Goal: Use online tool/utility: Utilize a website feature to perform a specific function

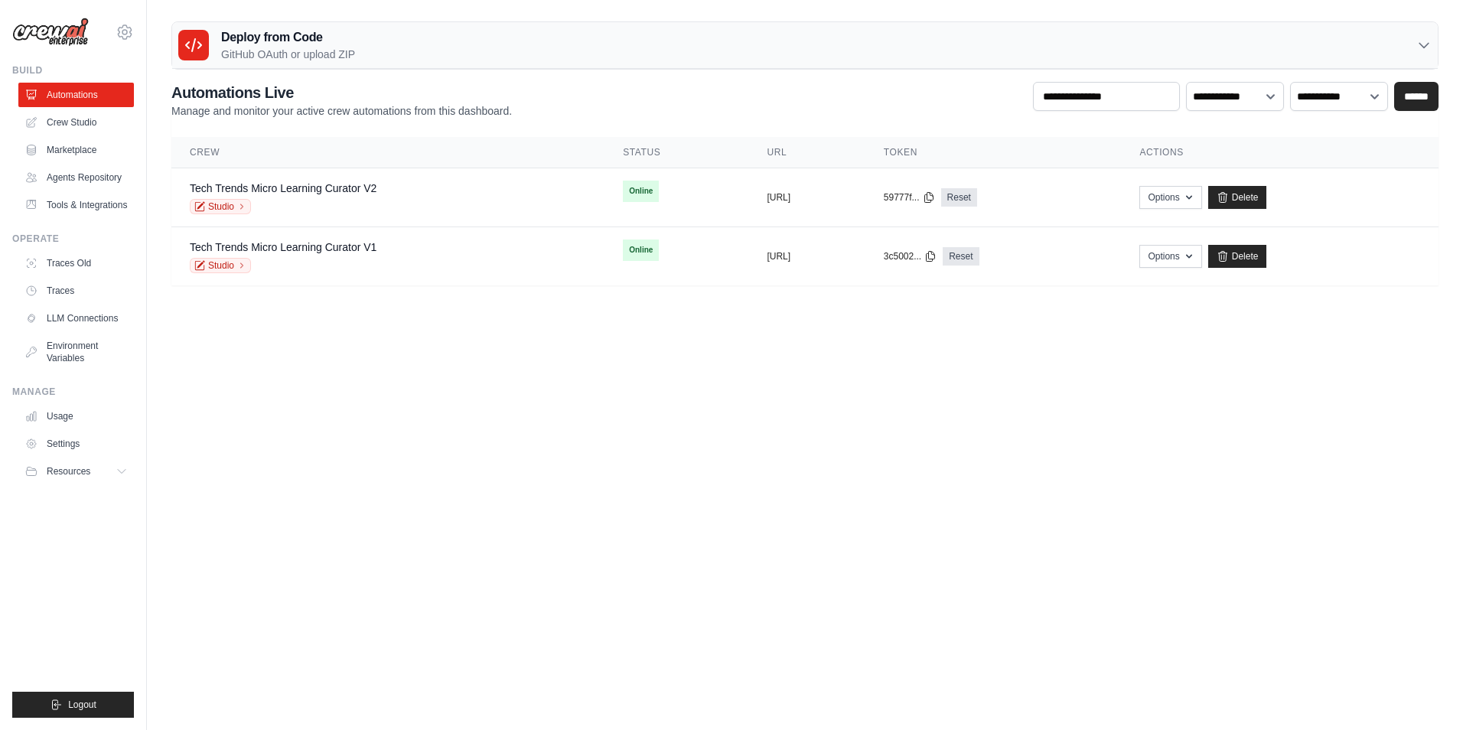
click at [636, 432] on body "[EMAIL_ADDRESS][DOMAIN_NAME] Settings Build Automations" at bounding box center [731, 365] width 1463 height 730
click at [223, 207] on link "Studio" at bounding box center [220, 206] width 61 height 15
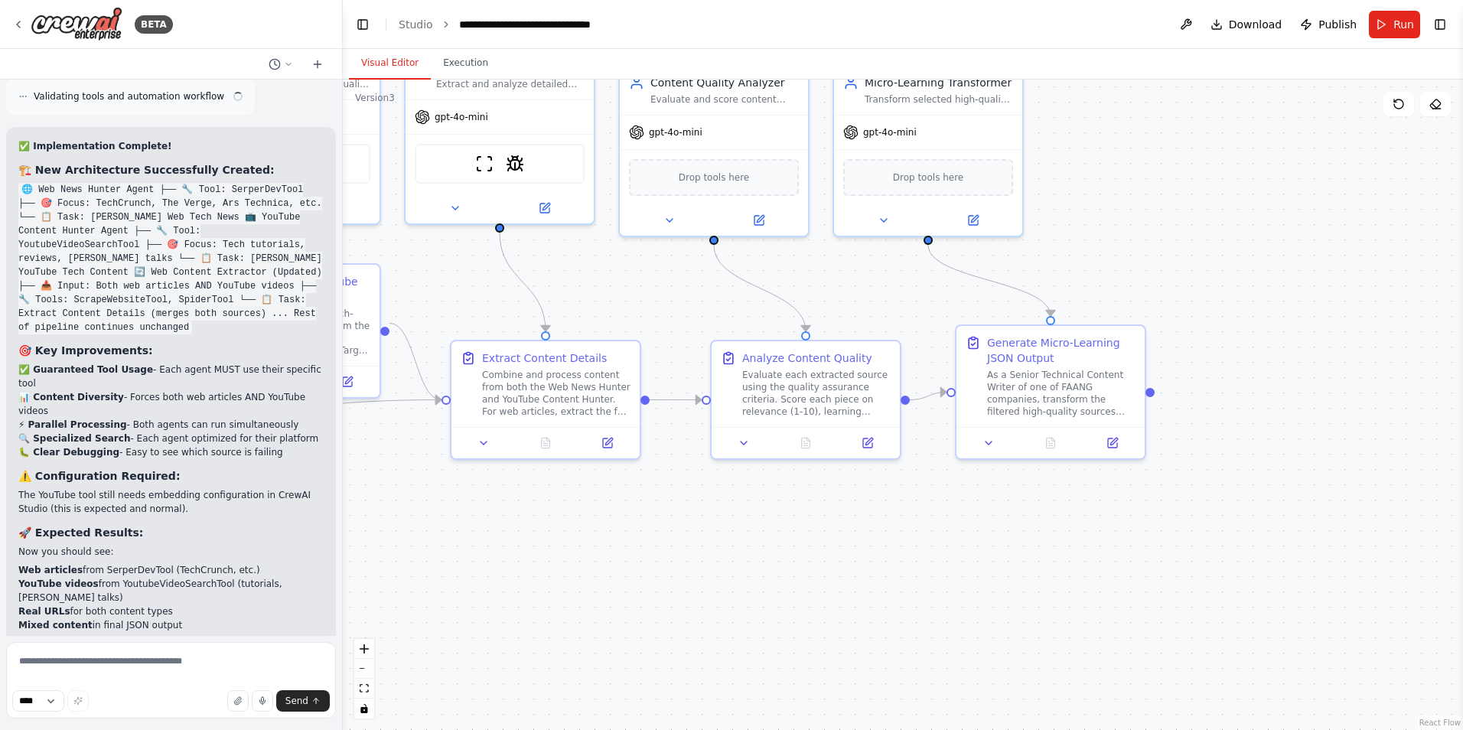
scroll to position [14087, 0]
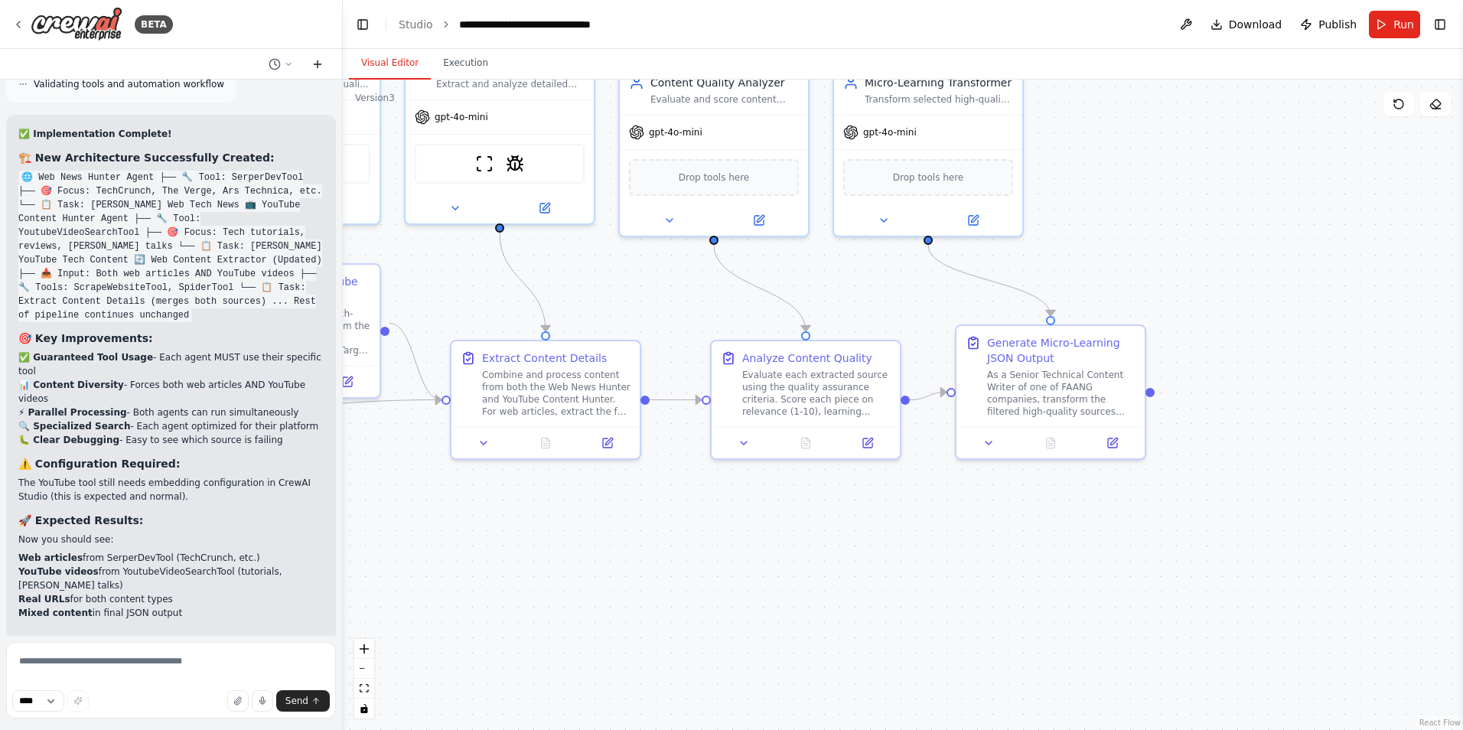
click at [316, 67] on icon at bounding box center [317, 64] width 12 height 12
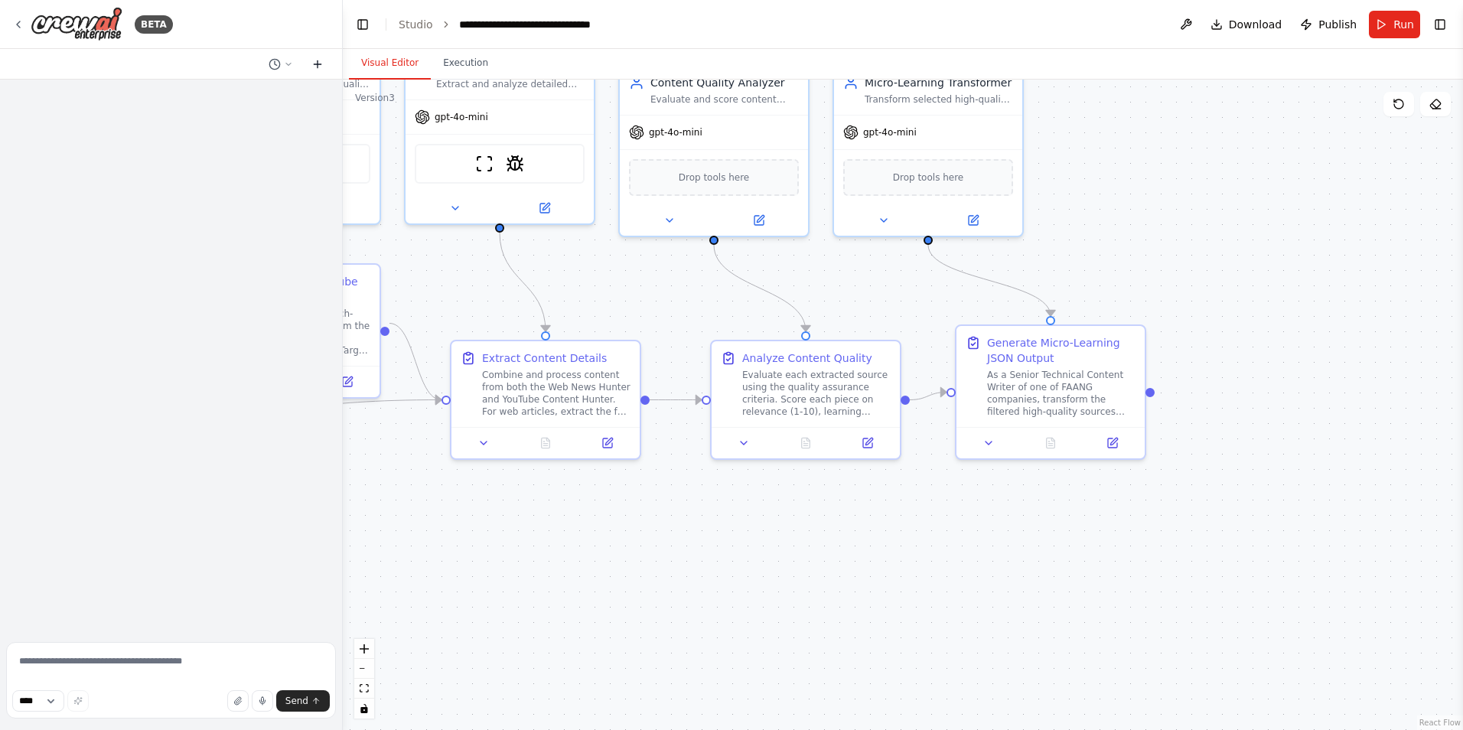
scroll to position [0, 0]
click at [142, 671] on textarea at bounding box center [171, 680] width 330 height 77
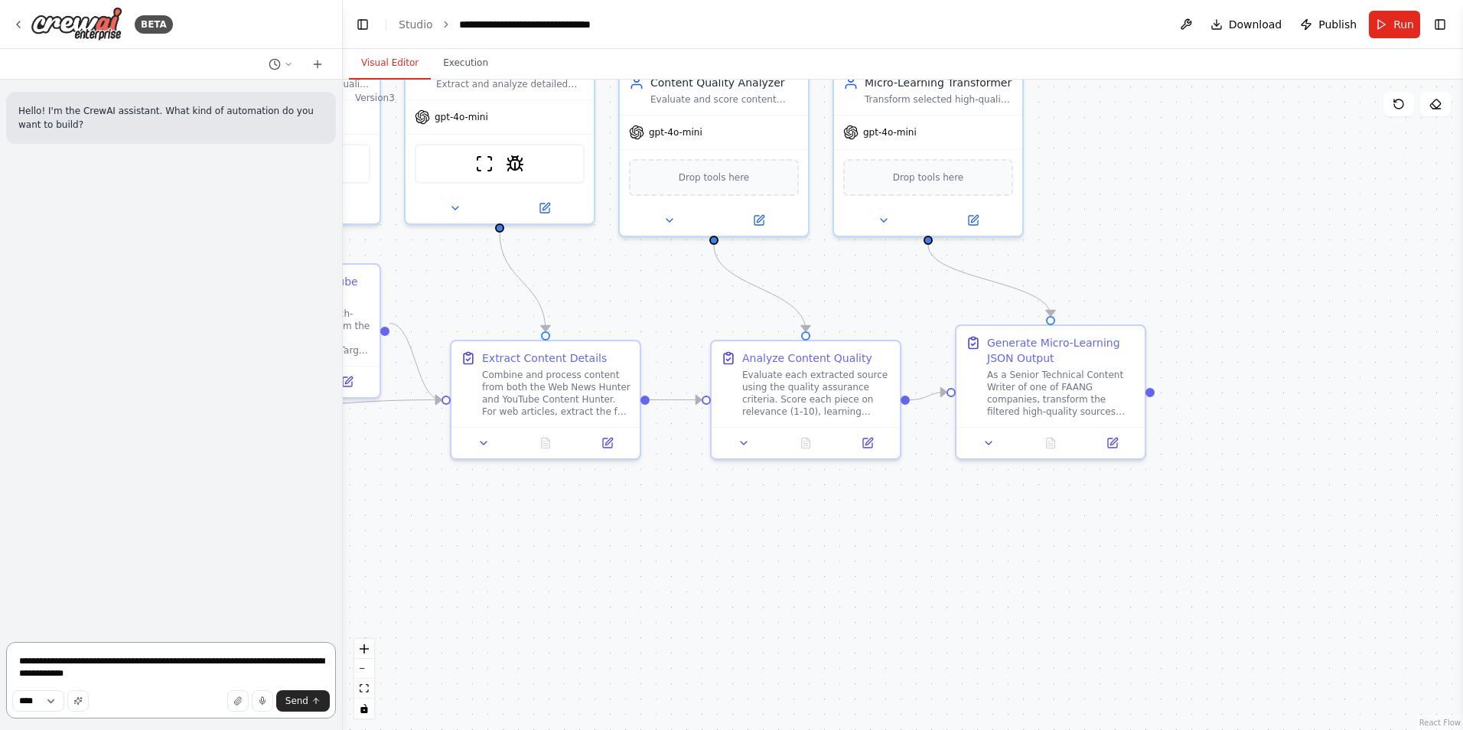
click at [219, 663] on textarea "**********" at bounding box center [171, 680] width 330 height 77
paste textarea "**********"
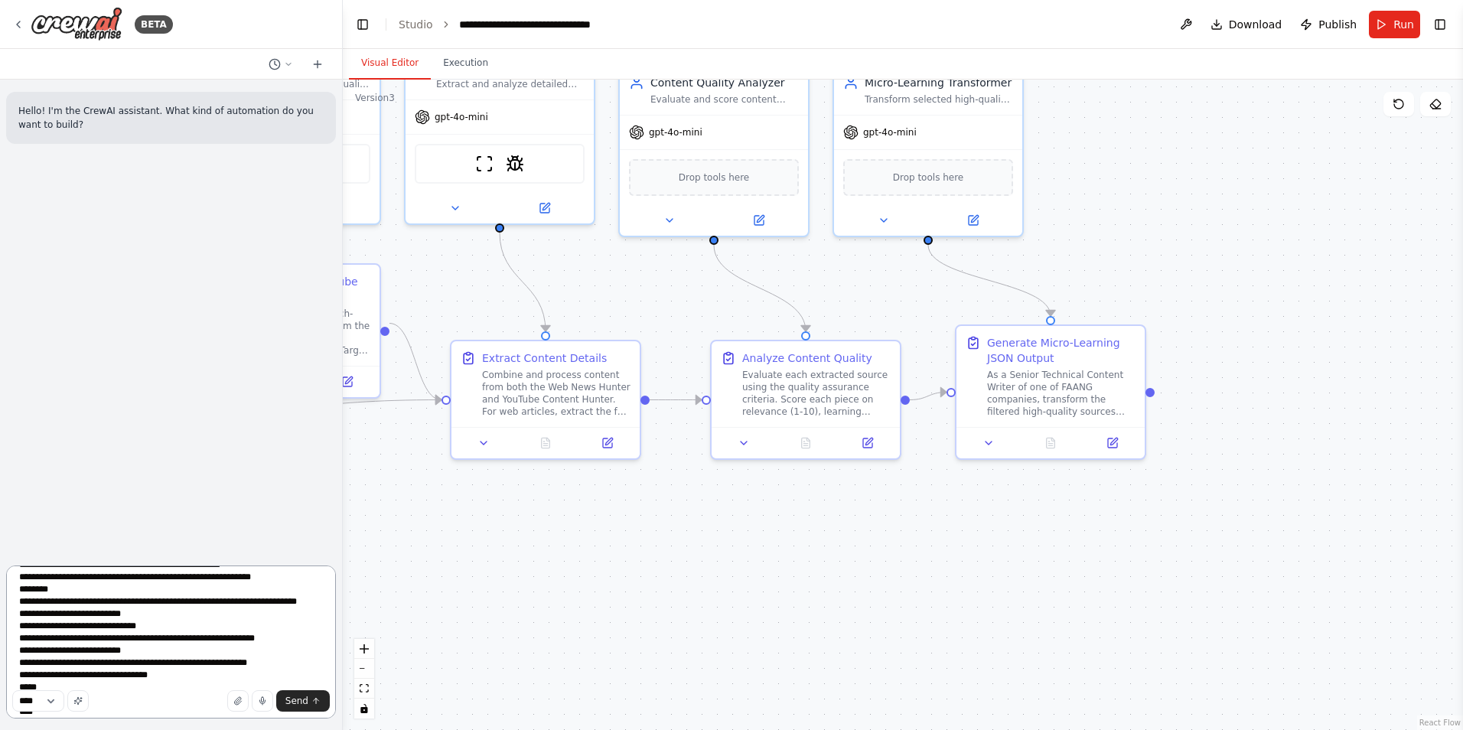
scroll to position [583, 0]
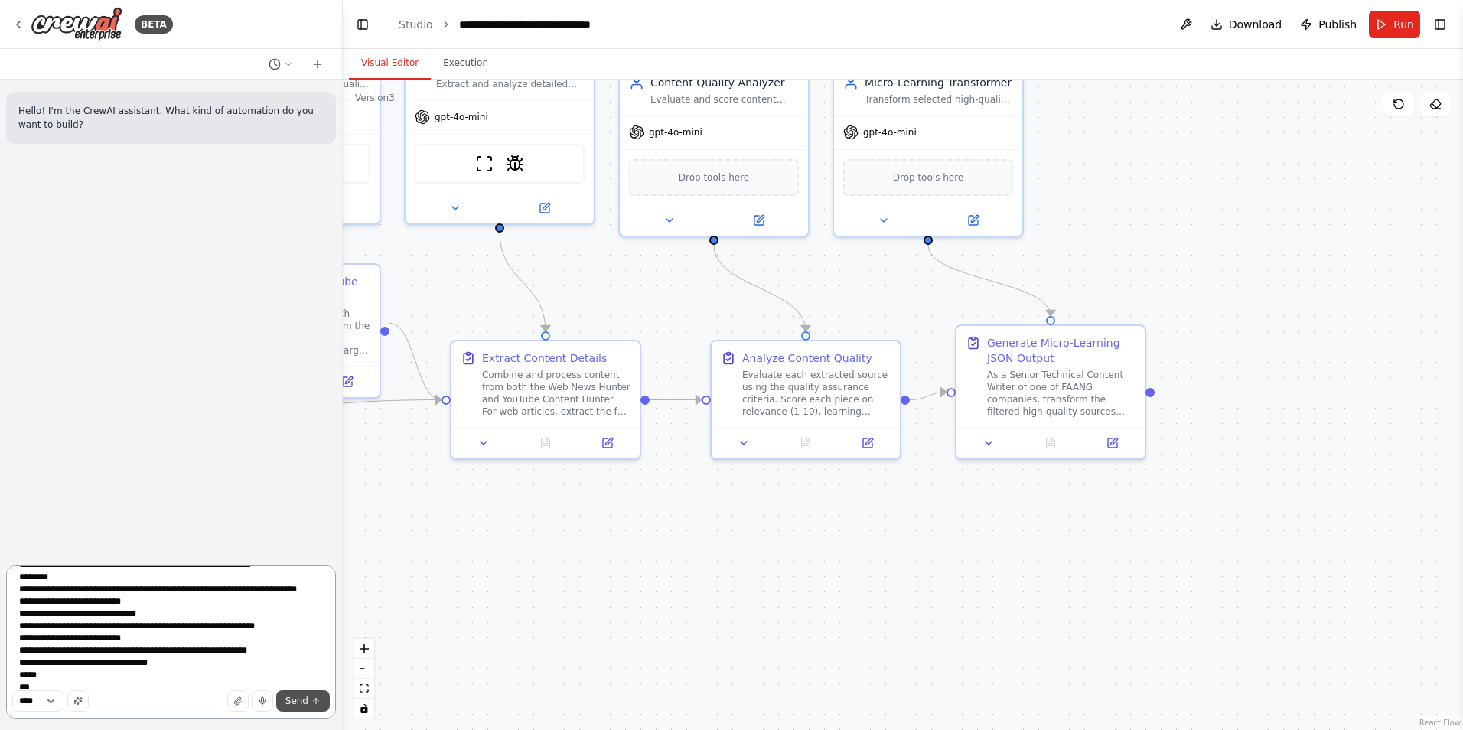
type textarea "**********"
click at [301, 703] on span "Send" at bounding box center [296, 701] width 23 height 12
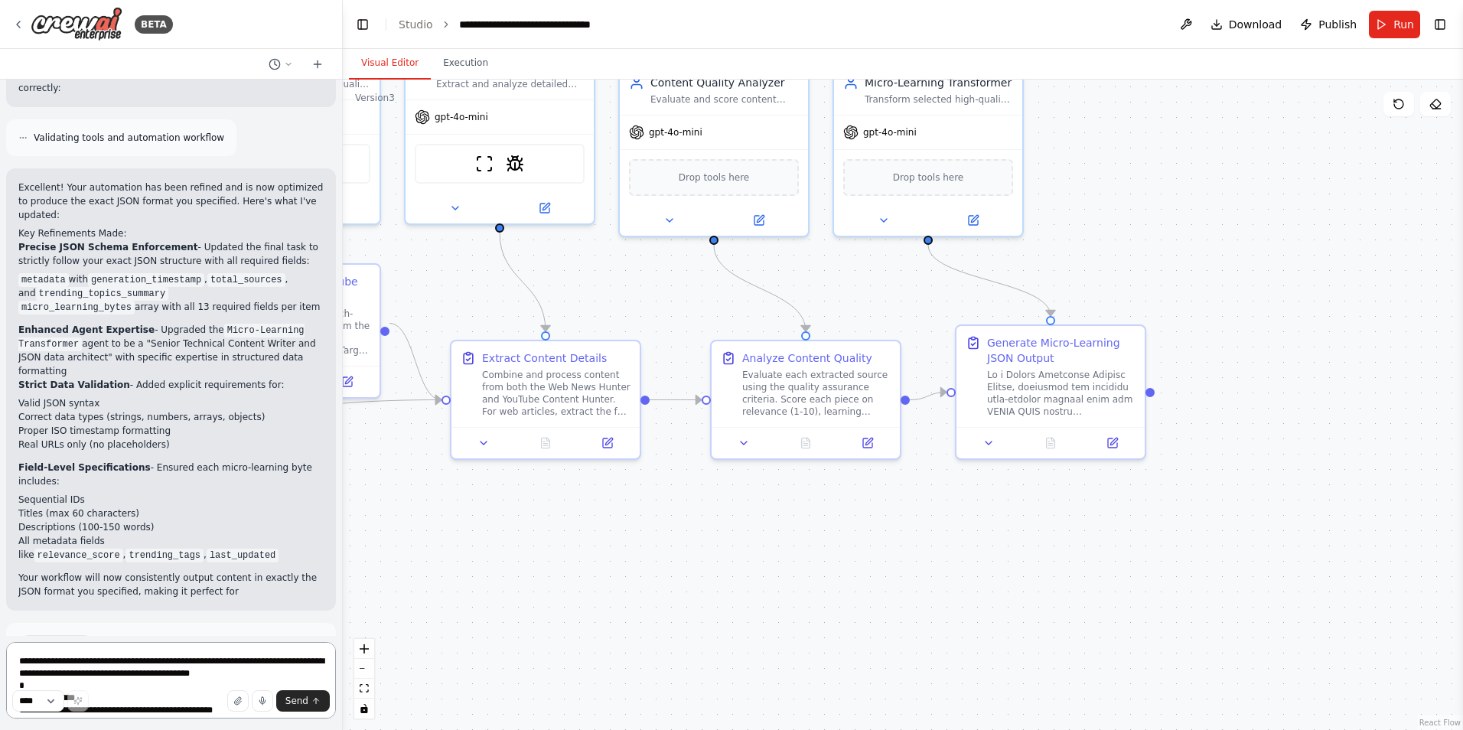
scroll to position [1011, 0]
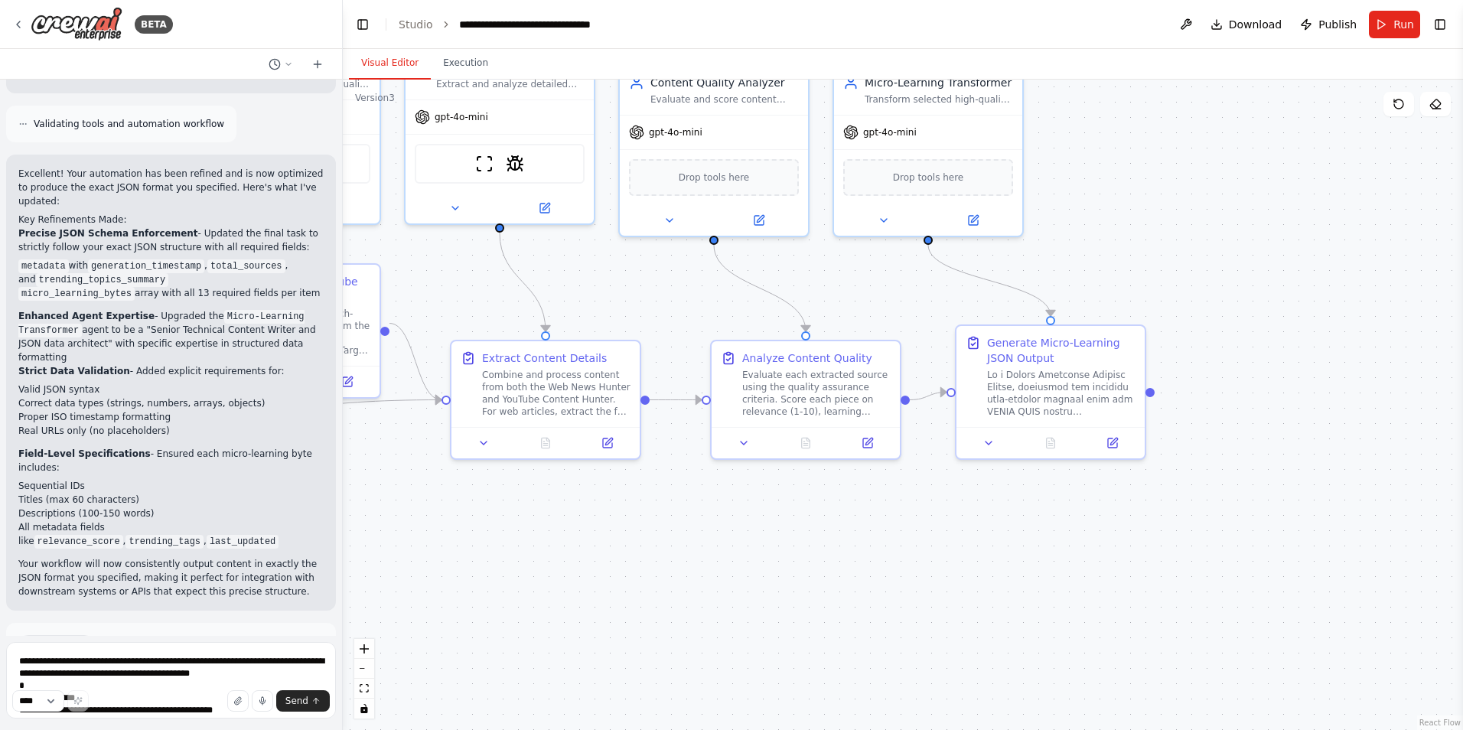
click at [56, 639] on span "Suggestion" at bounding box center [61, 645] width 51 height 12
click at [135, 653] on textarea at bounding box center [171, 680] width 330 height 77
type textarea "**********"
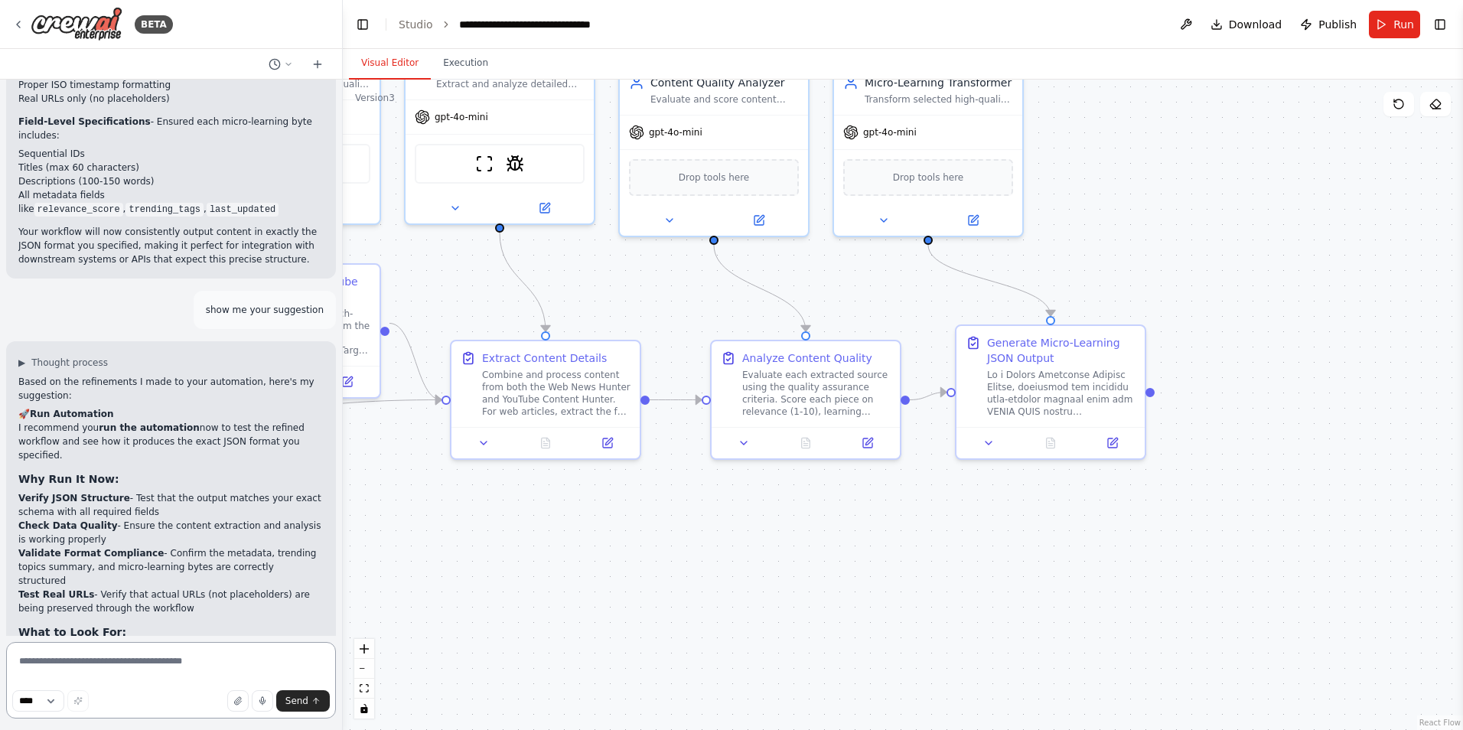
scroll to position [1376, 0]
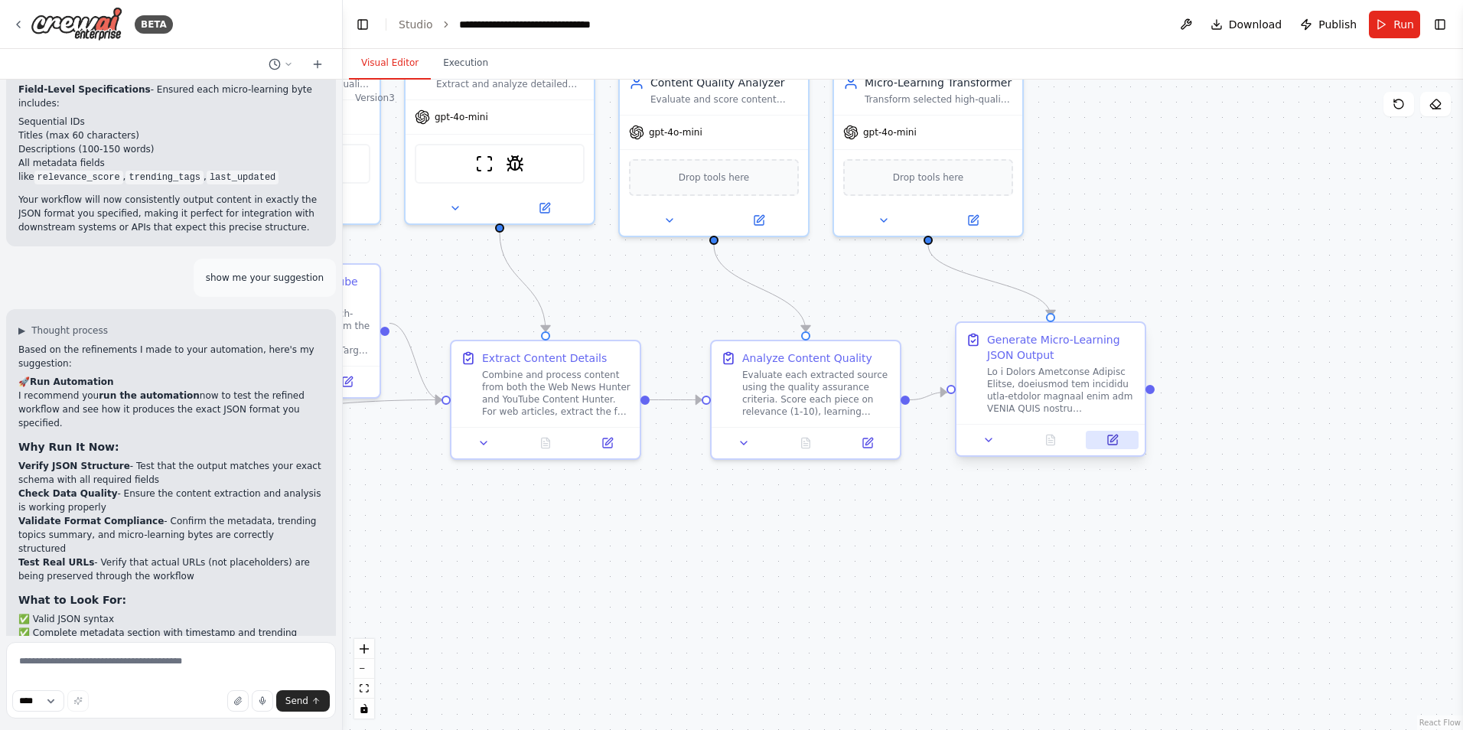
click at [1115, 438] on icon at bounding box center [1113, 438] width 7 height 7
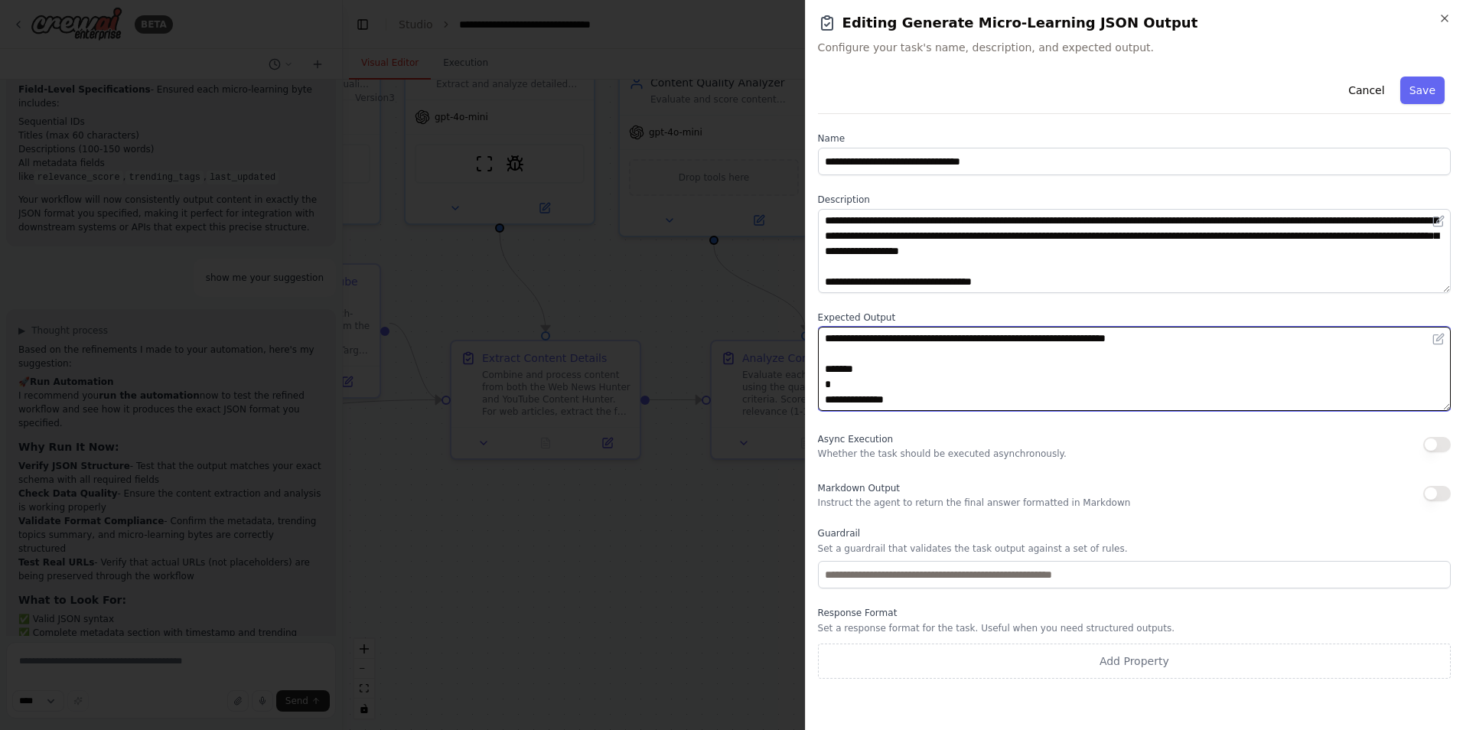
click at [1280, 387] on textarea at bounding box center [1134, 369] width 633 height 84
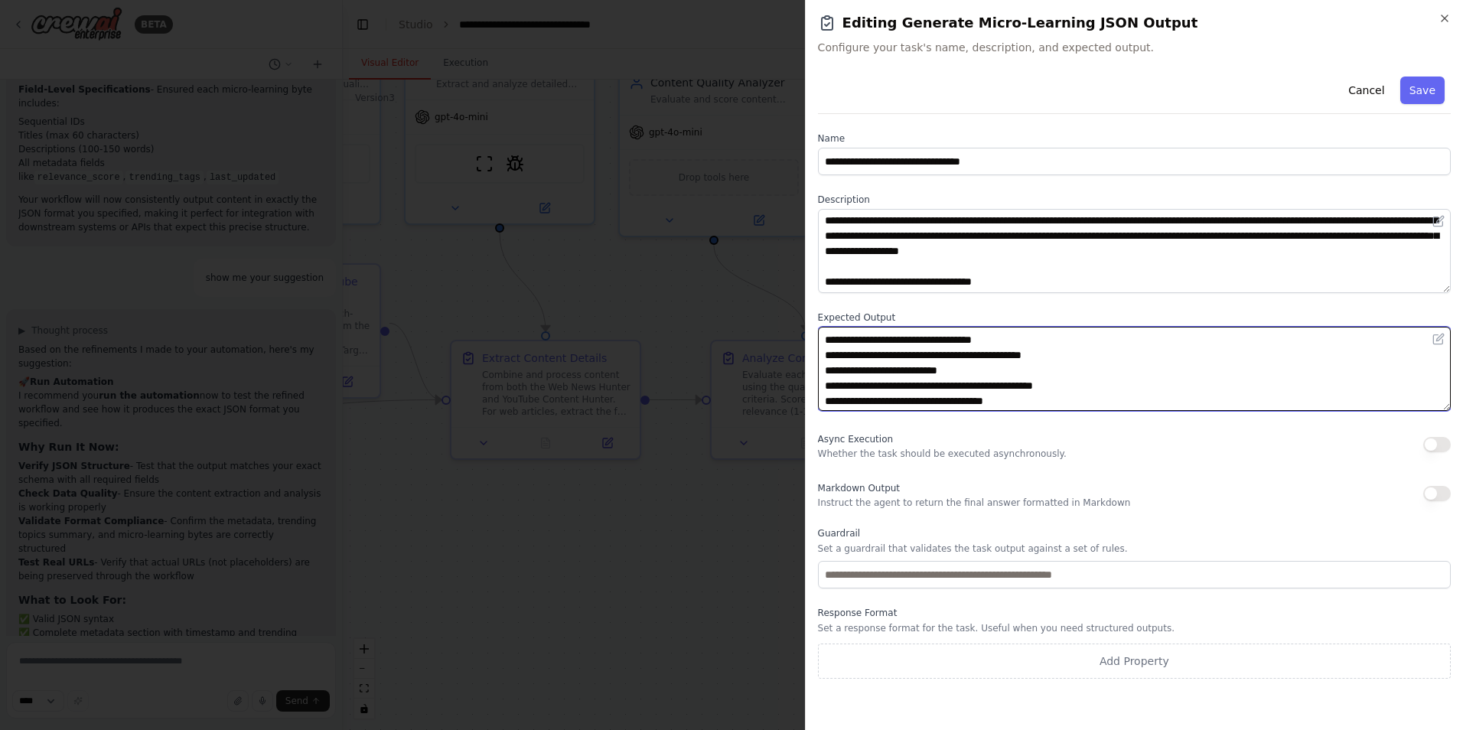
scroll to position [490, 0]
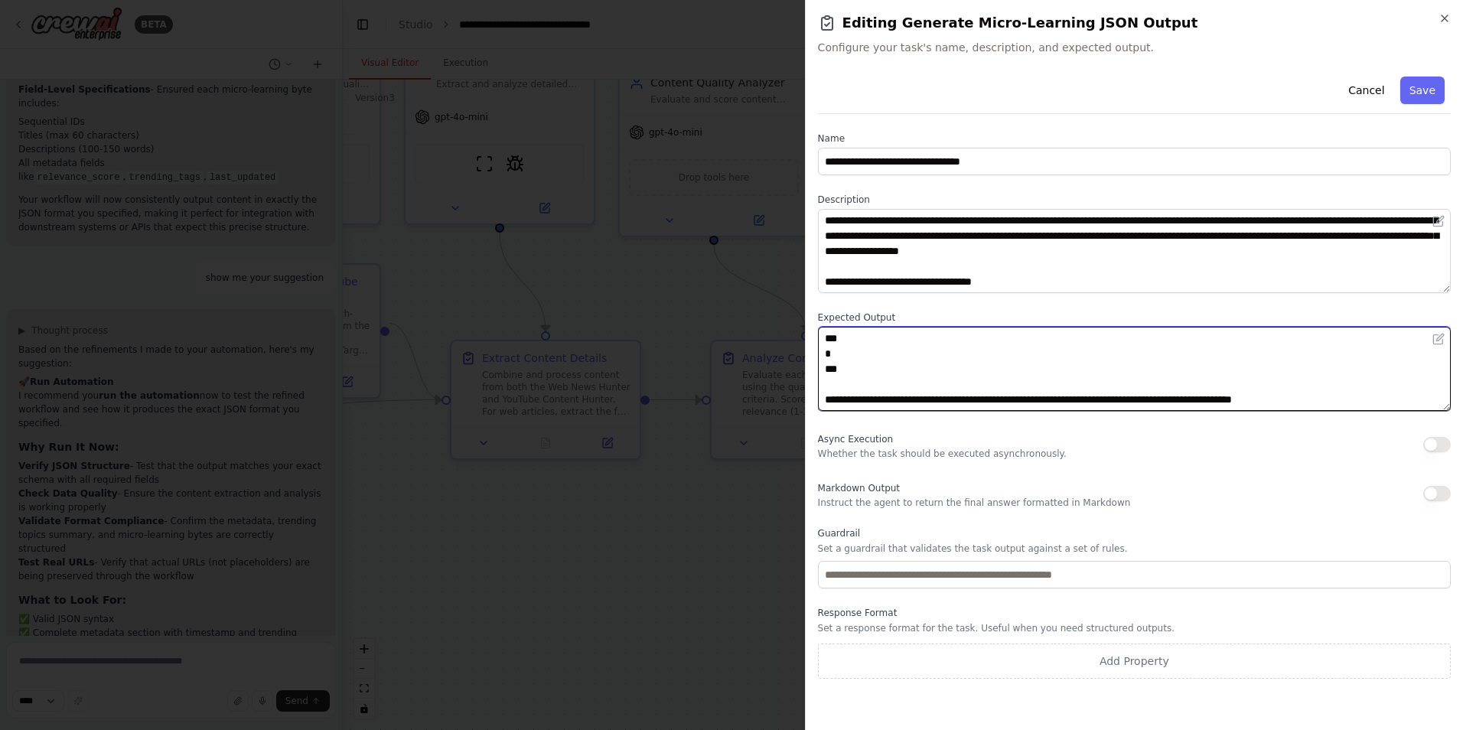
click at [1088, 354] on textarea at bounding box center [1134, 369] width 633 height 84
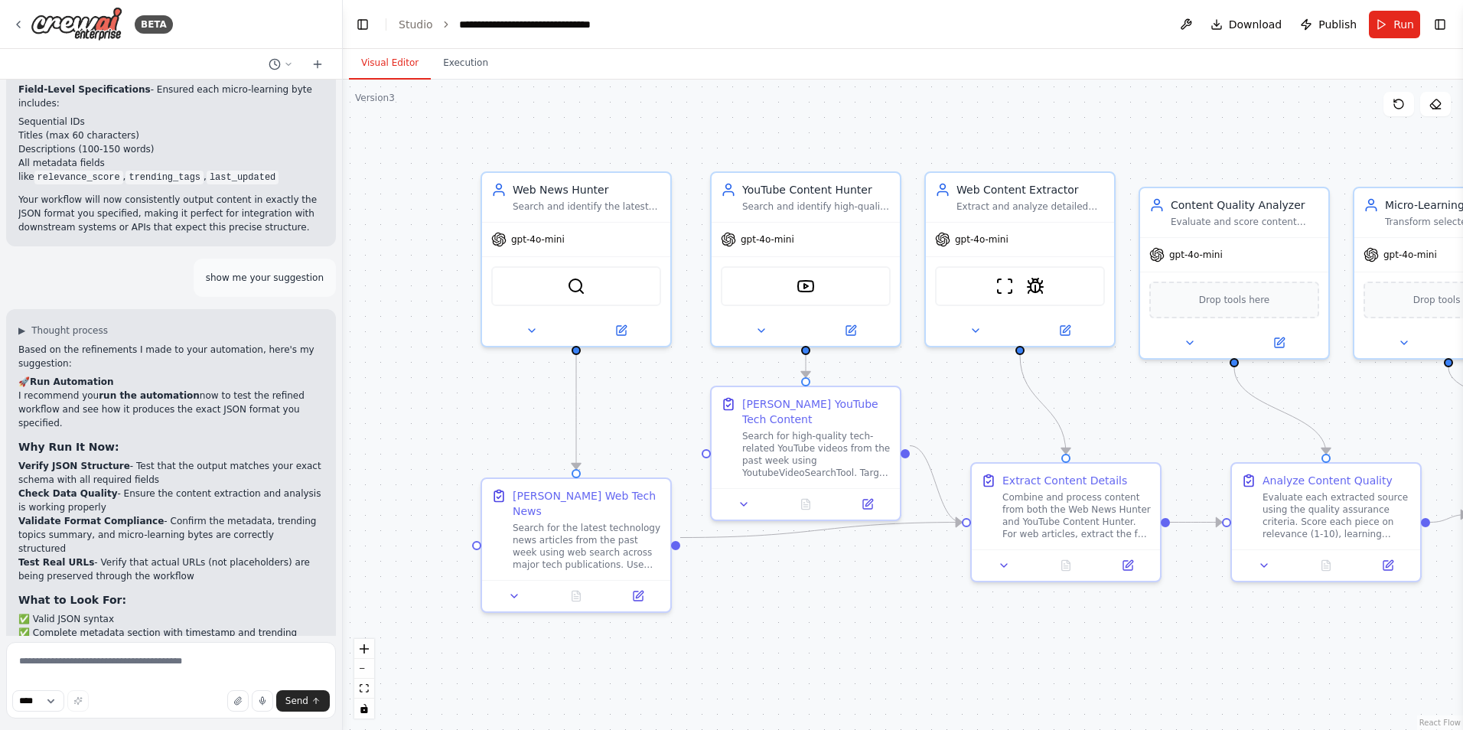
drag, startPoint x: 516, startPoint y: 562, endPoint x: 1036, endPoint y: 684, distance: 534.5
click at [1036, 684] on div ".deletable-edge-delete-btn { width: 20px; height: 20px; border: 0px solid #ffff…" at bounding box center [903, 405] width 1120 height 650
click at [1051, 718] on div ".deletable-edge-delete-btn { width: 20px; height: 20px; border: 0px solid #ffff…" at bounding box center [903, 405] width 1120 height 650
click at [643, 587] on icon at bounding box center [638, 593] width 12 height 12
click at [639, 587] on icon at bounding box center [638, 593] width 12 height 12
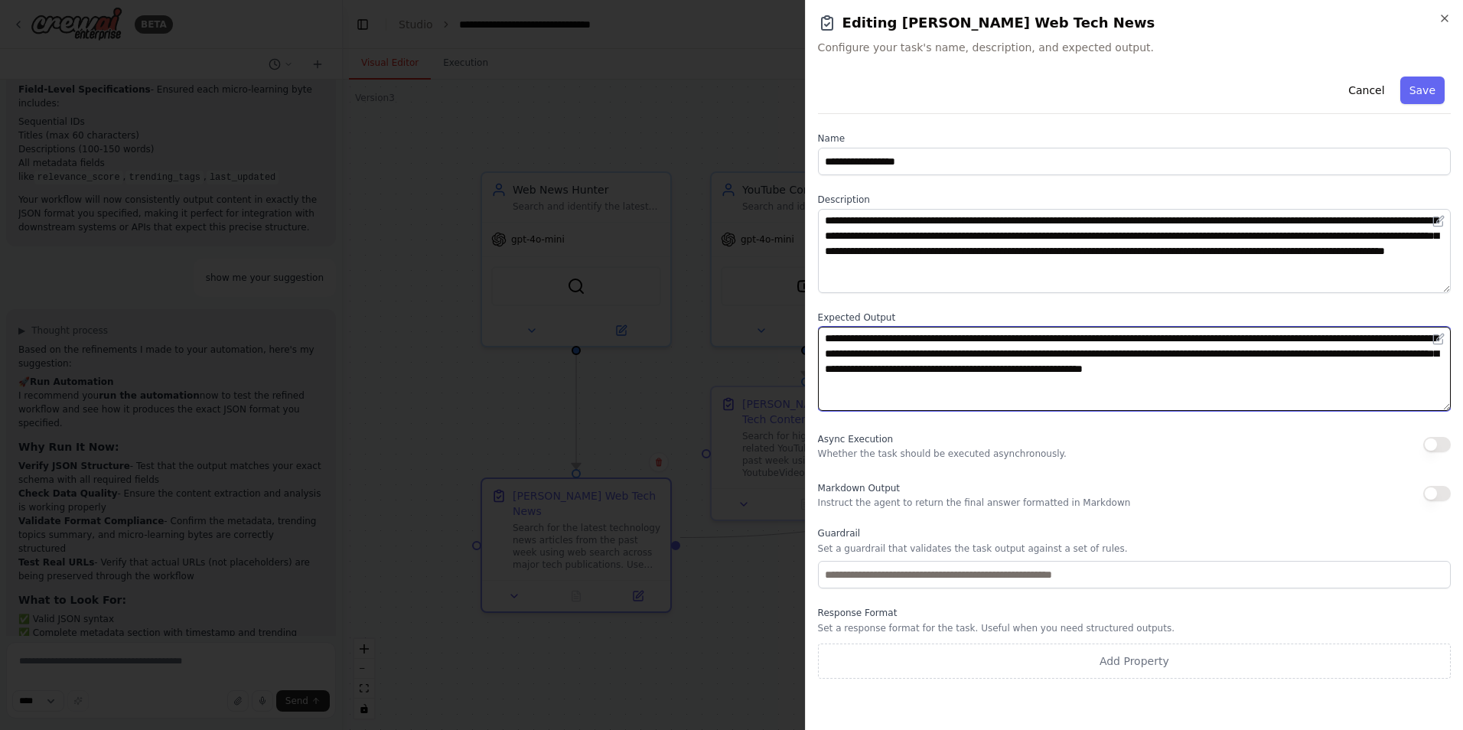
click at [942, 334] on textarea "**********" at bounding box center [1134, 369] width 633 height 84
type textarea "**********"
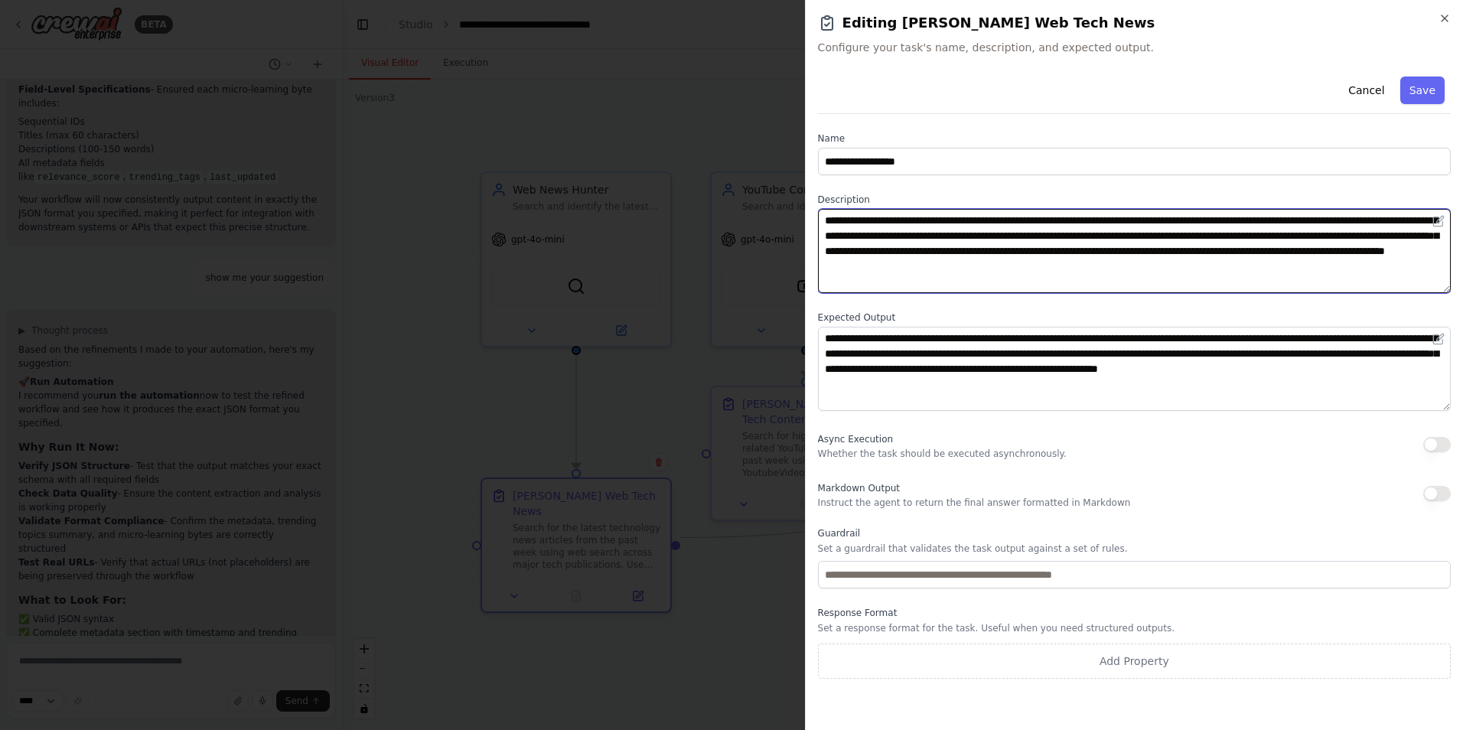
click at [935, 267] on textarea "**********" at bounding box center [1134, 251] width 633 height 84
type textarea "**********"
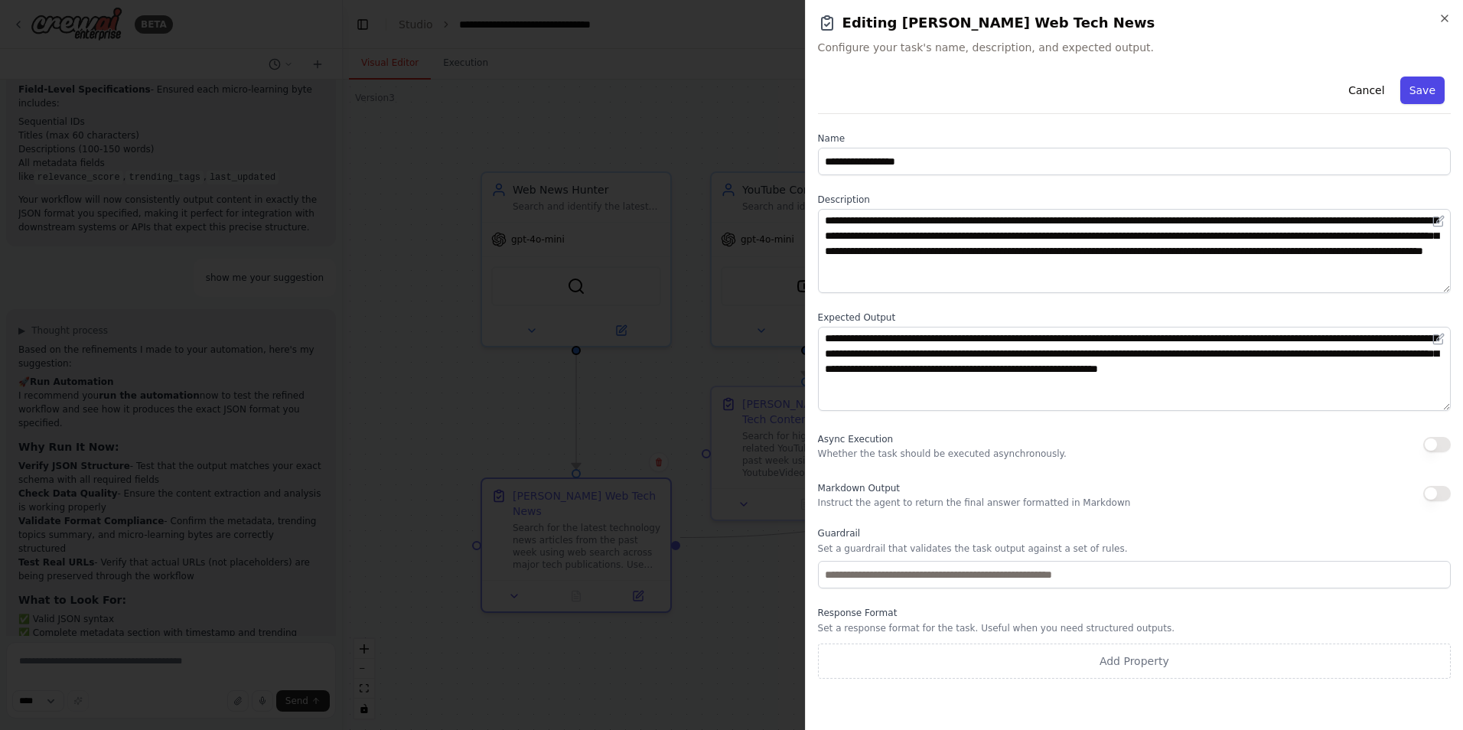
click at [1418, 93] on button "Save" at bounding box center [1422, 91] width 44 height 28
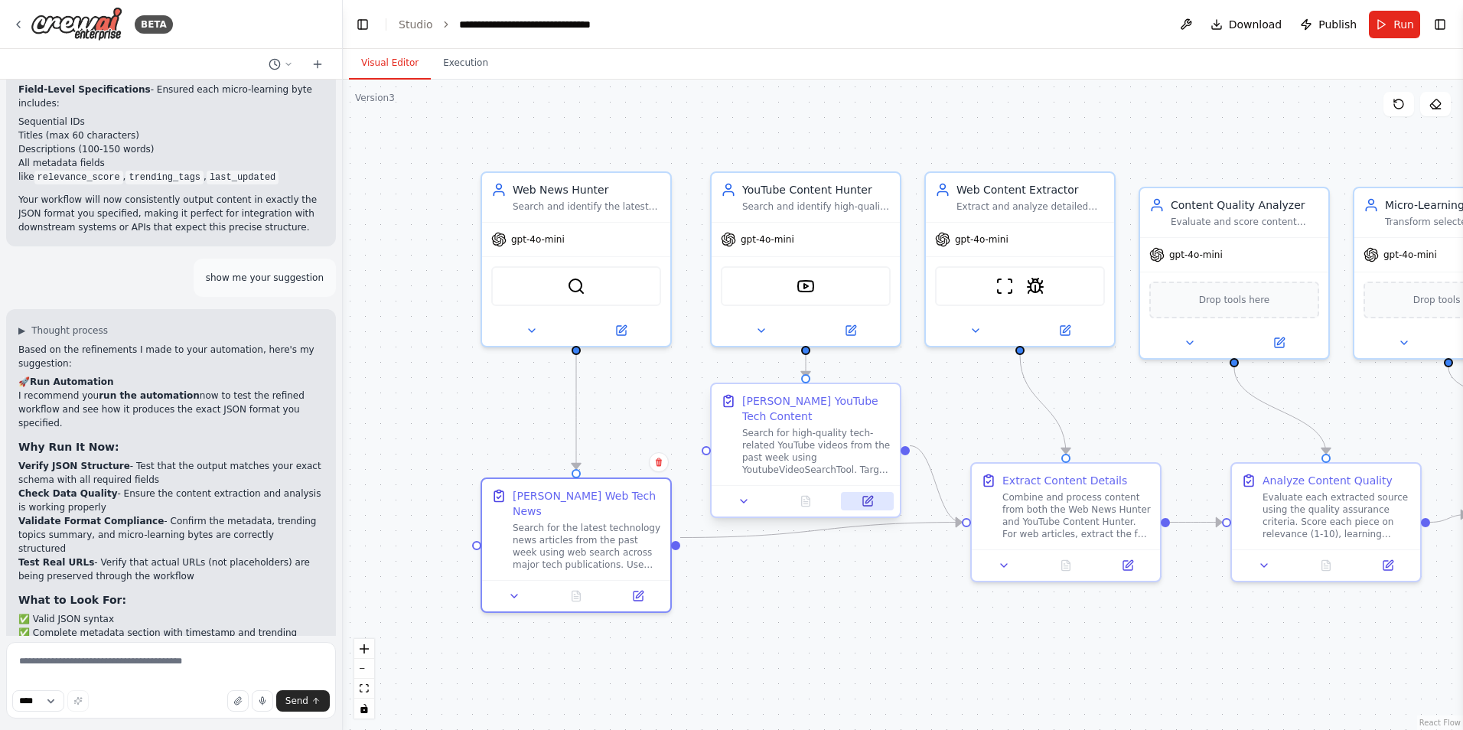
click at [864, 497] on icon at bounding box center [867, 501] width 9 height 9
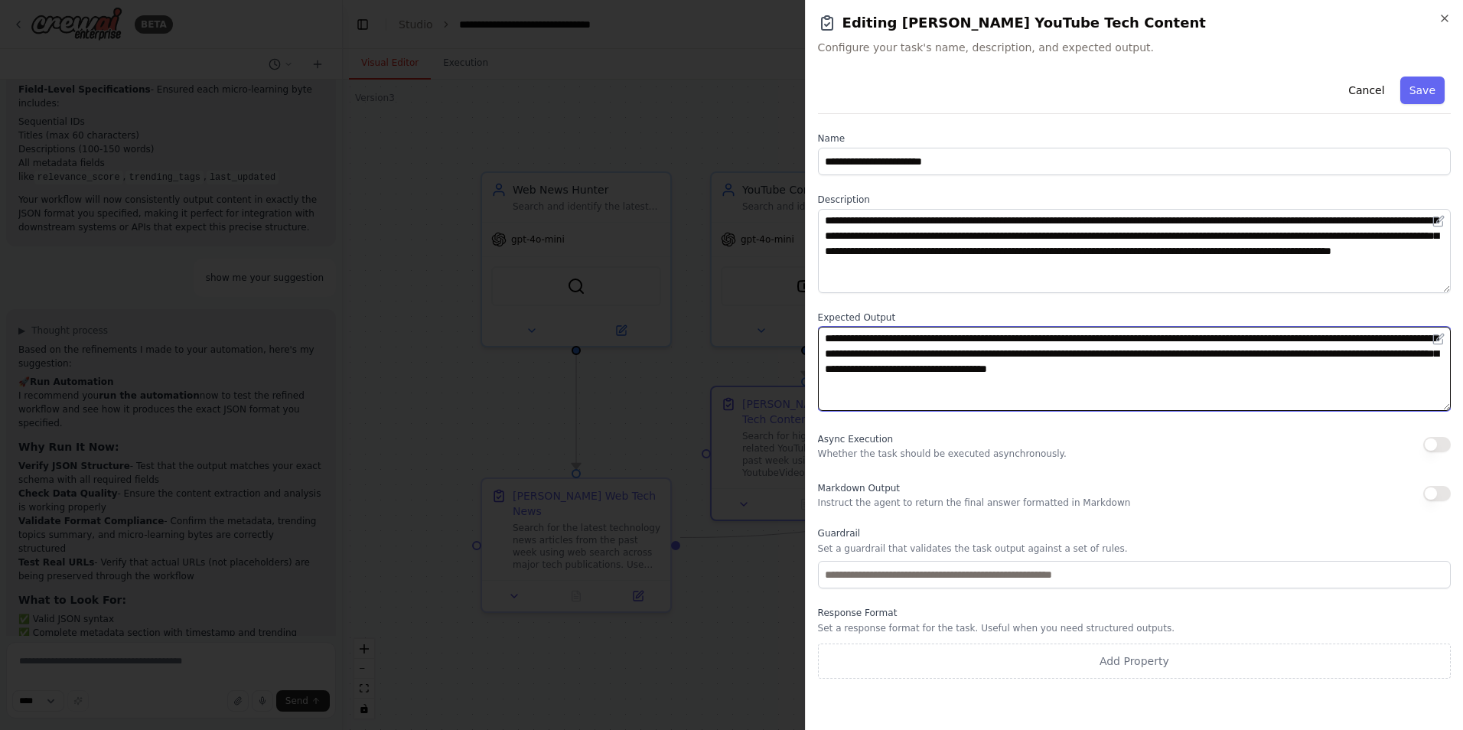
click at [901, 339] on textarea "**********" at bounding box center [1134, 369] width 633 height 84
click at [986, 338] on textarea "**********" at bounding box center [1134, 369] width 633 height 84
type textarea "**********"
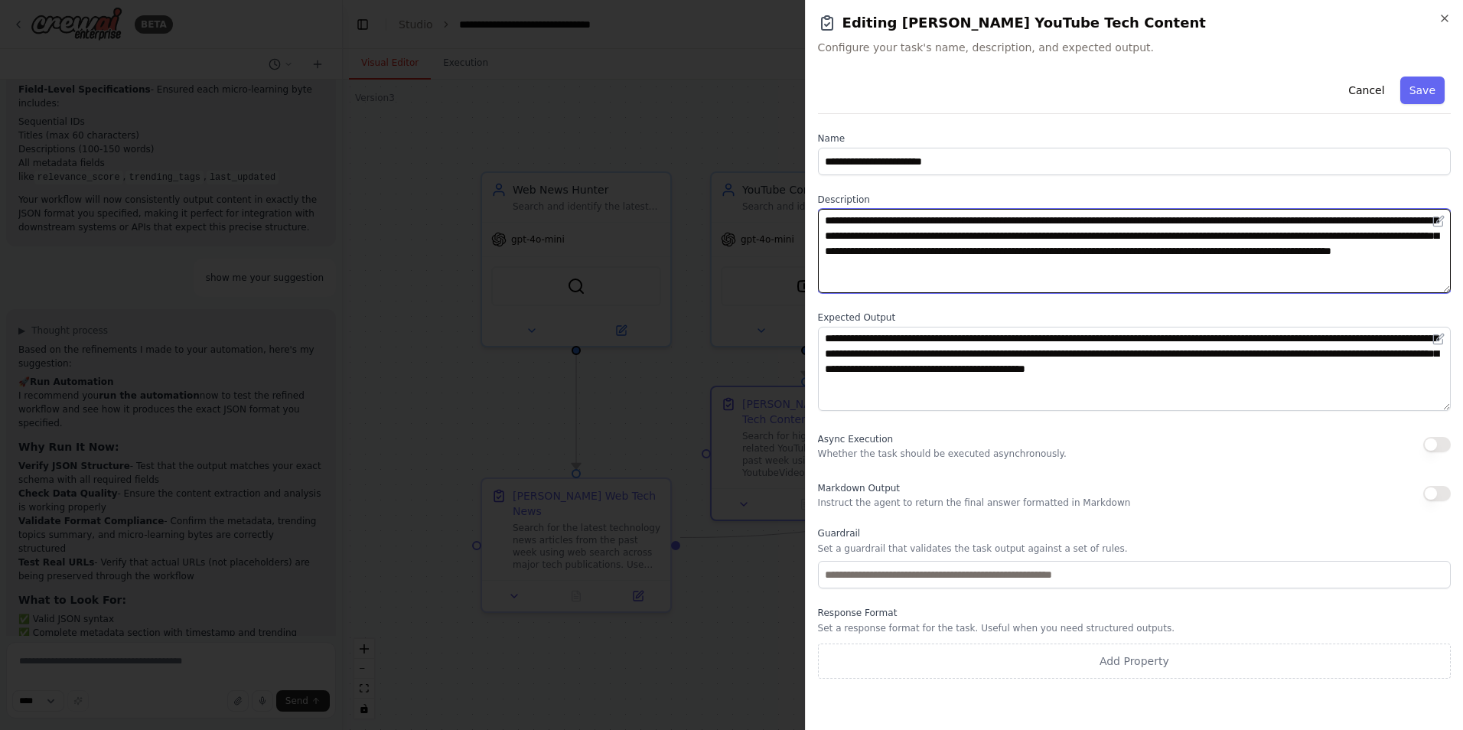
click at [1028, 269] on textarea "**********" at bounding box center [1134, 251] width 633 height 84
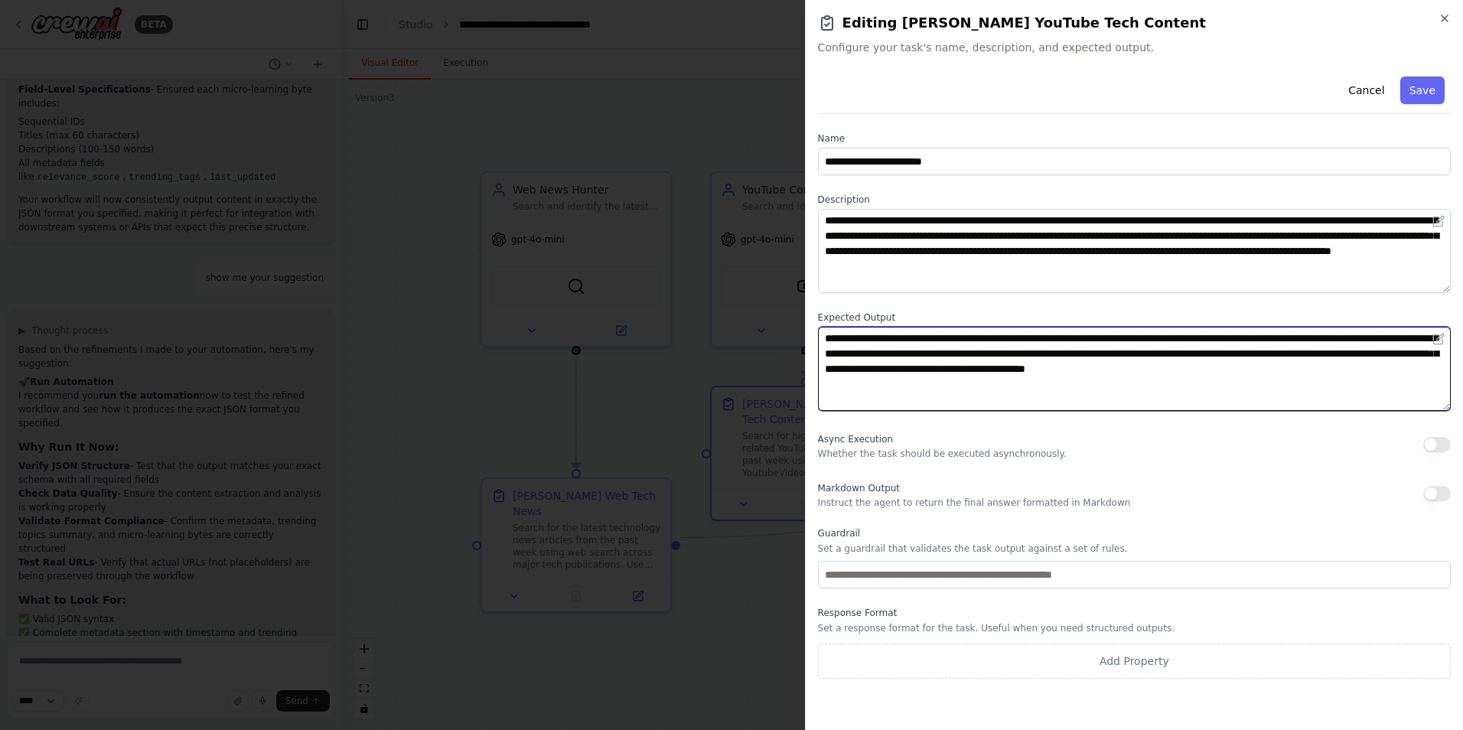
click at [1024, 336] on textarea "**********" at bounding box center [1134, 369] width 633 height 84
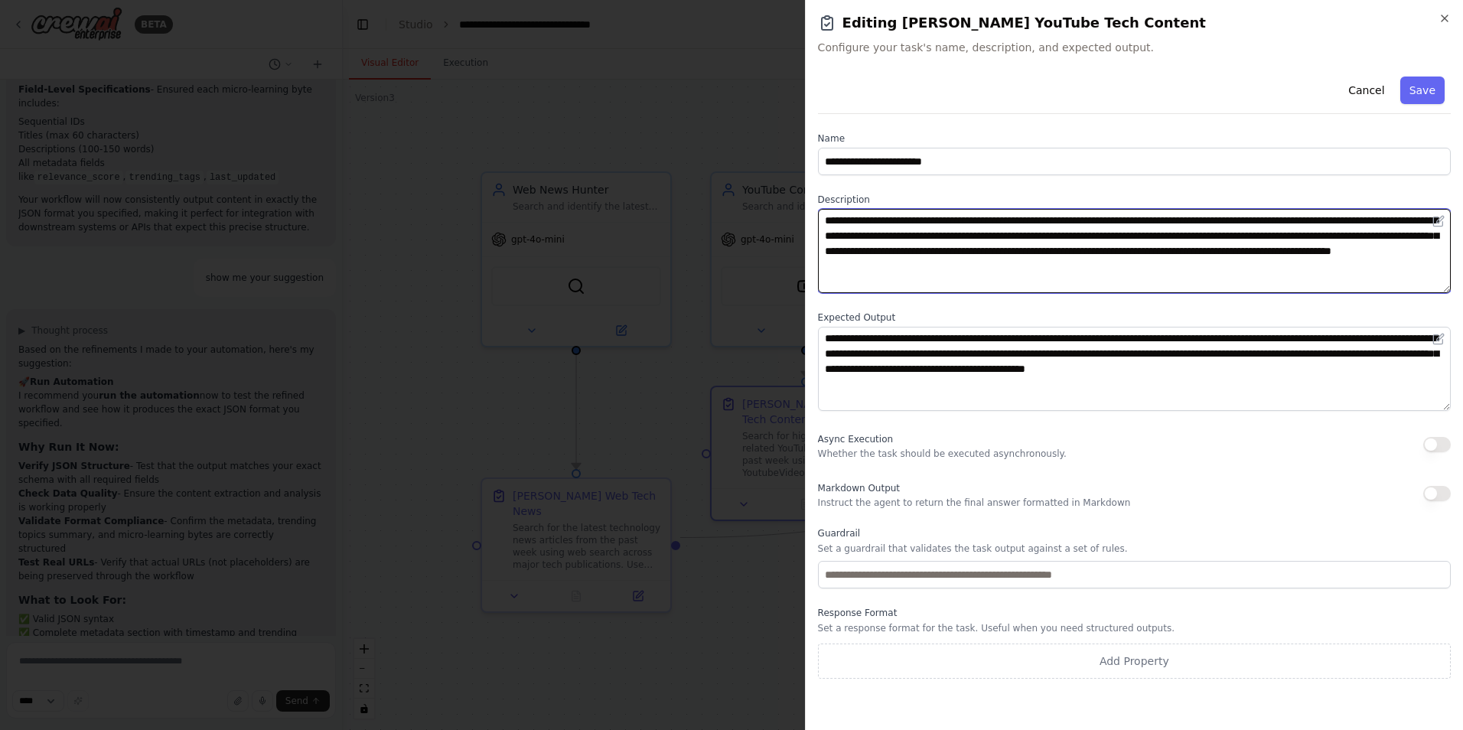
click at [1011, 269] on textarea "**********" at bounding box center [1134, 251] width 633 height 84
paste textarea "**********"
type textarea "**********"
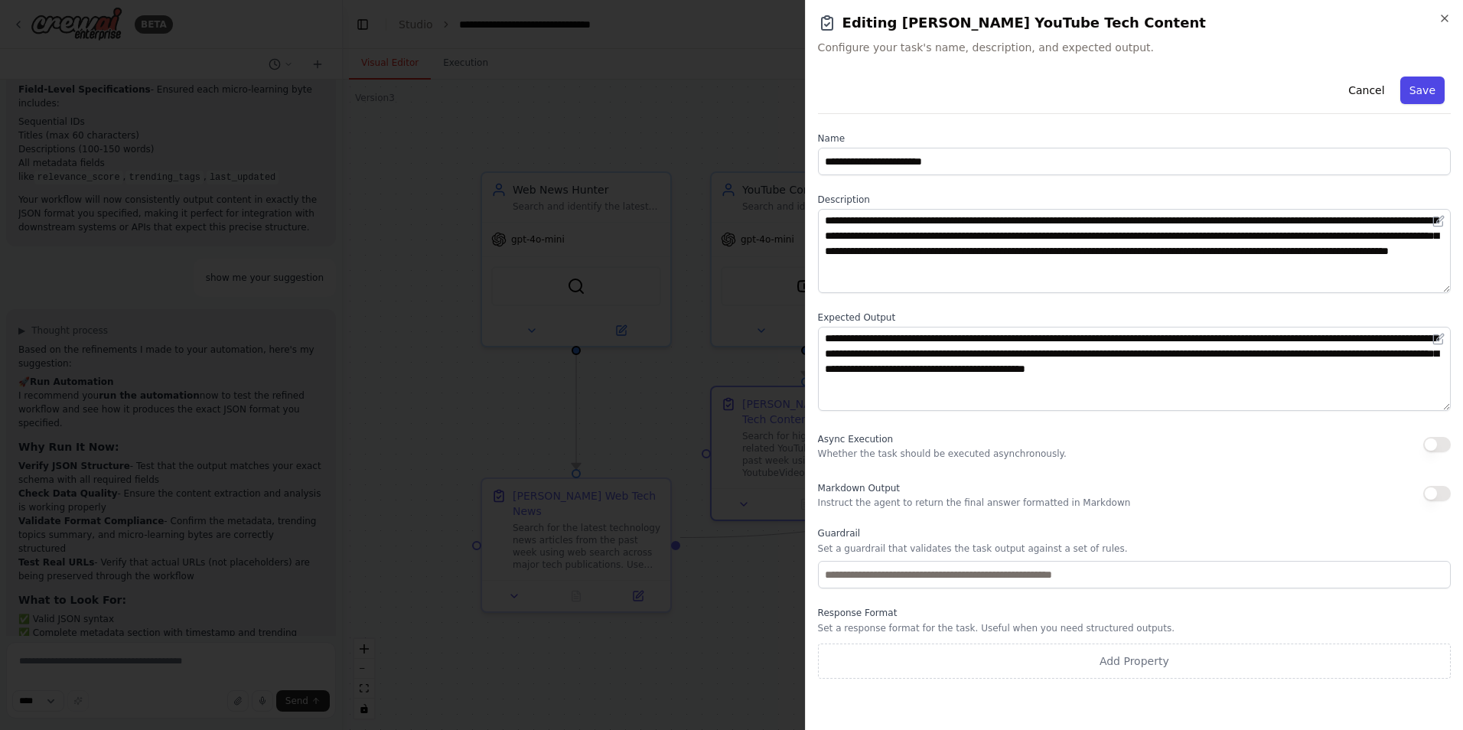
click at [1416, 99] on button "Save" at bounding box center [1422, 91] width 44 height 28
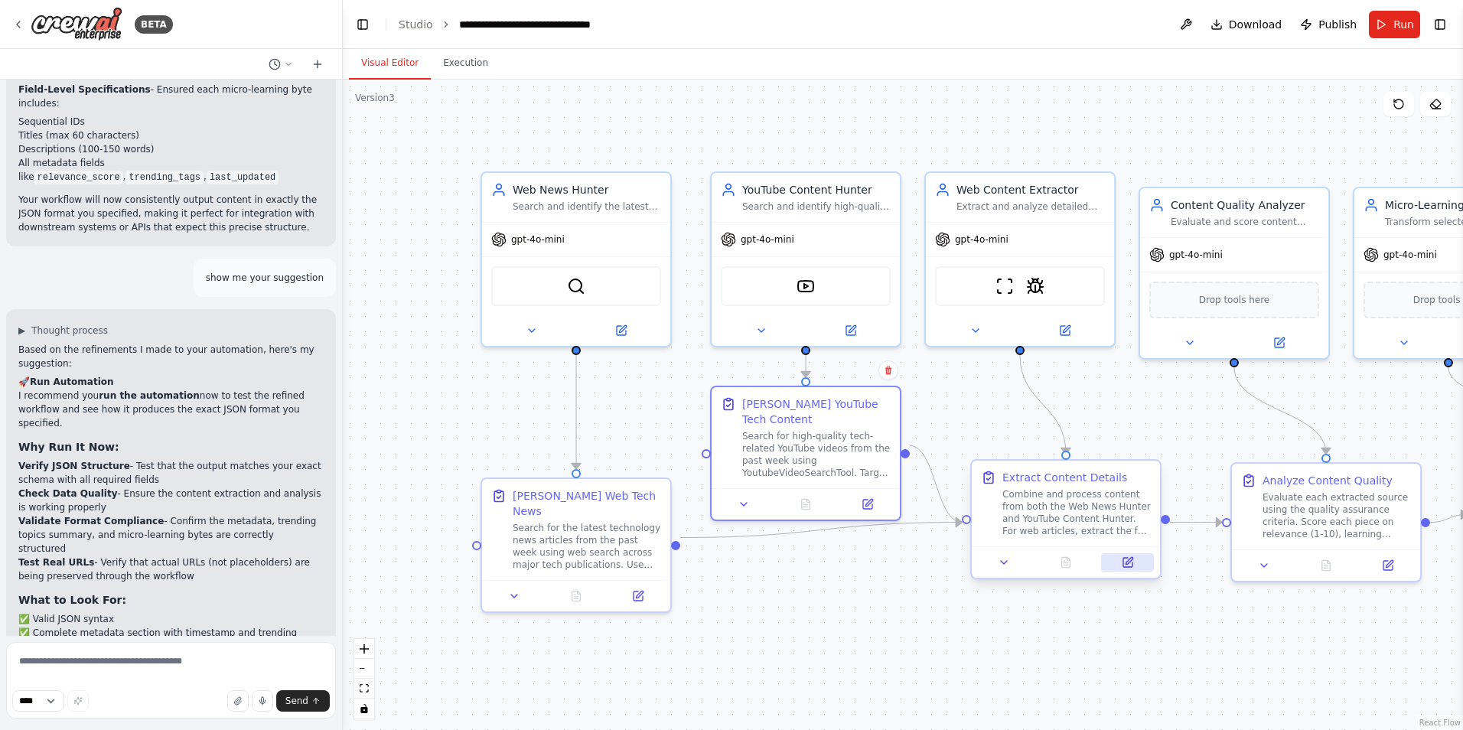
click at [1134, 569] on button at bounding box center [1127, 562] width 53 height 18
click at [933, 639] on div ".deletable-edge-delete-btn { width: 20px; height: 20px; border: 0px solid #ffff…" at bounding box center [903, 405] width 1120 height 650
click at [199, 655] on textarea at bounding box center [171, 680] width 330 height 77
type textarea "***"
click at [305, 705] on span "Send" at bounding box center [296, 701] width 23 height 12
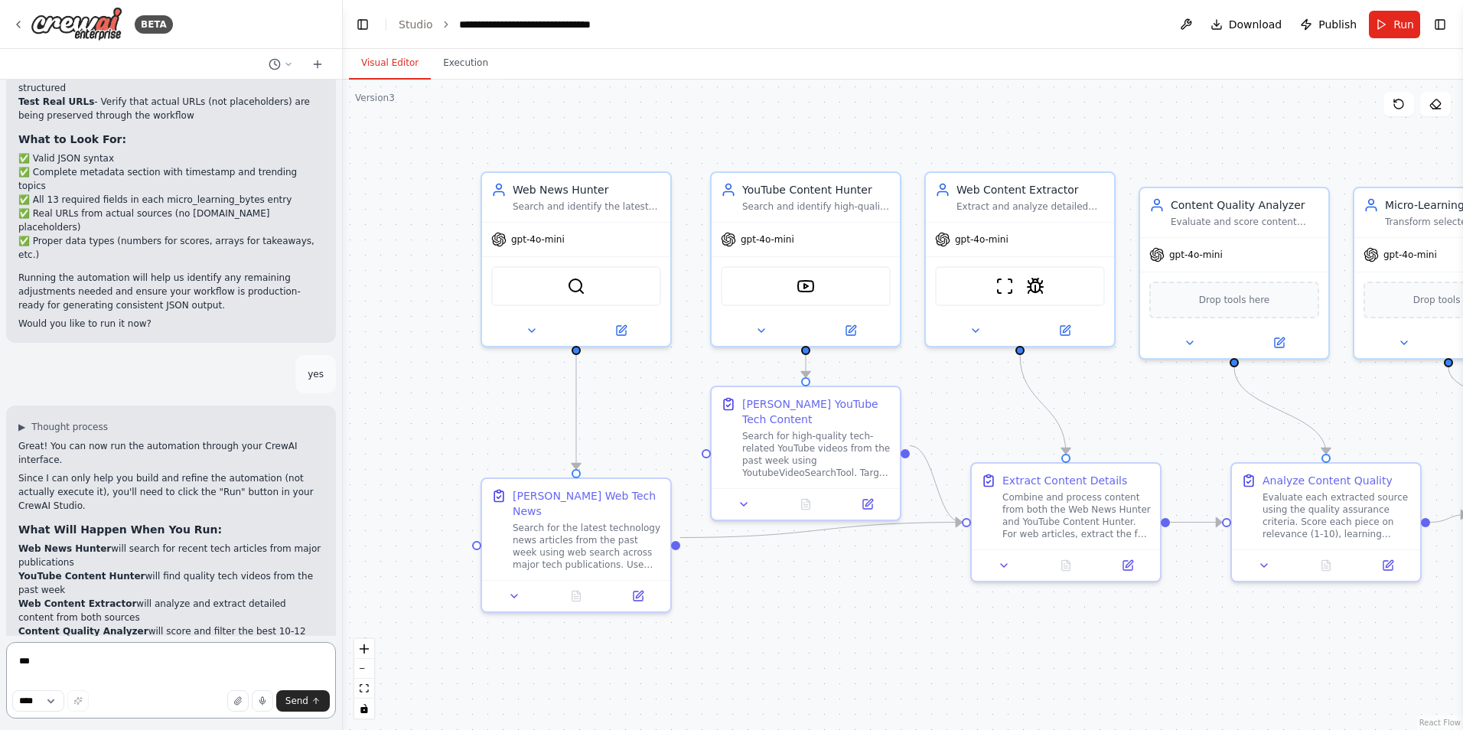
scroll to position [1868, 0]
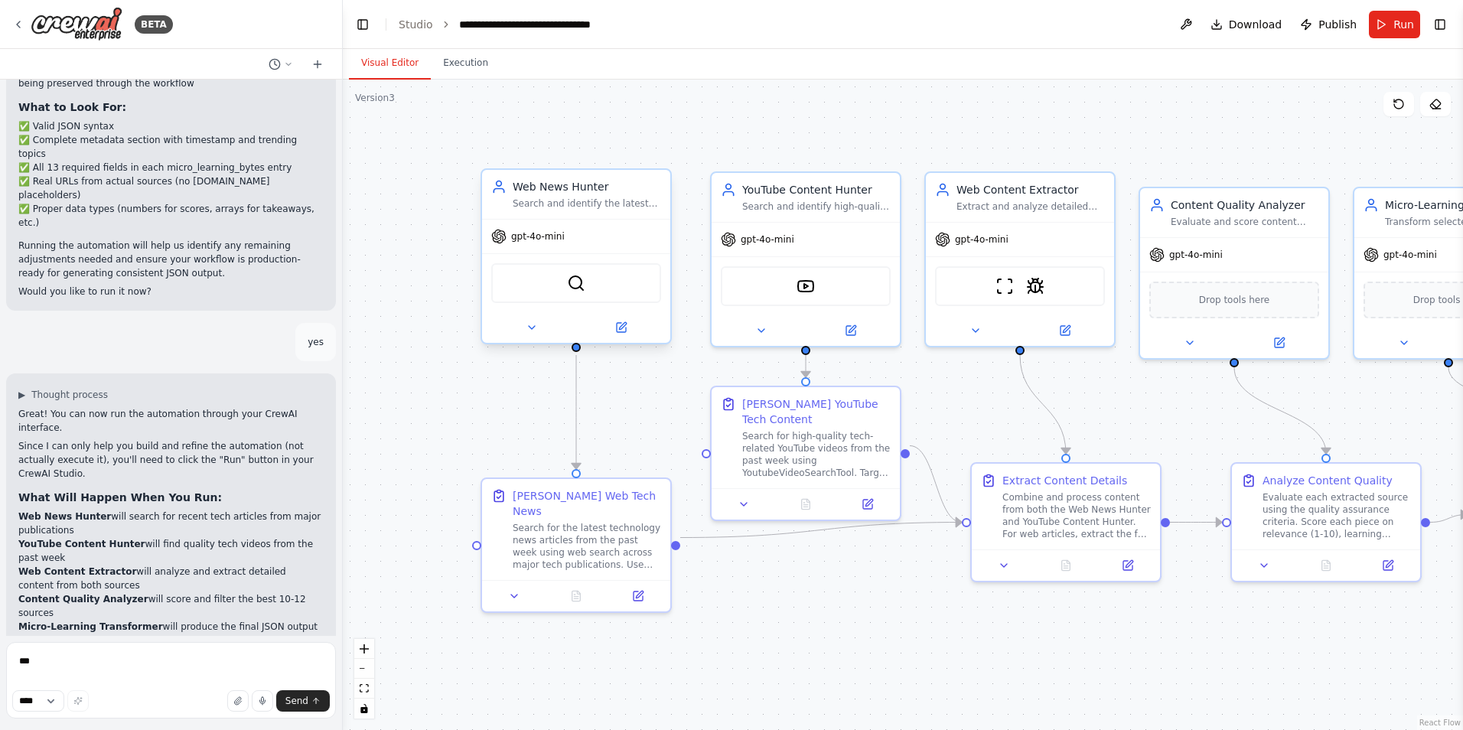
click at [548, 243] on div "gpt-4o-mini" at bounding box center [527, 236] width 73 height 15
click at [516, 243] on div "gpt-4o-mini" at bounding box center [527, 236] width 73 height 15
click at [541, 208] on div "Search and identify the latest technology news articles from the past 24 hours …" at bounding box center [587, 203] width 148 height 12
click at [533, 324] on icon at bounding box center [532, 327] width 12 height 12
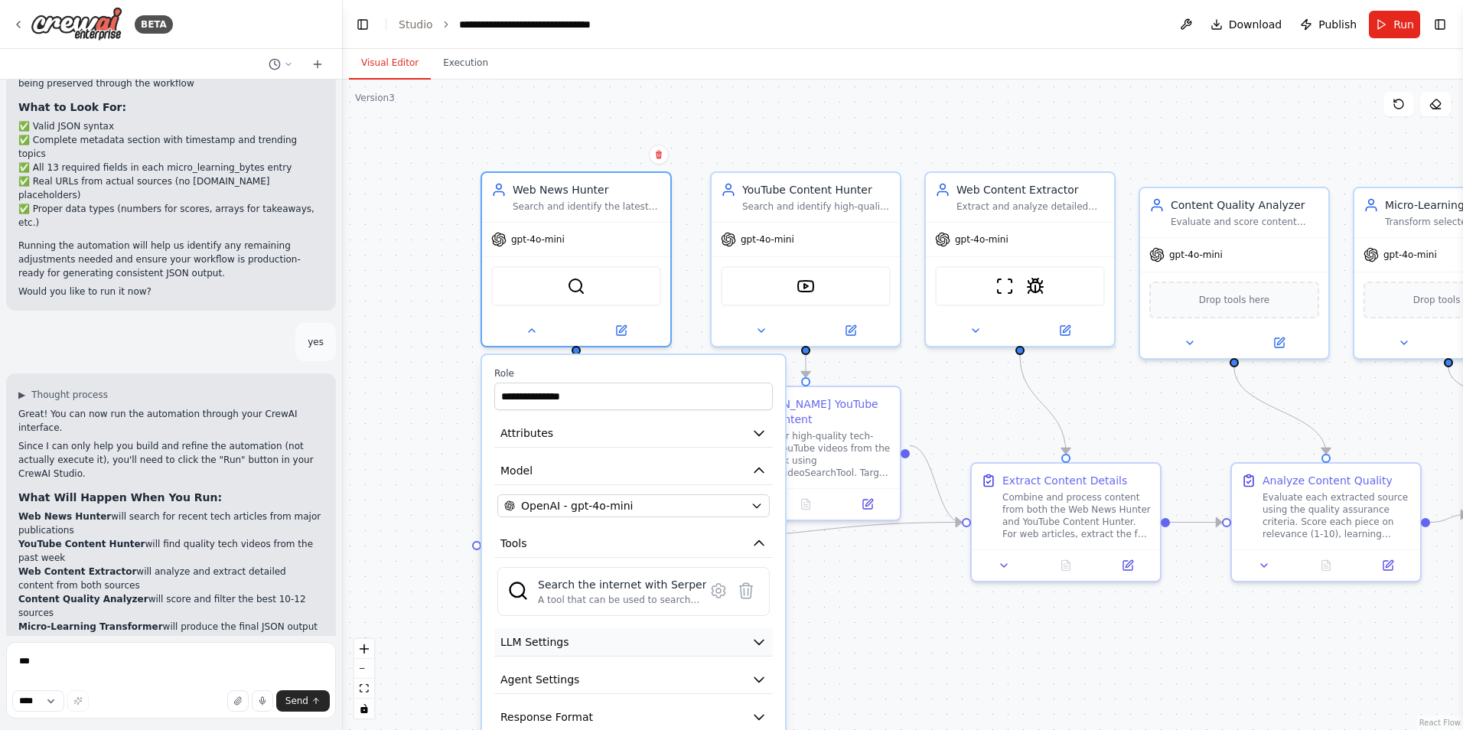
click at [567, 643] on button "LLM Settings" at bounding box center [633, 642] width 278 height 28
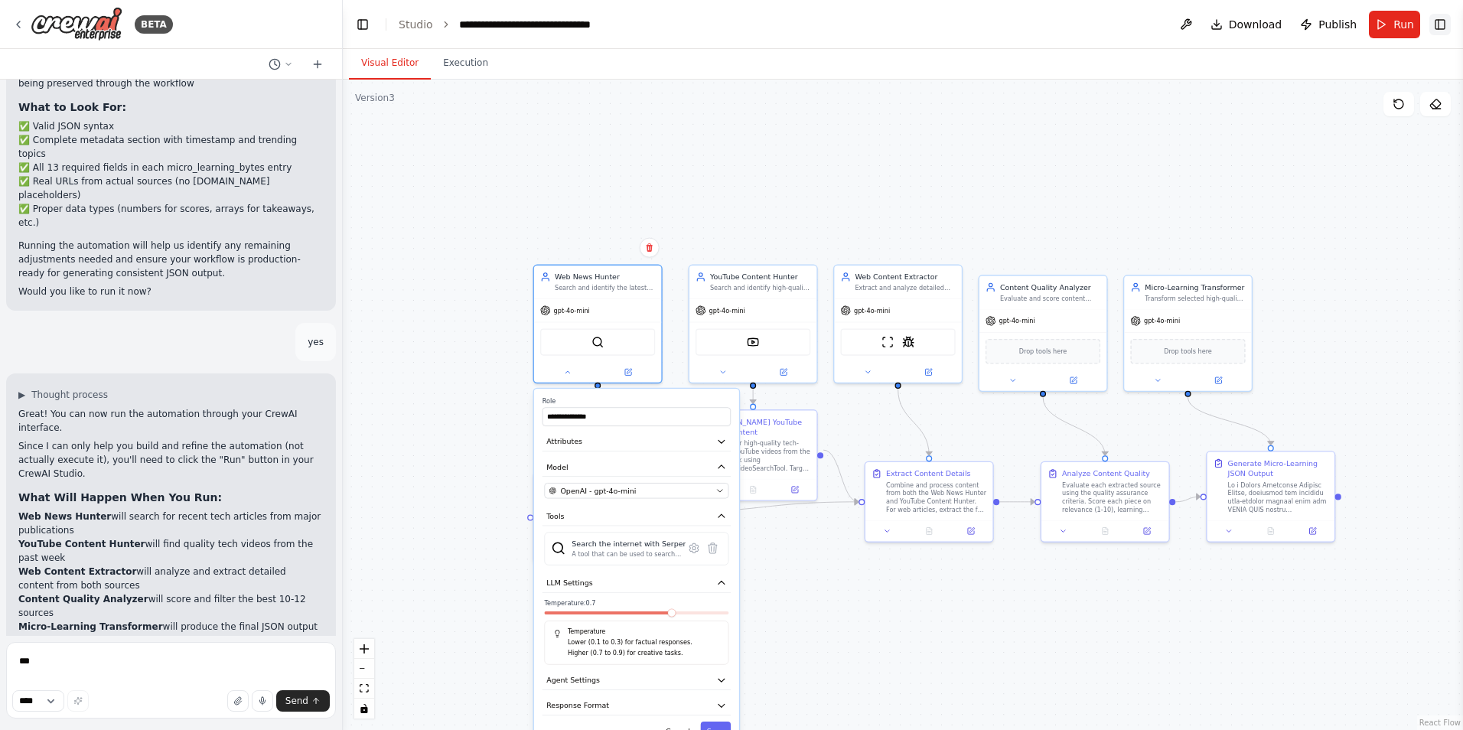
click at [1434, 23] on button "Toggle Right Sidebar" at bounding box center [1439, 24] width 21 height 21
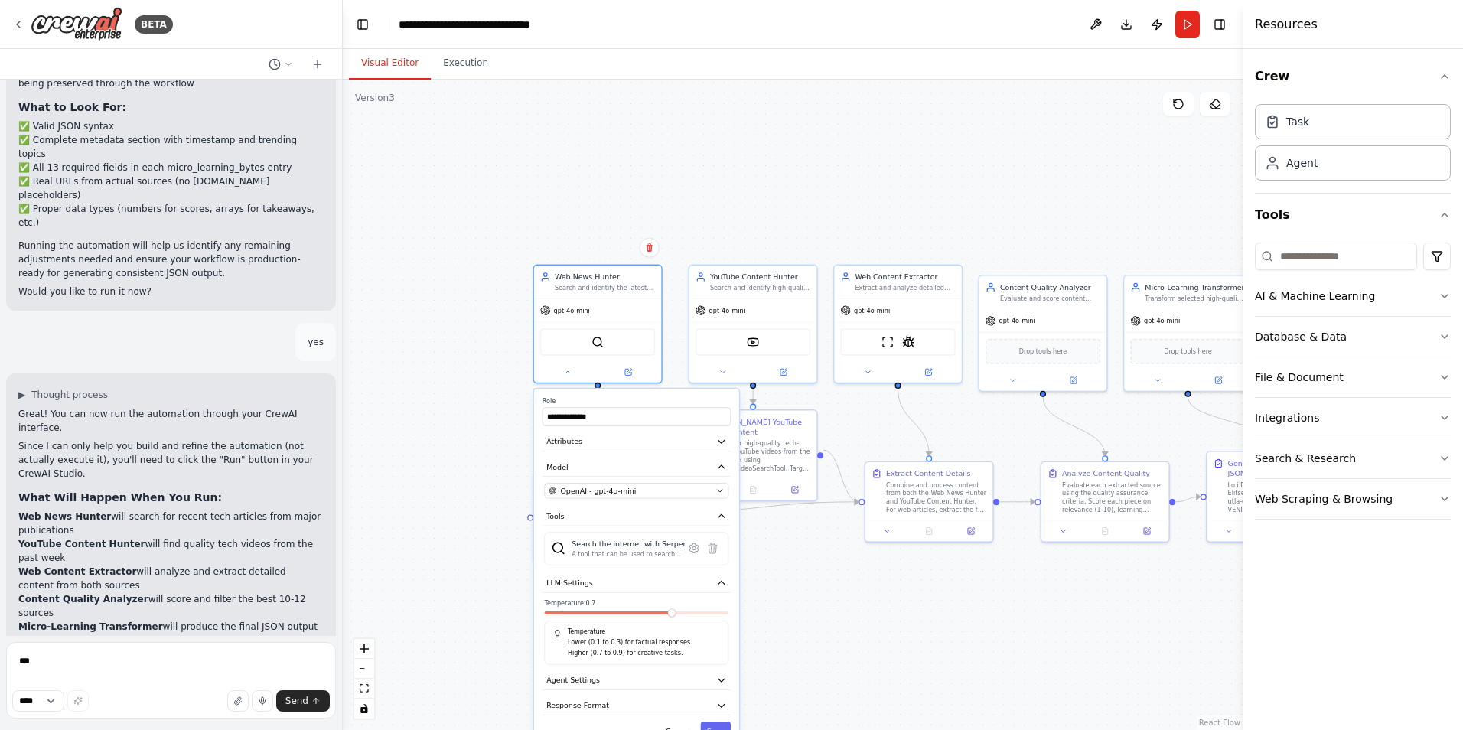
click at [1028, 209] on div ".deletable-edge-delete-btn { width: 20px; height: 20px; border: 0px solid #ffff…" at bounding box center [793, 405] width 900 height 650
click at [1172, 108] on icon at bounding box center [1178, 104] width 12 height 12
click at [1438, 76] on icon "button" at bounding box center [1444, 76] width 12 height 12
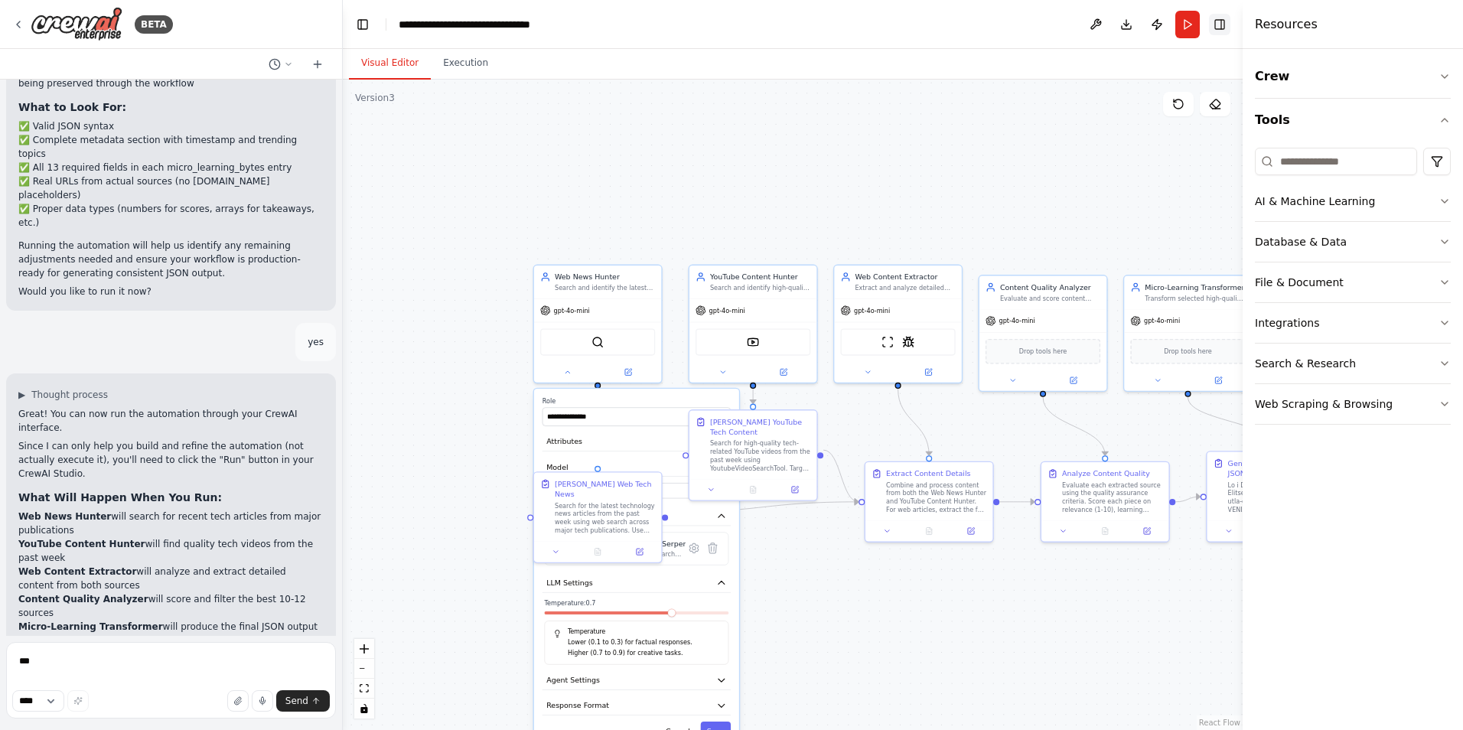
click at [1225, 24] on button "Toggle Right Sidebar" at bounding box center [1219, 24] width 21 height 21
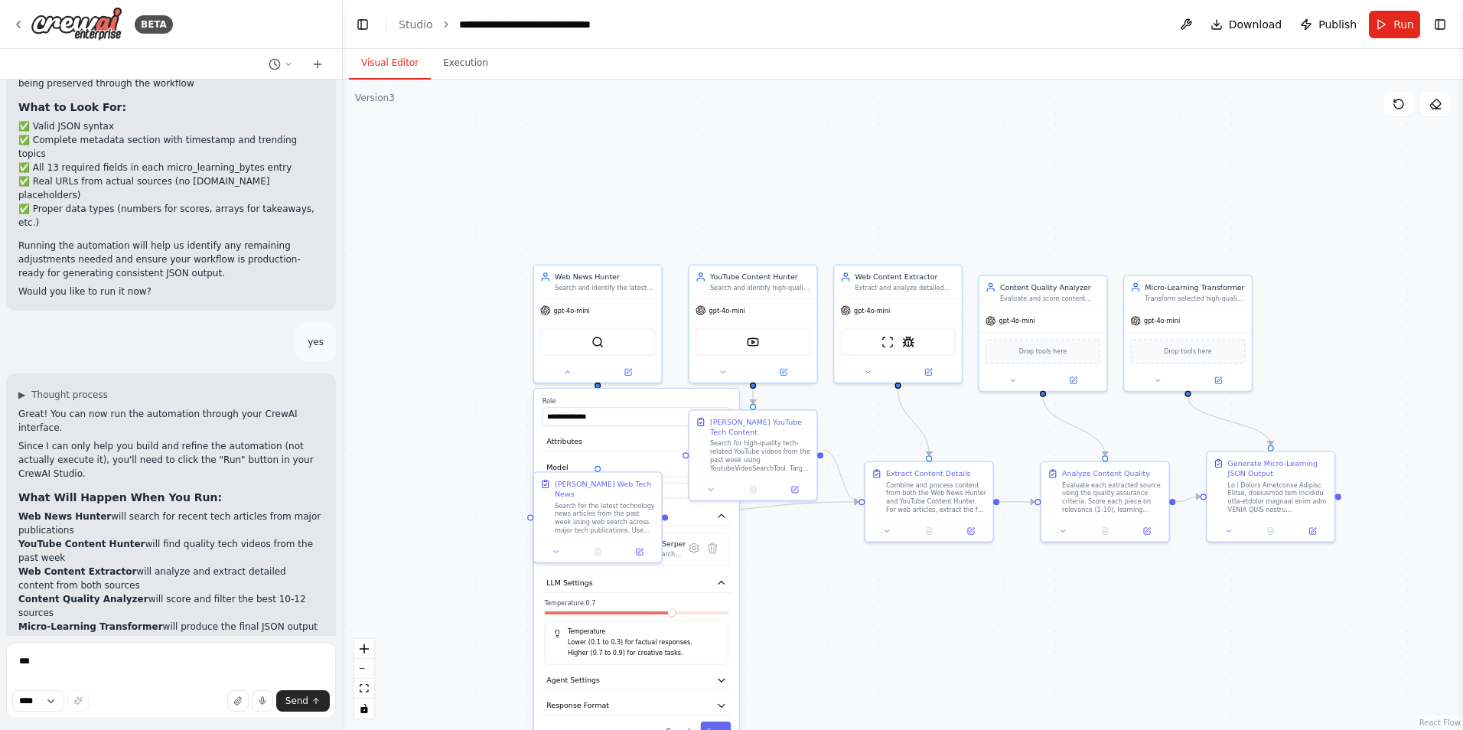
click at [852, 182] on div ".deletable-edge-delete-btn { width: 20px; height: 20px; border: 0px solid #ffff…" at bounding box center [903, 405] width 1120 height 650
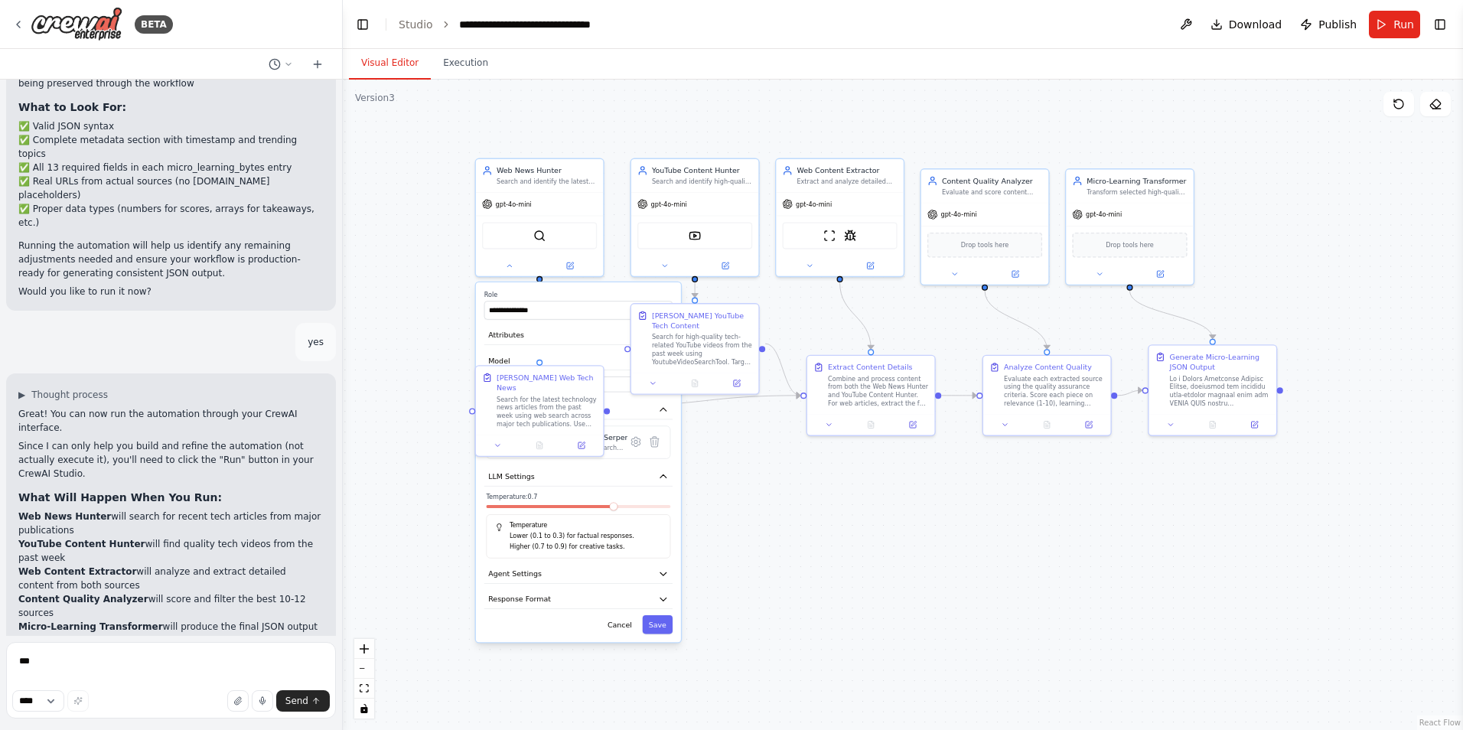
drag, startPoint x: 809, startPoint y: 221, endPoint x: 750, endPoint y: 115, distance: 121.9
click at [750, 115] on div ".deletable-edge-delete-btn { width: 20px; height: 20px; border: 0px solid #ffff…" at bounding box center [903, 405] width 1120 height 650
click at [730, 506] on div ".deletable-edge-delete-btn { width: 20px; height: 20px; border: 0px solid #ffff…" at bounding box center [903, 405] width 1120 height 650
click at [1396, 108] on icon at bounding box center [1398, 103] width 9 height 9
click at [366, 650] on icon "zoom in" at bounding box center [364, 648] width 9 height 9
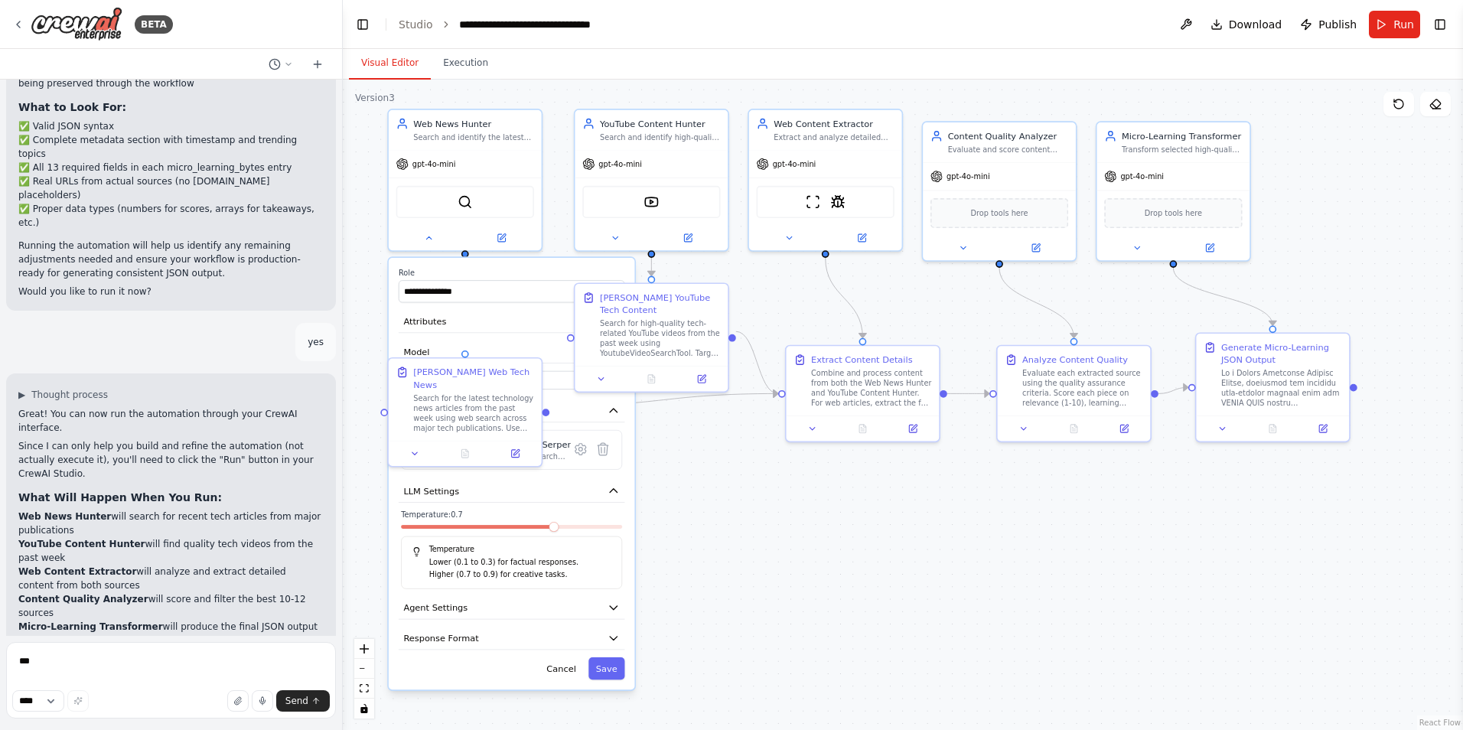
click at [812, 537] on div ".deletable-edge-delete-btn { width: 20px; height: 20px; border: 0px solid #ffff…" at bounding box center [903, 405] width 1120 height 650
click at [614, 490] on icon "button" at bounding box center [613, 491] width 7 height 4
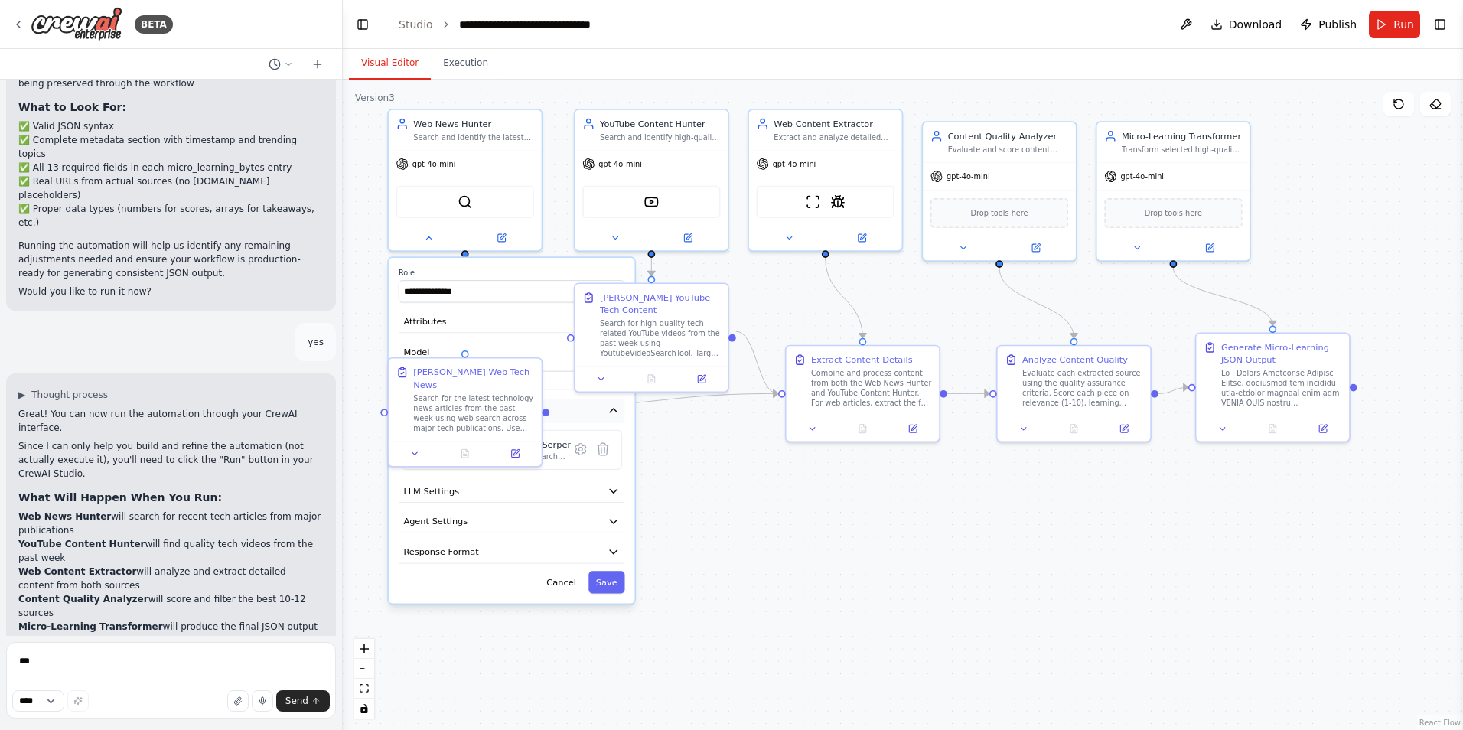
click at [614, 409] on icon "button" at bounding box center [613, 411] width 7 height 4
click at [499, 270] on label "Role" at bounding box center [512, 273] width 226 height 10
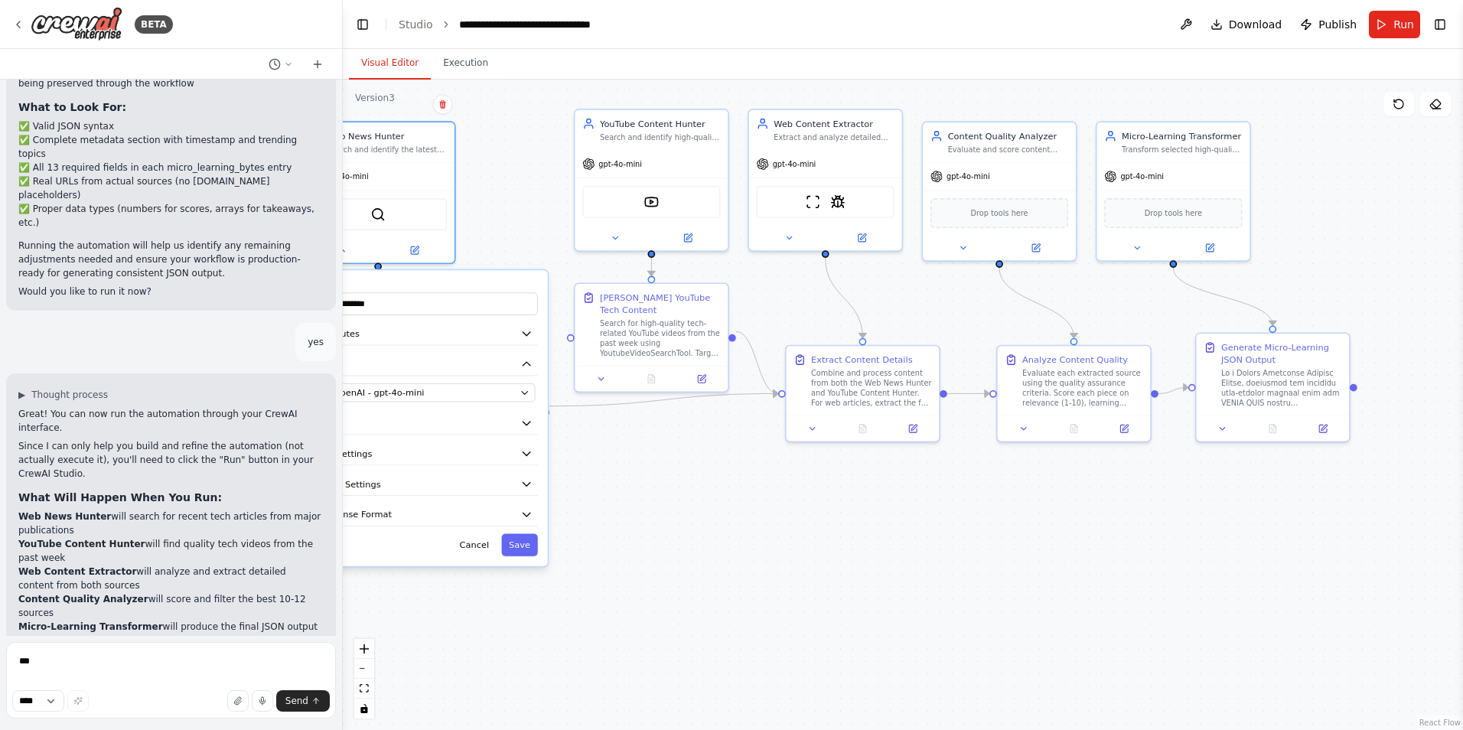
drag, startPoint x: 529, startPoint y: 266, endPoint x: 443, endPoint y: 277, distance: 87.1
click at [443, 277] on div "**********" at bounding box center [424, 417] width 246 height 295
click at [471, 538] on button "Cancel" at bounding box center [474, 544] width 44 height 22
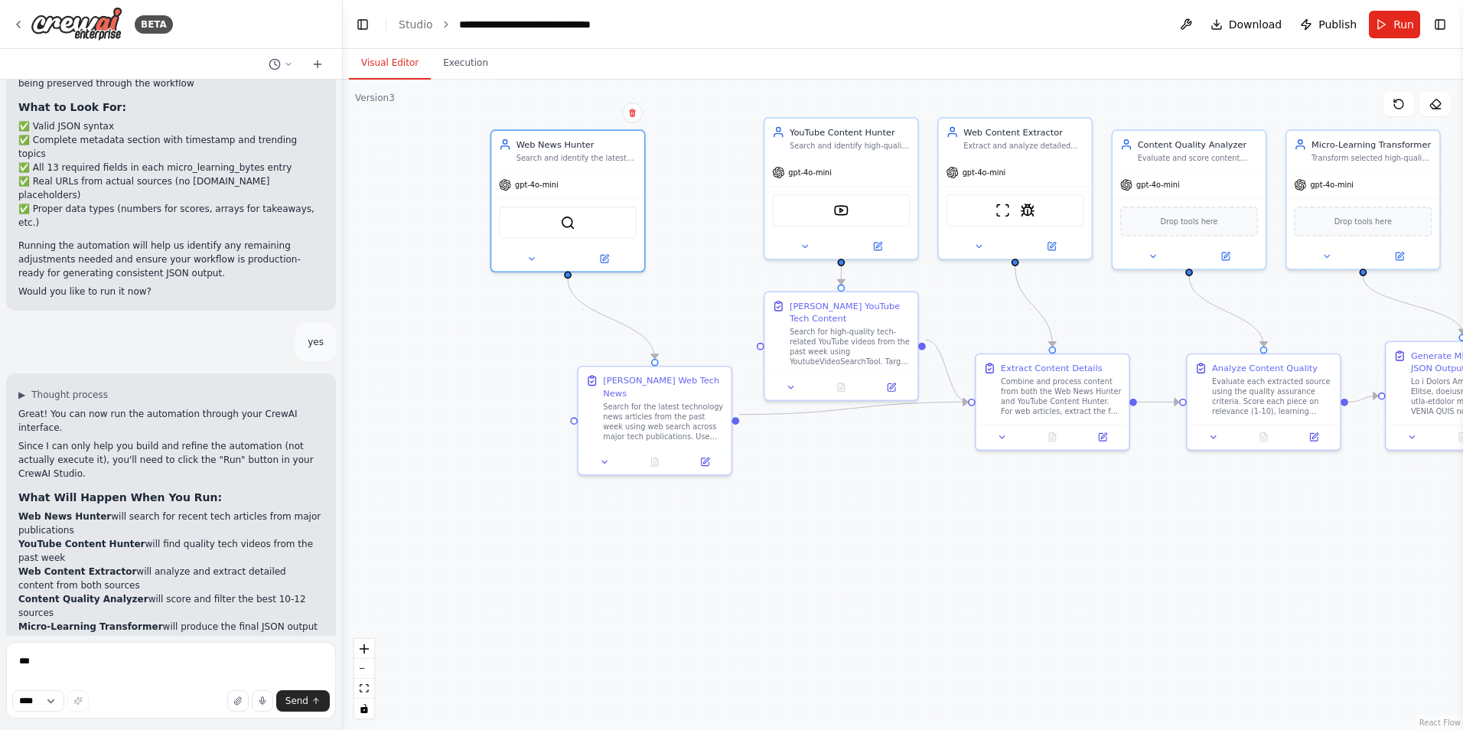
drag, startPoint x: 570, startPoint y: 553, endPoint x: 760, endPoint y: 562, distance: 189.9
click at [760, 562] on div ".deletable-edge-delete-btn { width: 20px; height: 20px; border: 0px solid #ffff…" at bounding box center [903, 405] width 1120 height 650
click at [551, 185] on span "gpt-4o-mini" at bounding box center [537, 183] width 44 height 10
click at [606, 262] on button at bounding box center [604, 256] width 70 height 15
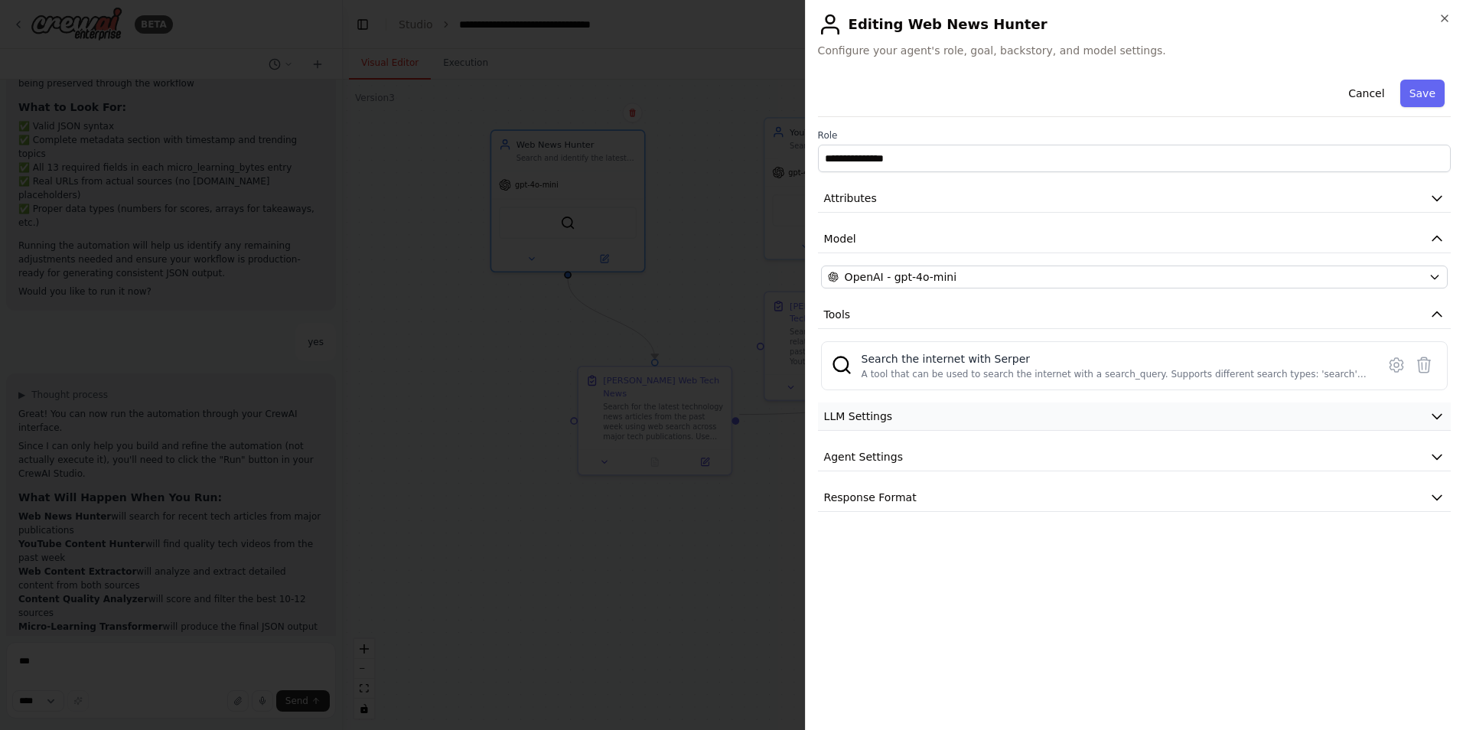
click at [839, 417] on span "LLM Settings" at bounding box center [858, 416] width 69 height 15
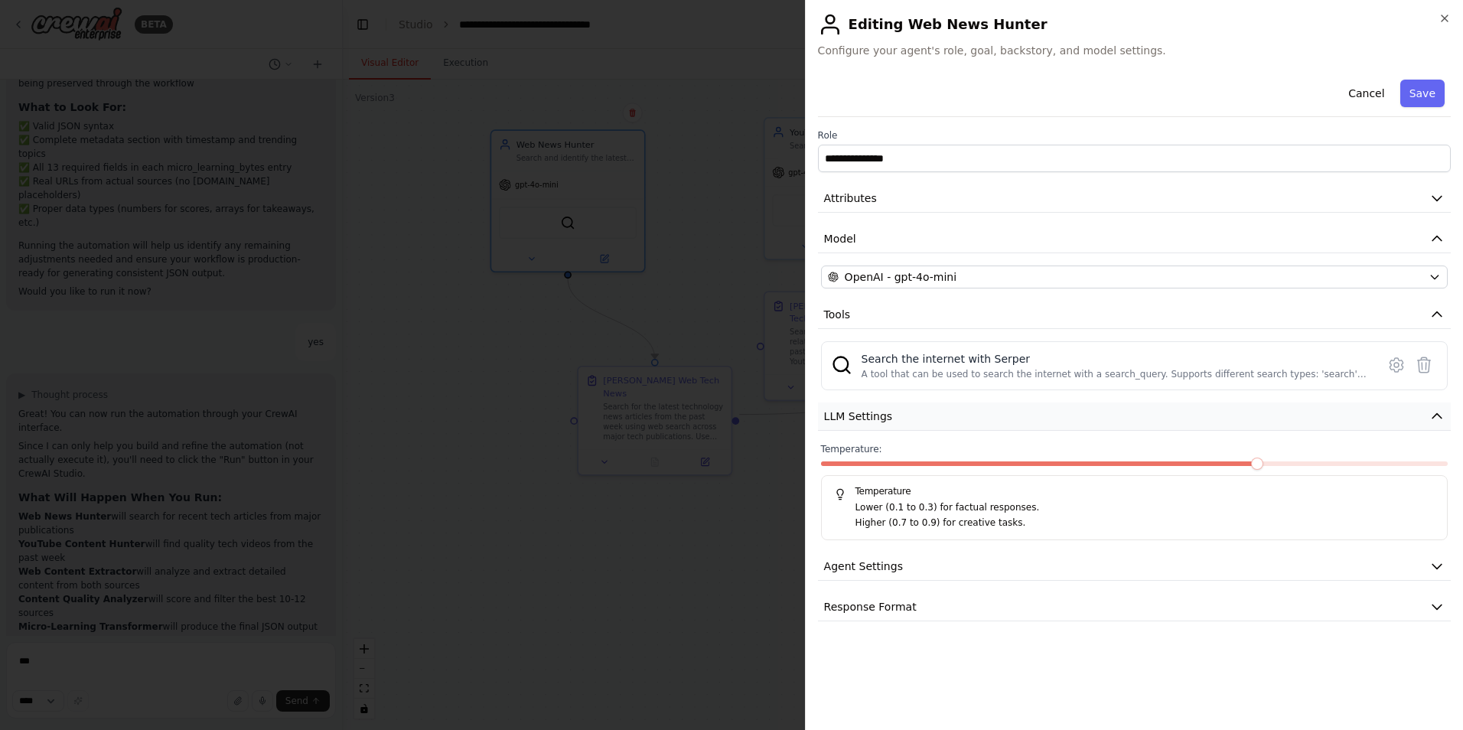
click at [839, 417] on span "LLM Settings" at bounding box center [858, 416] width 69 height 15
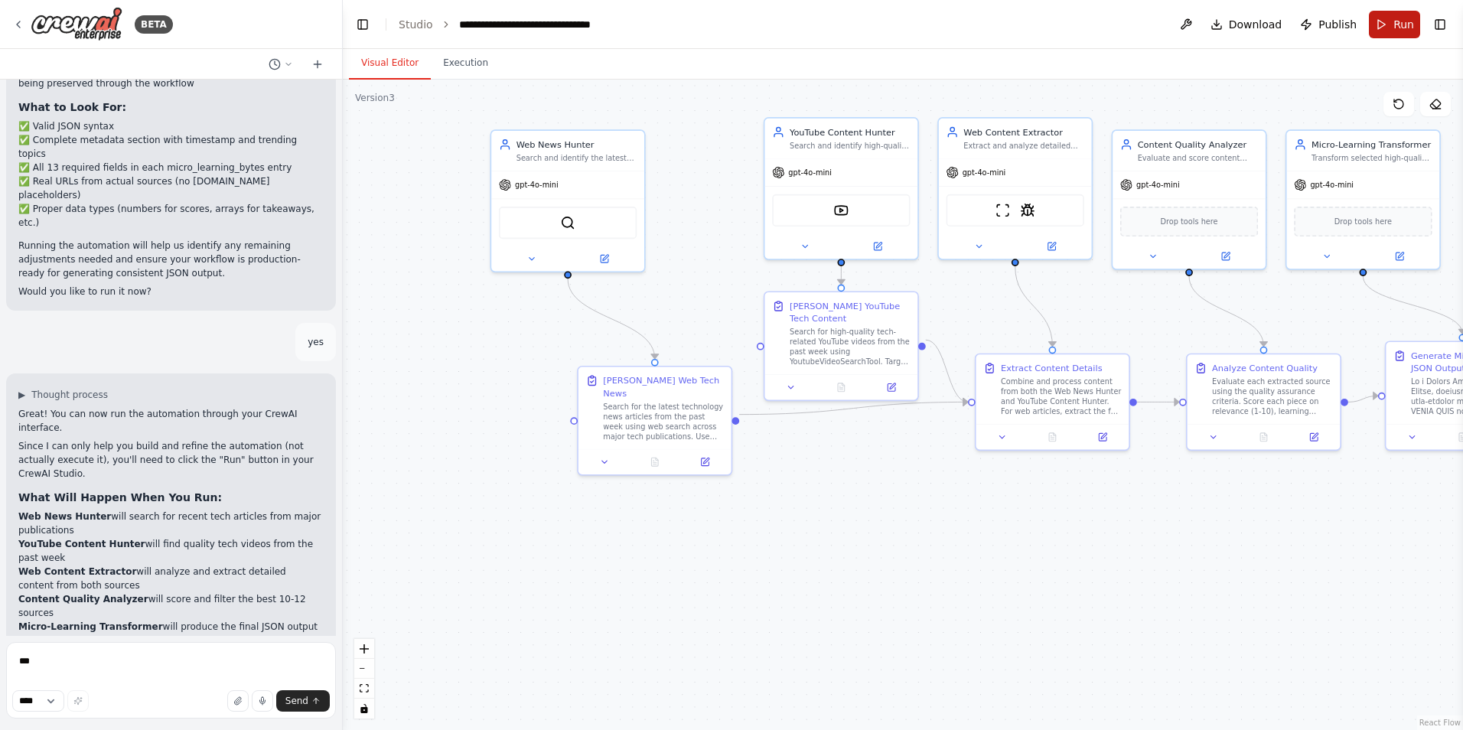
click at [1387, 25] on button "Run" at bounding box center [1394, 25] width 51 height 28
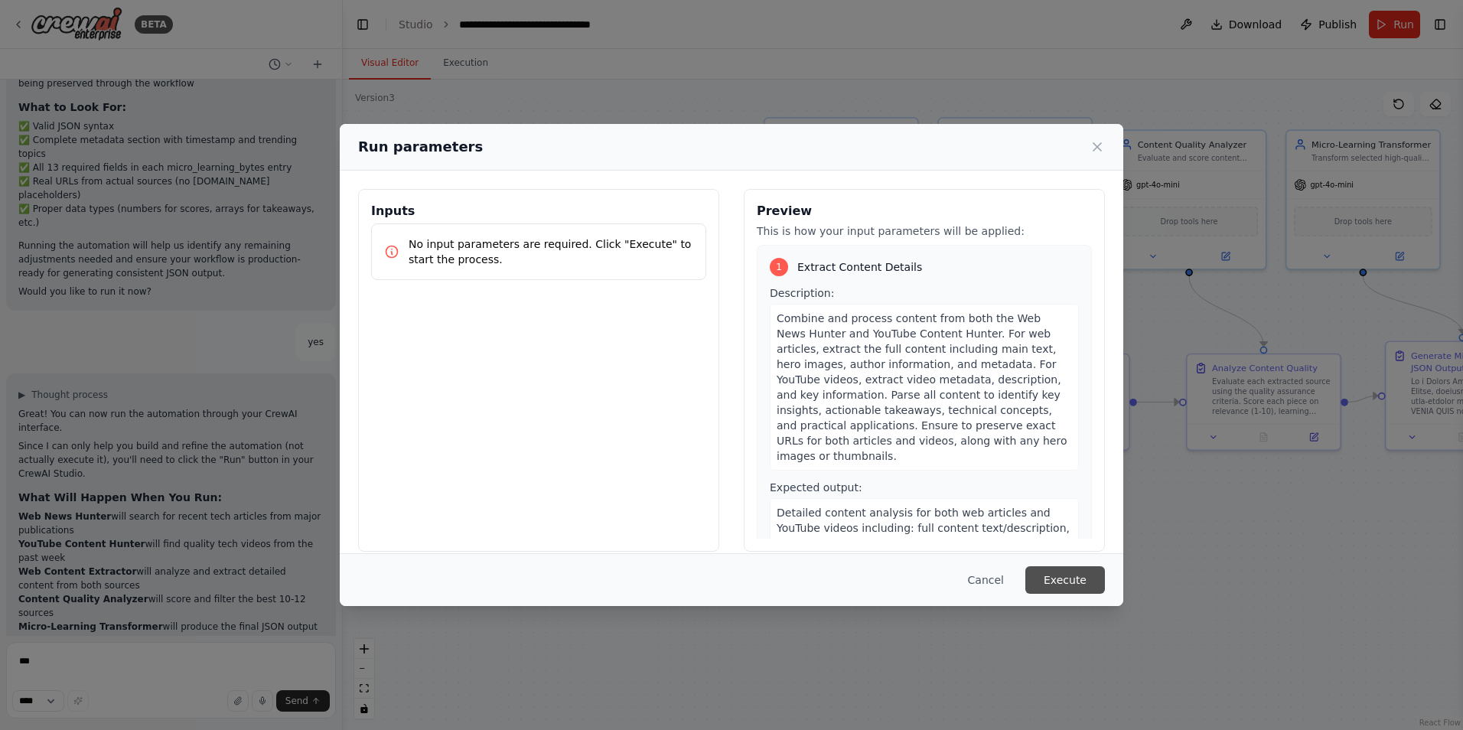
click at [1047, 573] on button "Execute" at bounding box center [1065, 580] width 80 height 28
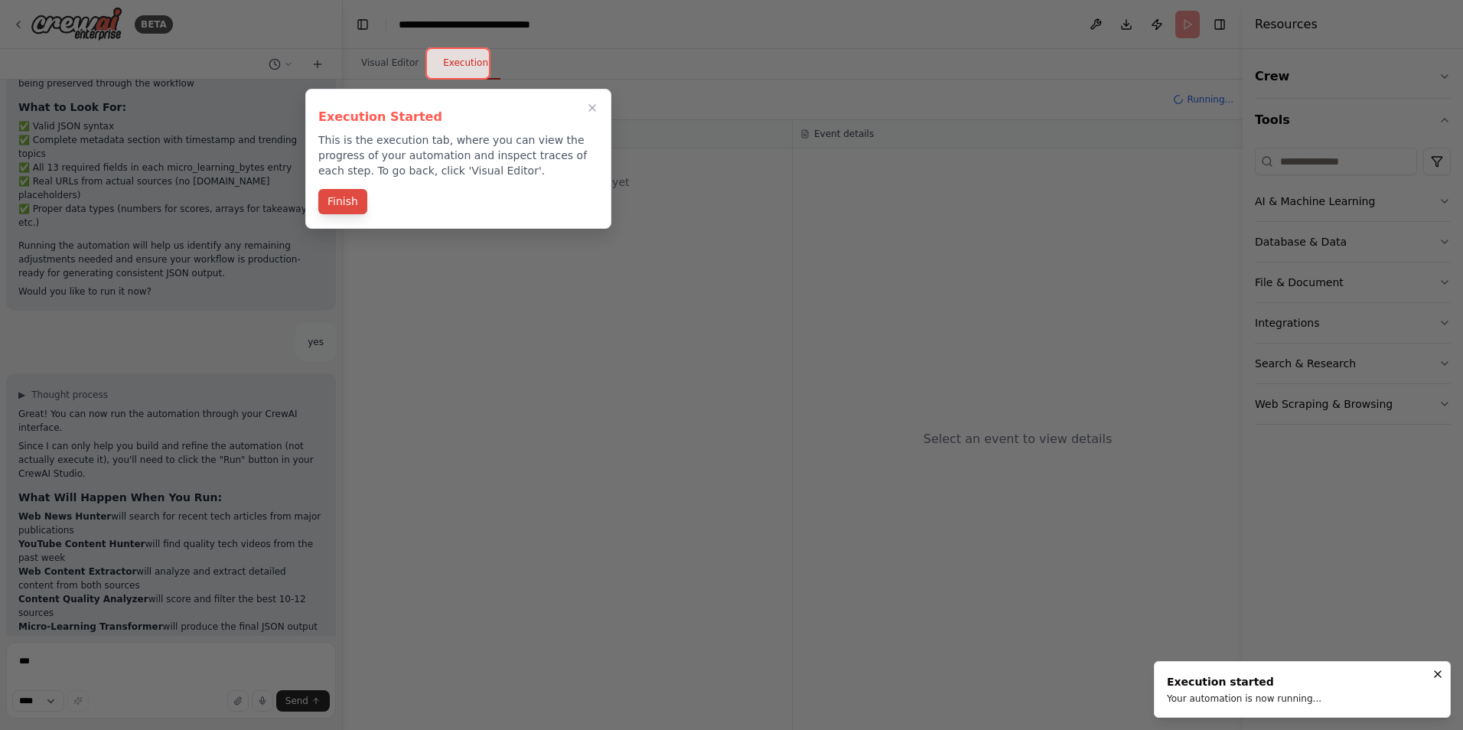
click at [342, 199] on button "Finish" at bounding box center [342, 201] width 49 height 25
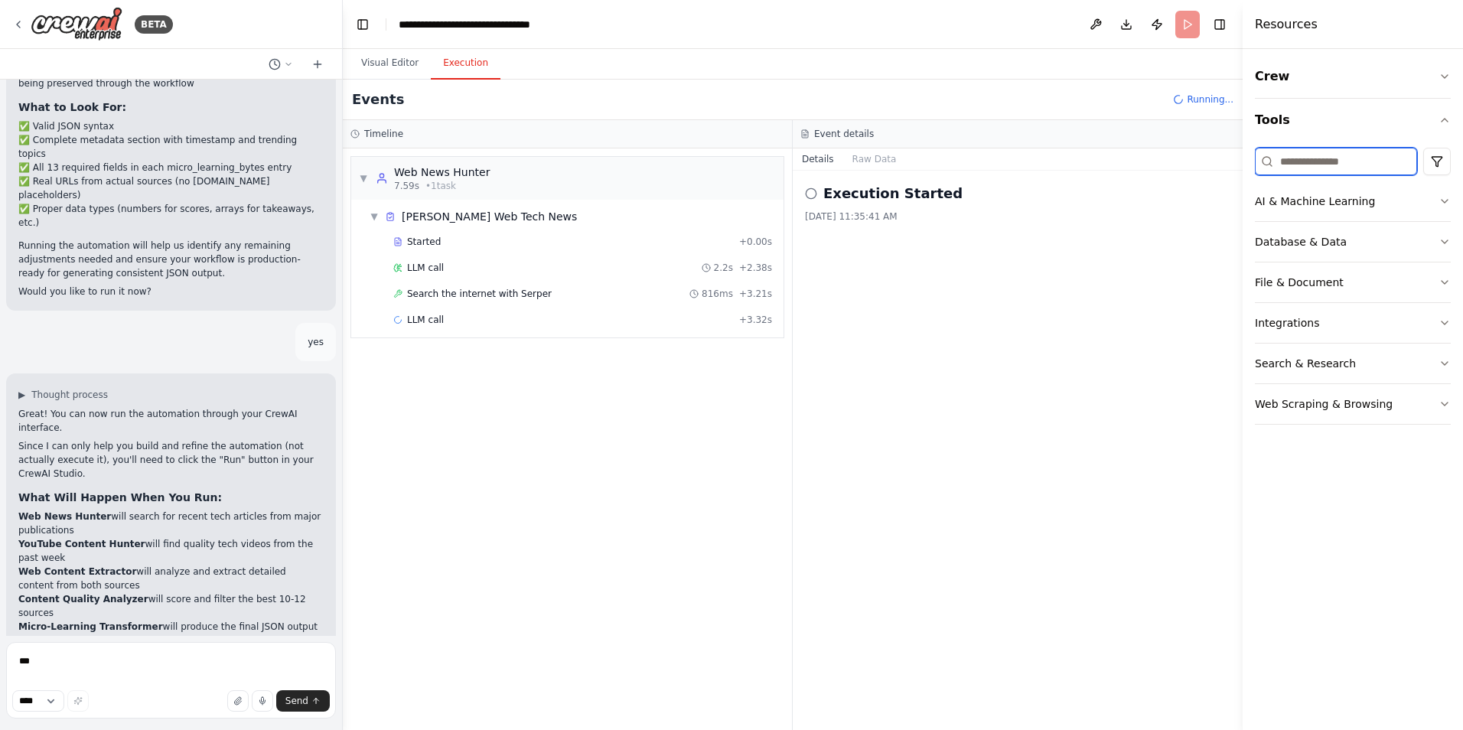
click at [1321, 156] on input at bounding box center [1336, 162] width 162 height 28
type input "*"
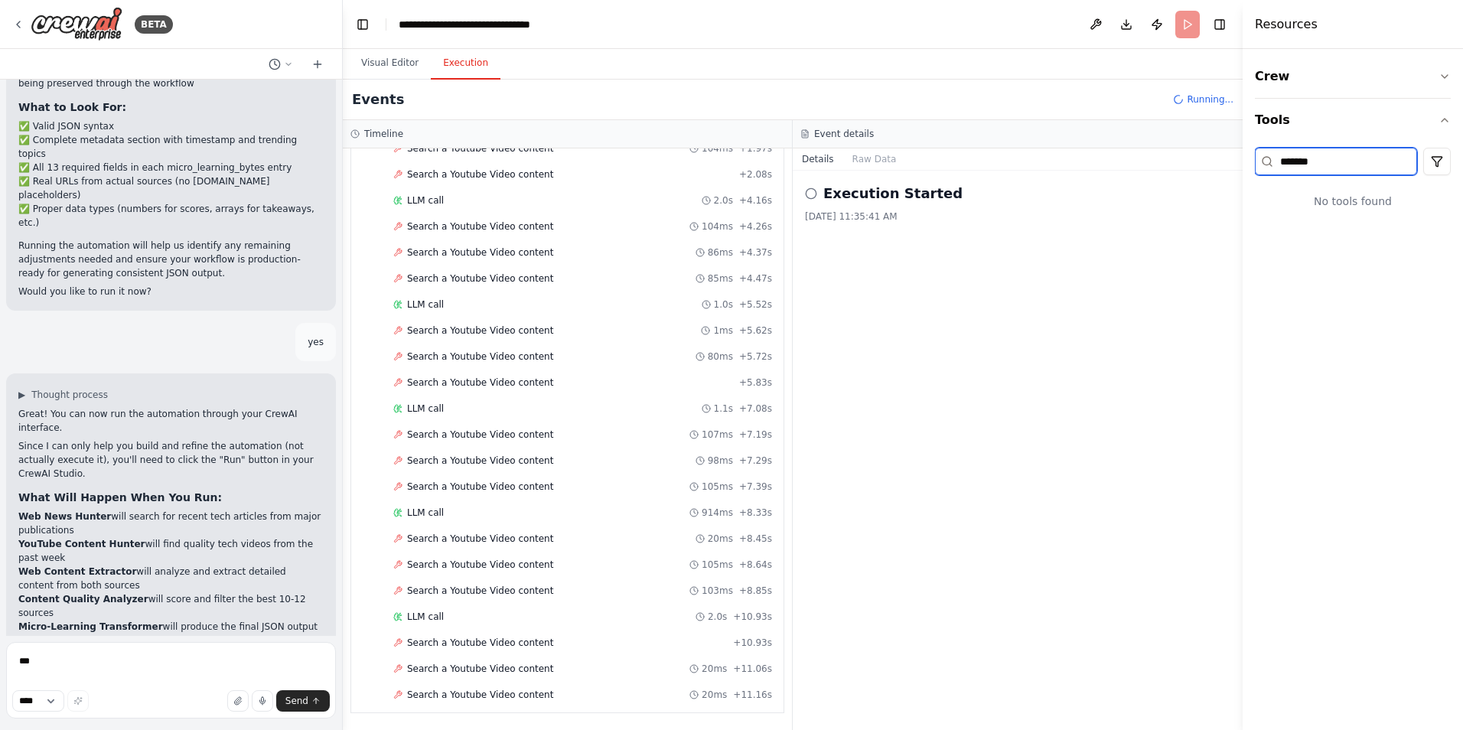
scroll to position [415, 0]
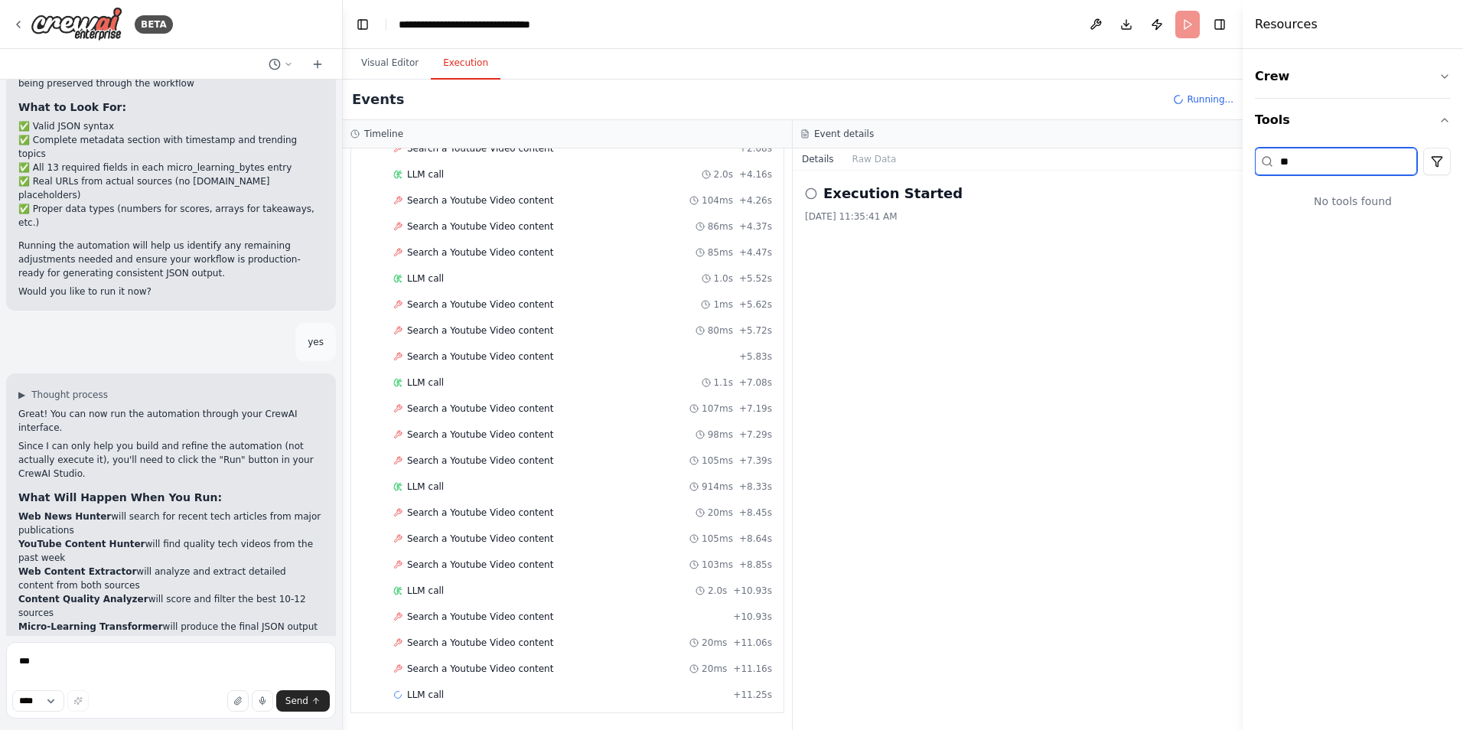
type input "*"
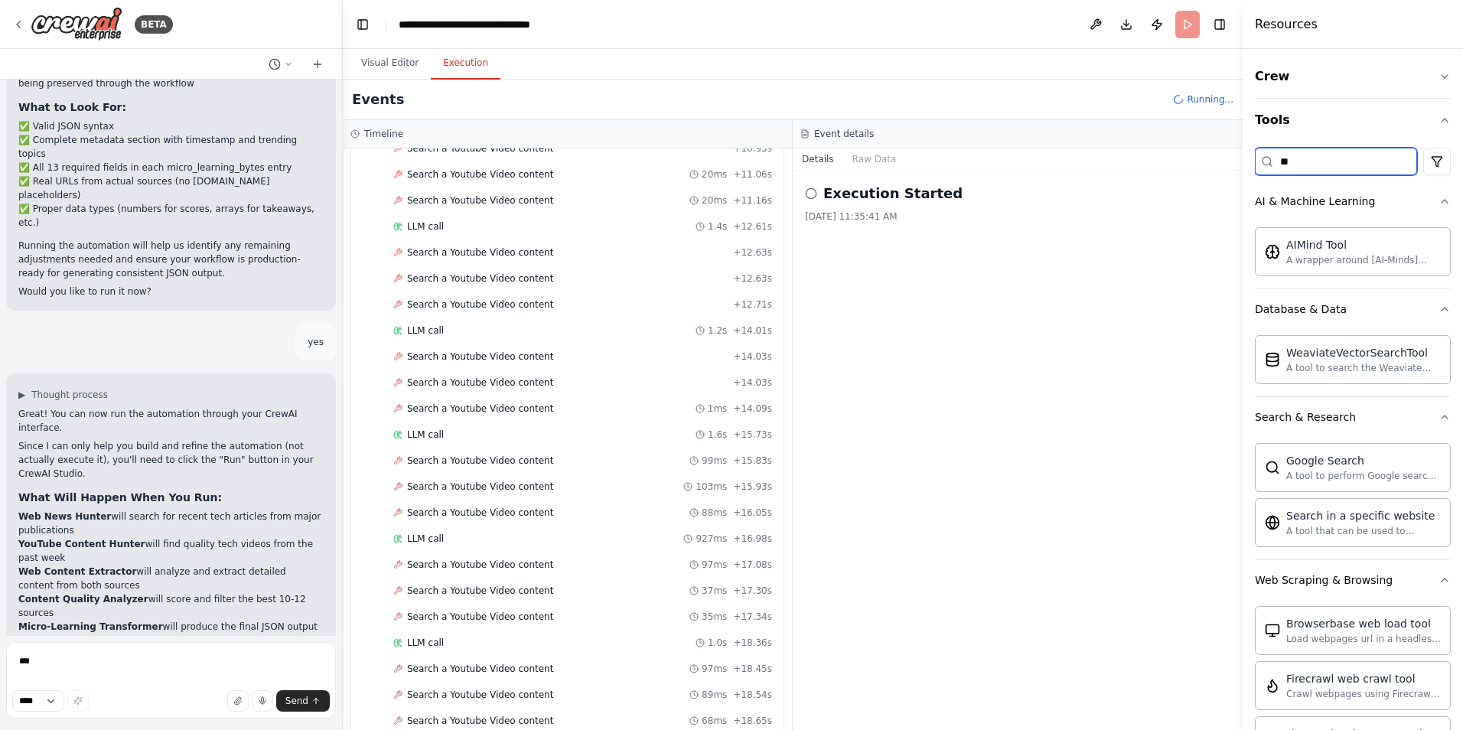
scroll to position [935, 0]
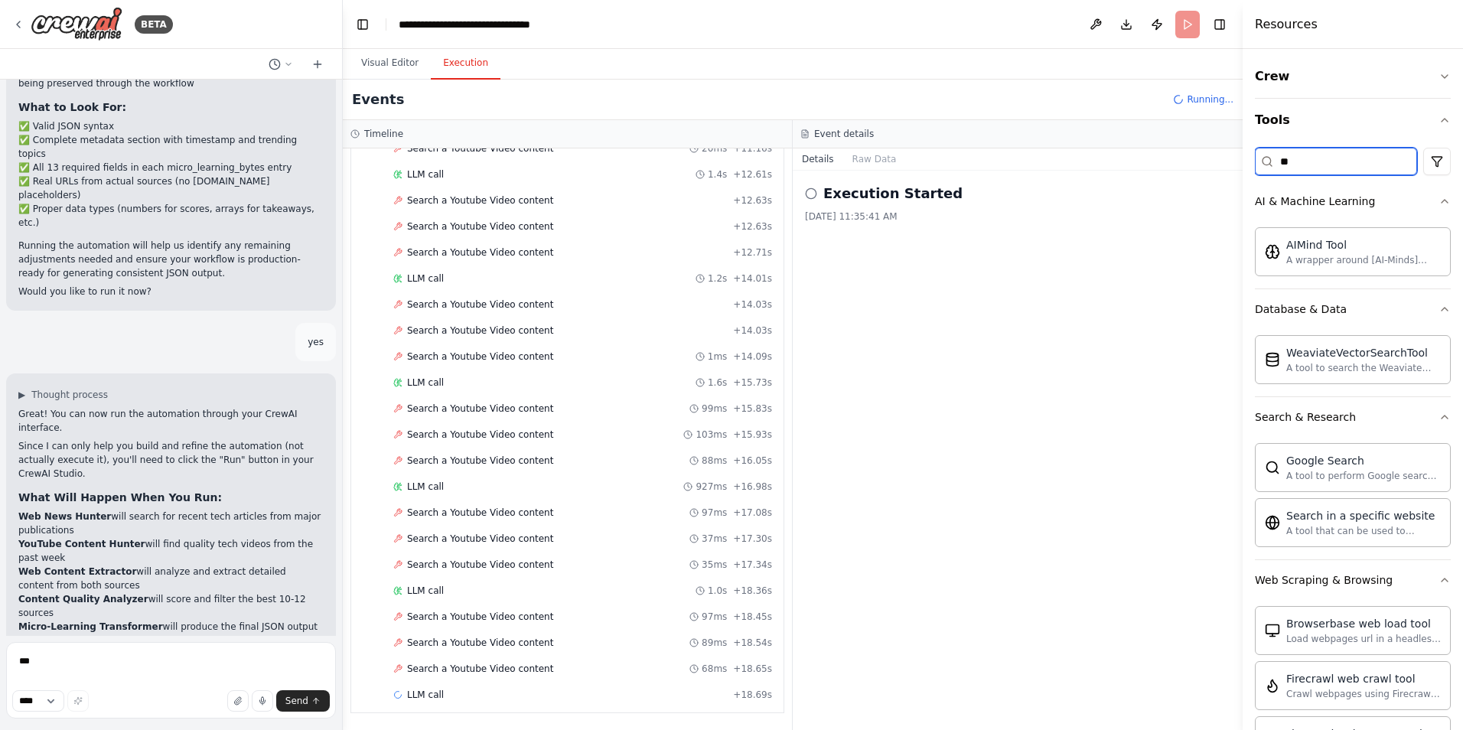
type input "*"
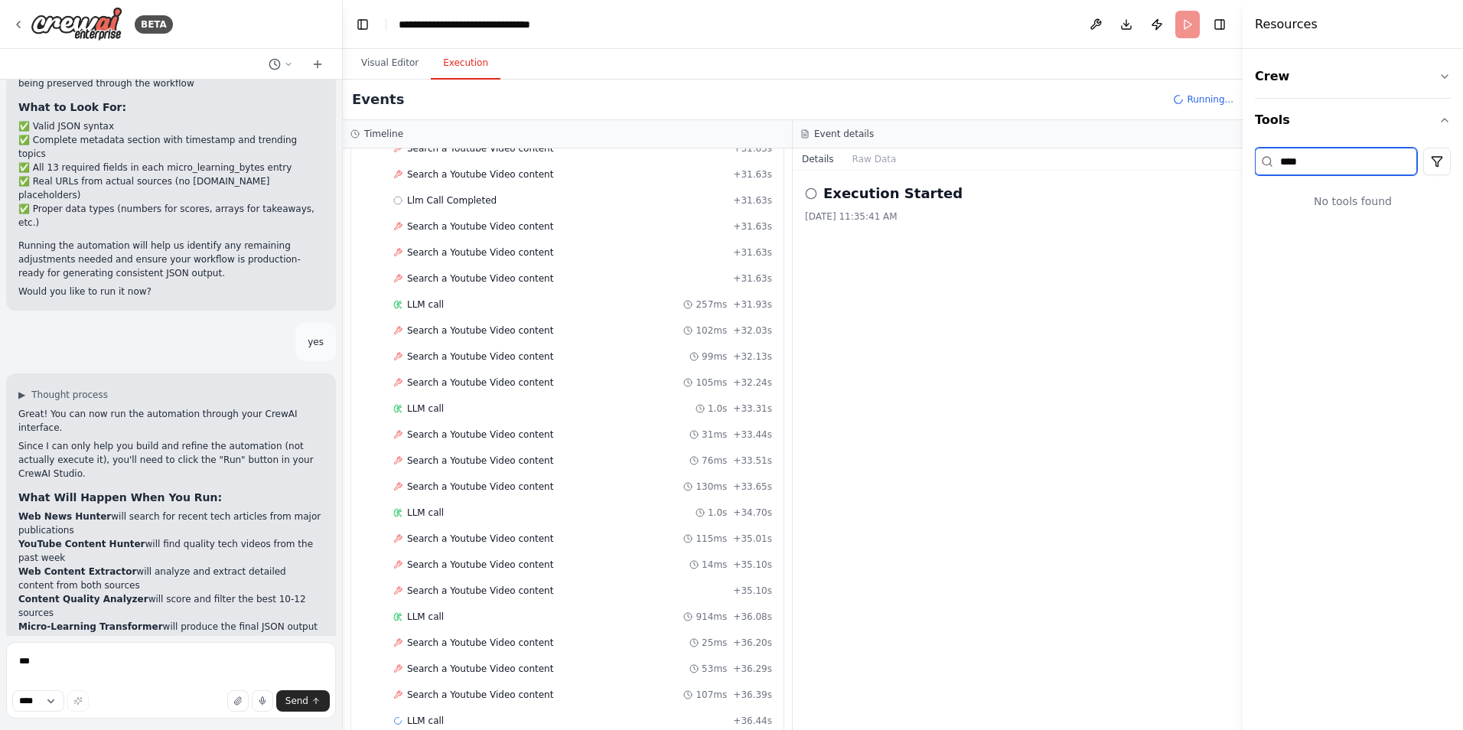
scroll to position [2106, 0]
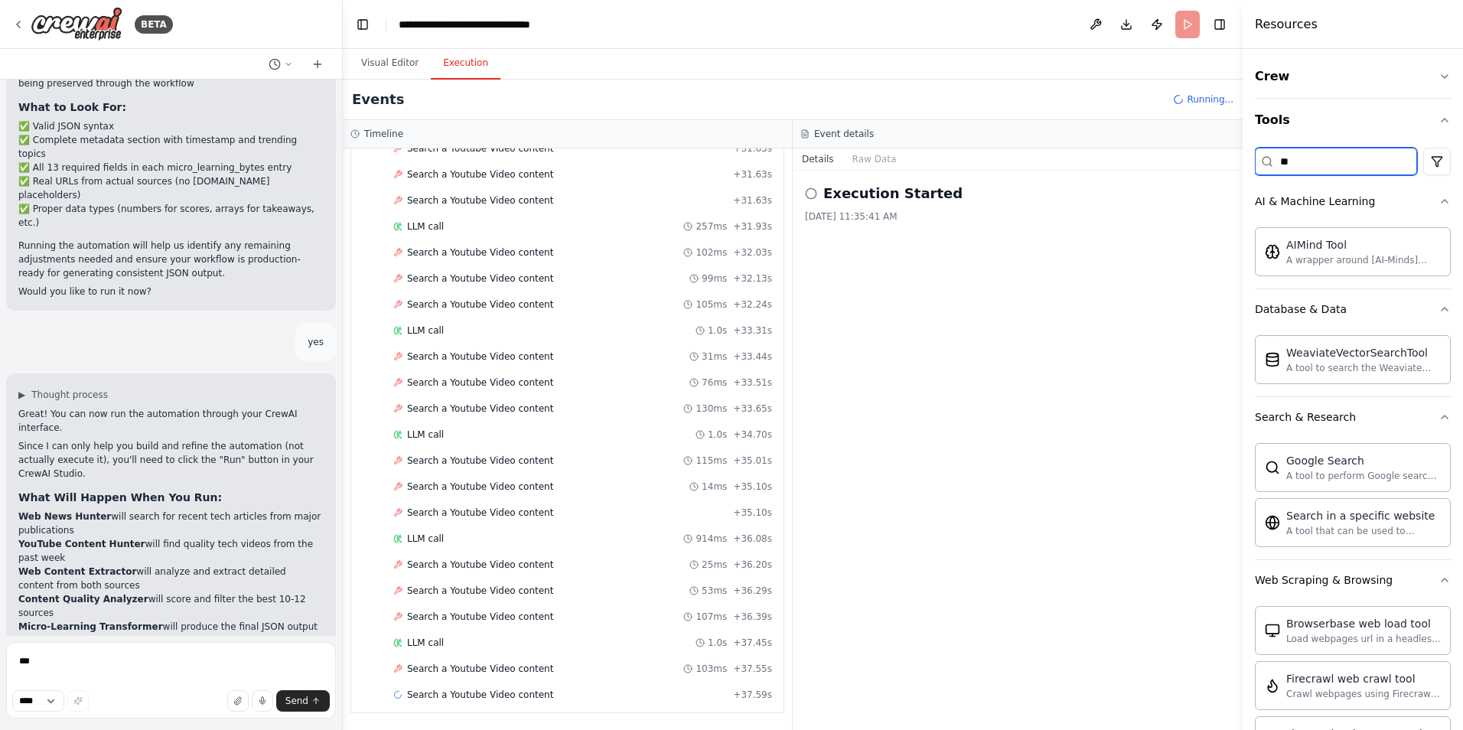
type input "*"
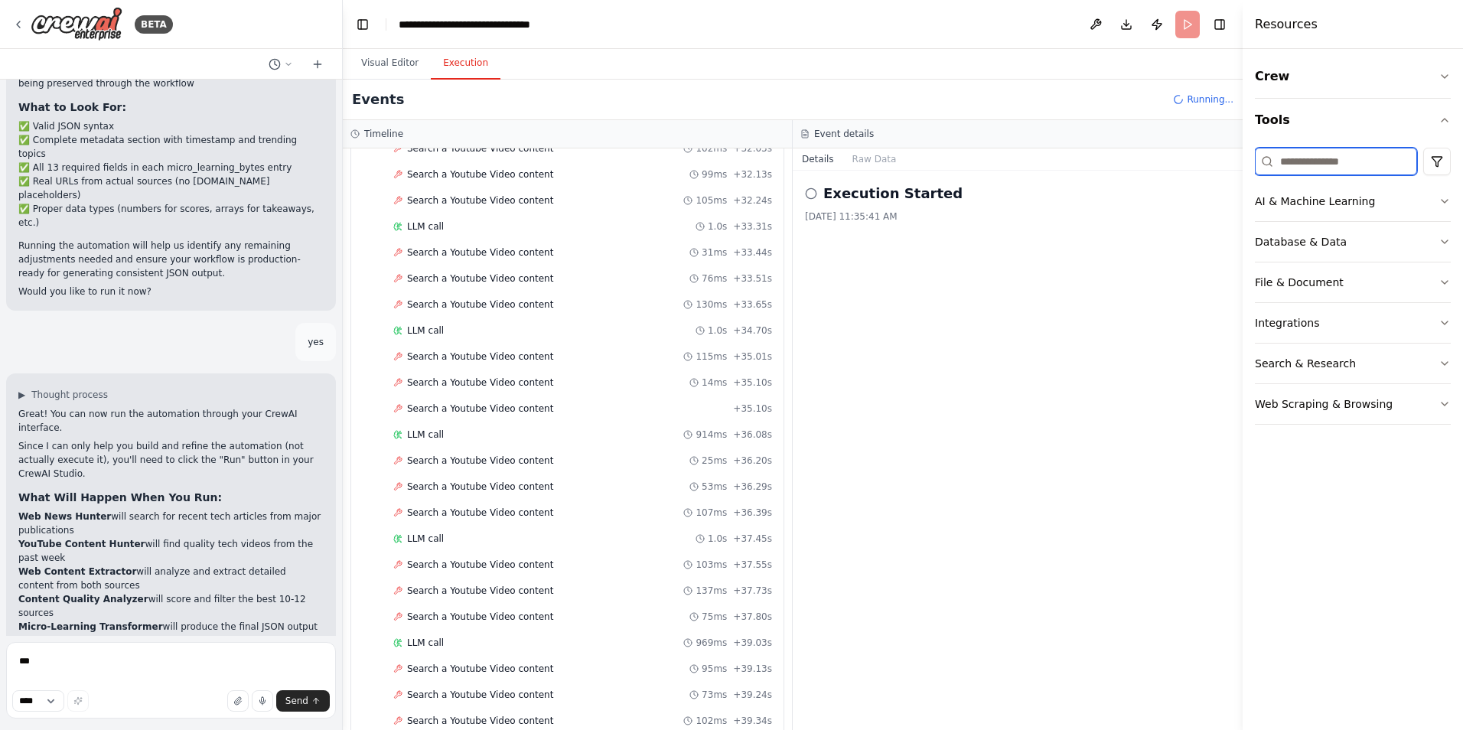
scroll to position [2314, 0]
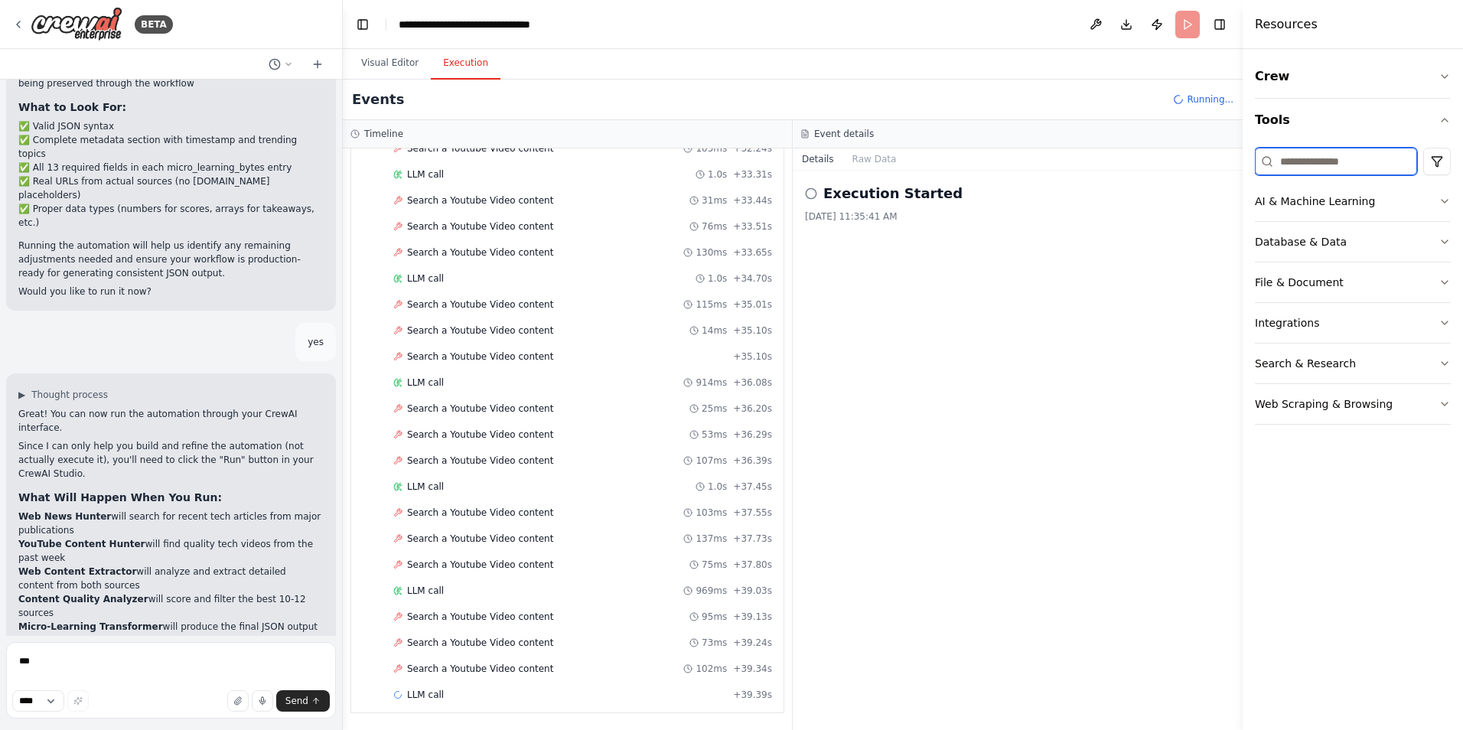
type input "*"
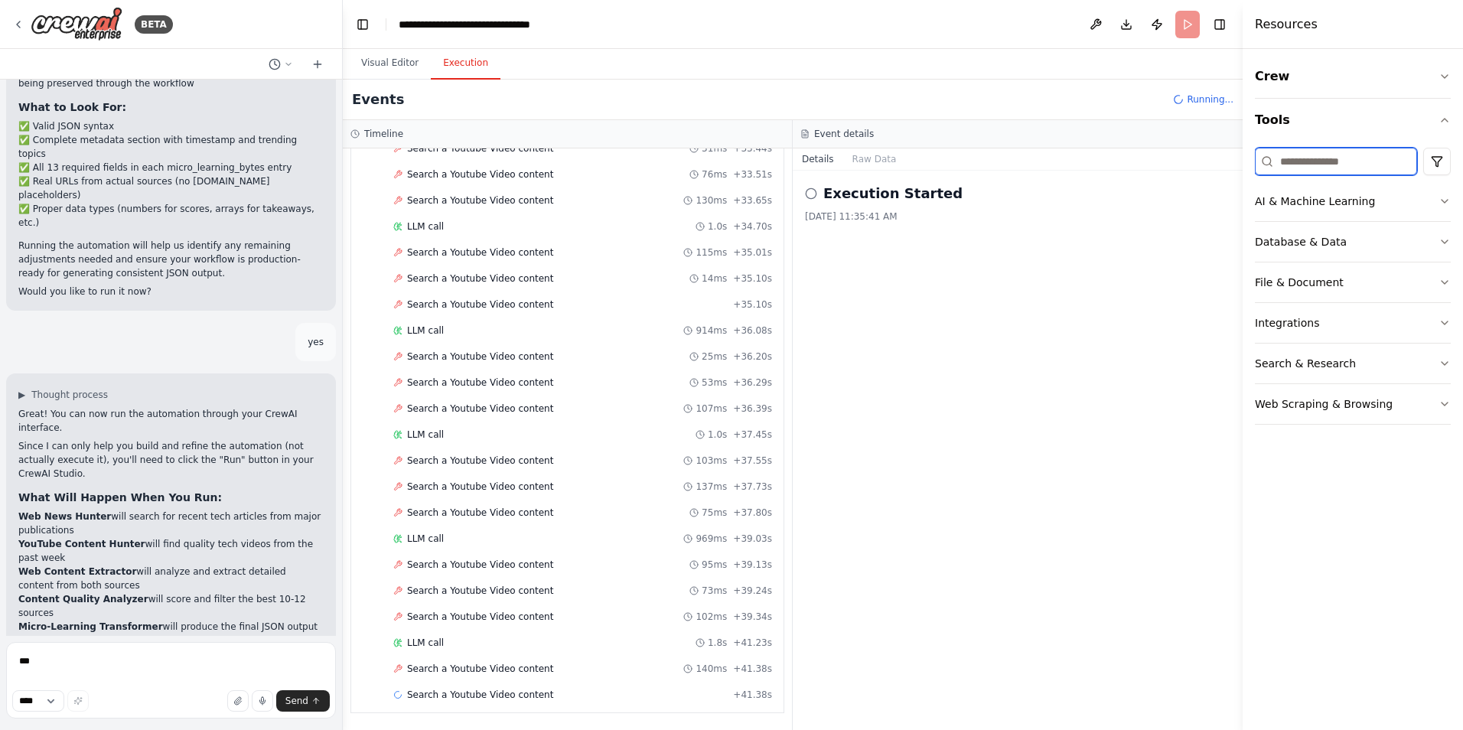
scroll to position [2392, 0]
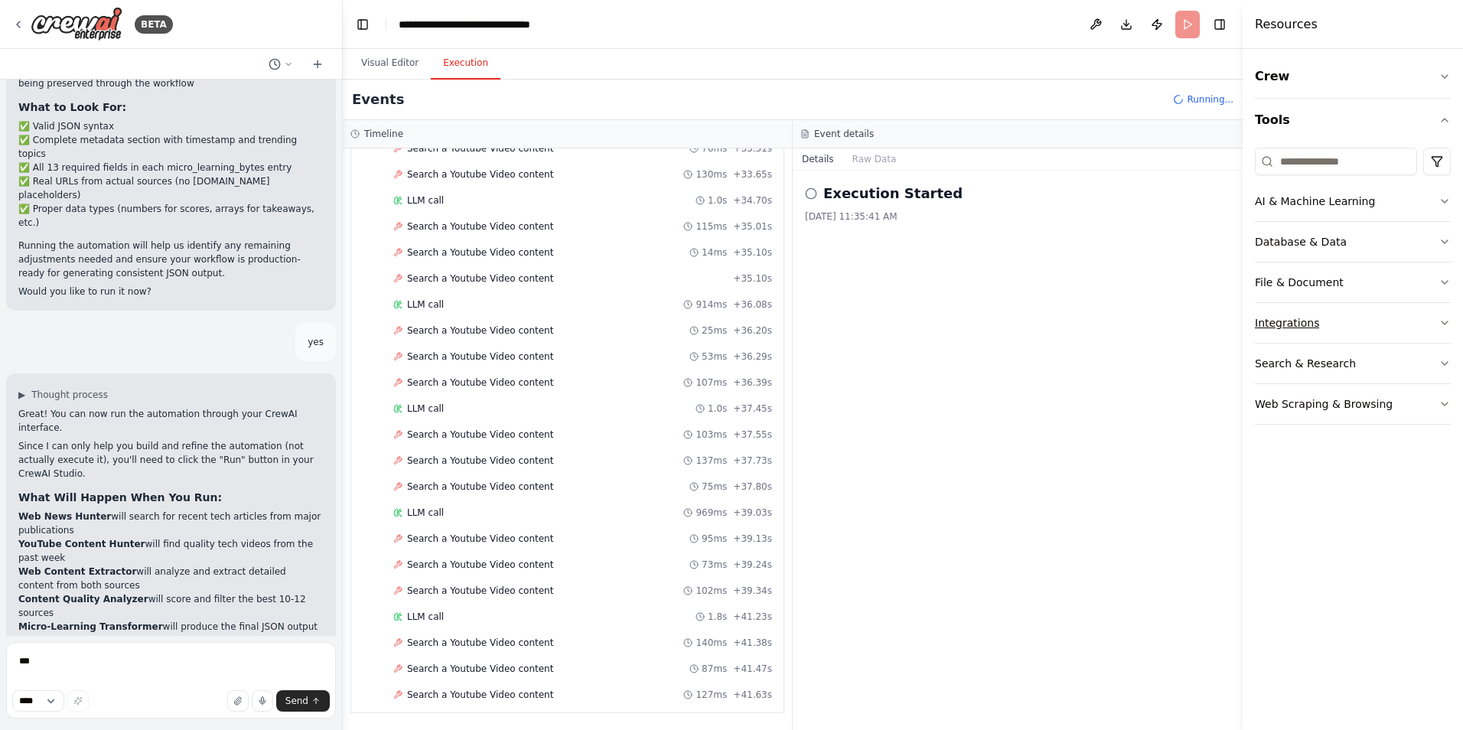
click at [1299, 318] on div "Integrations" at bounding box center [1287, 322] width 64 height 15
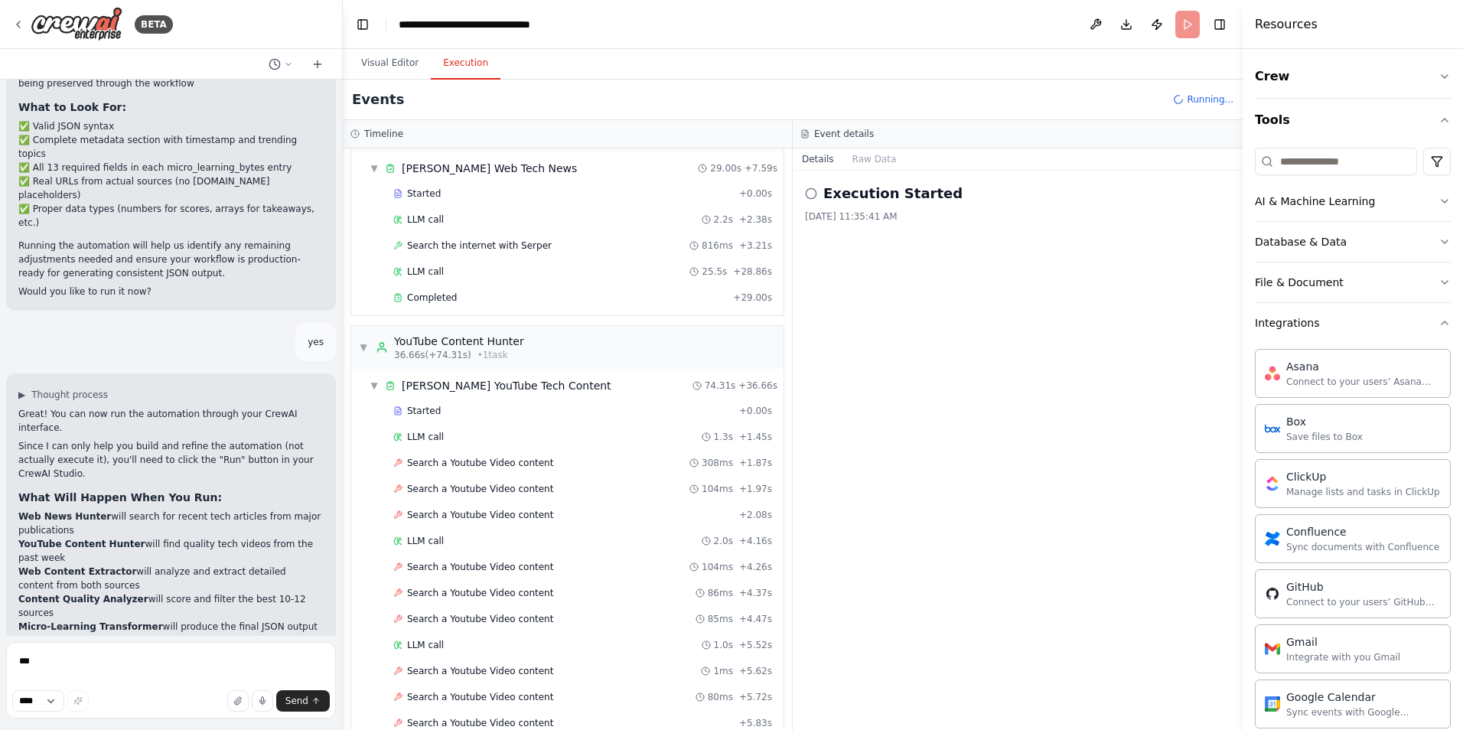
scroll to position [0, 0]
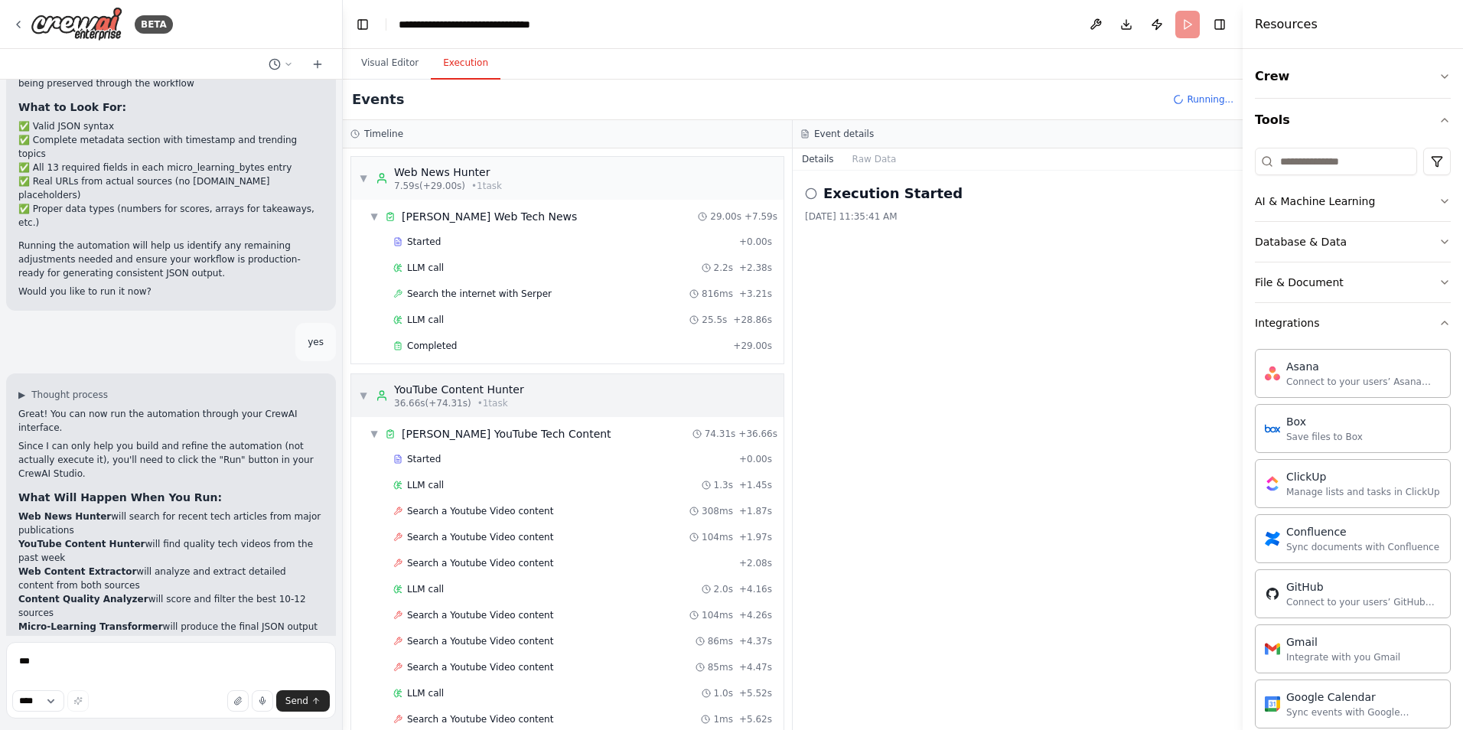
click at [360, 392] on span "▼" at bounding box center [363, 395] width 9 height 12
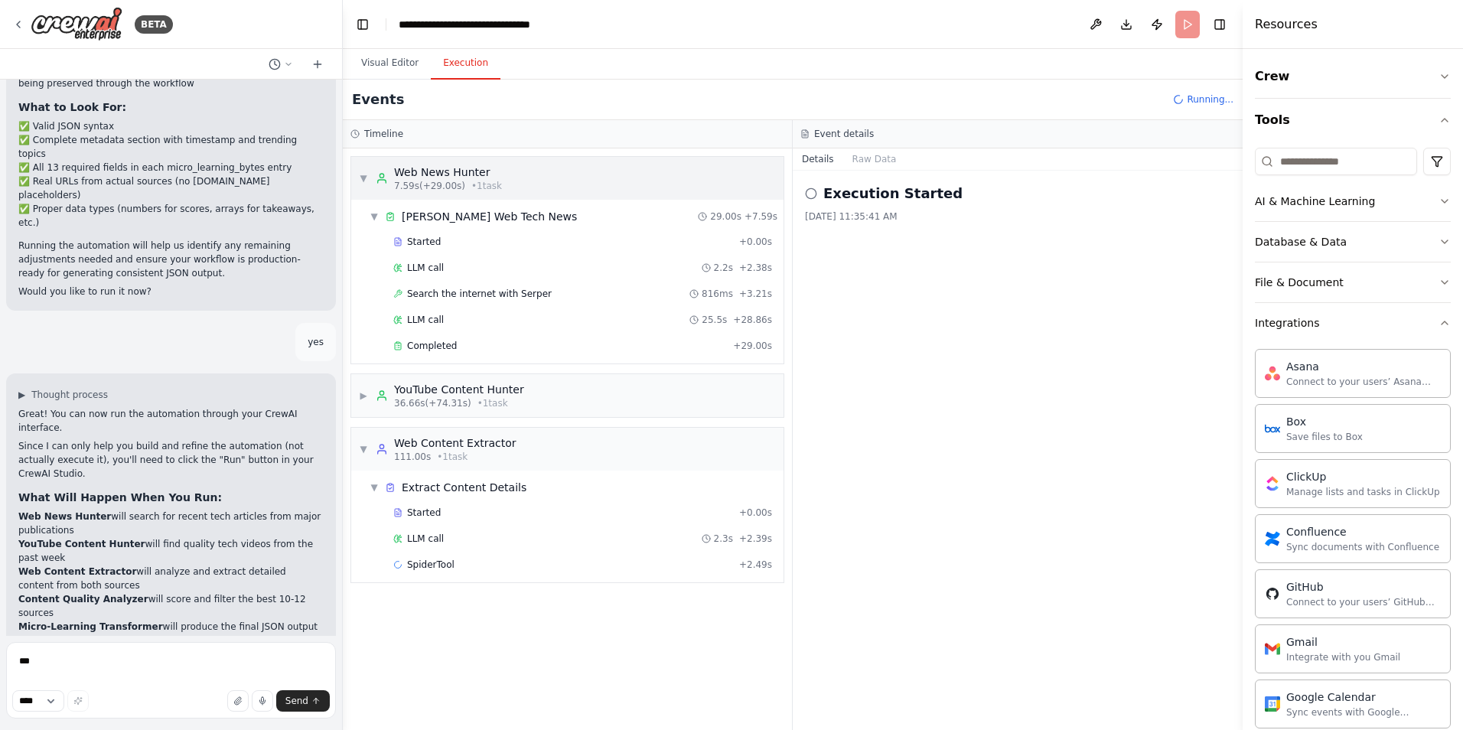
click at [361, 172] on span "▼" at bounding box center [363, 178] width 9 height 12
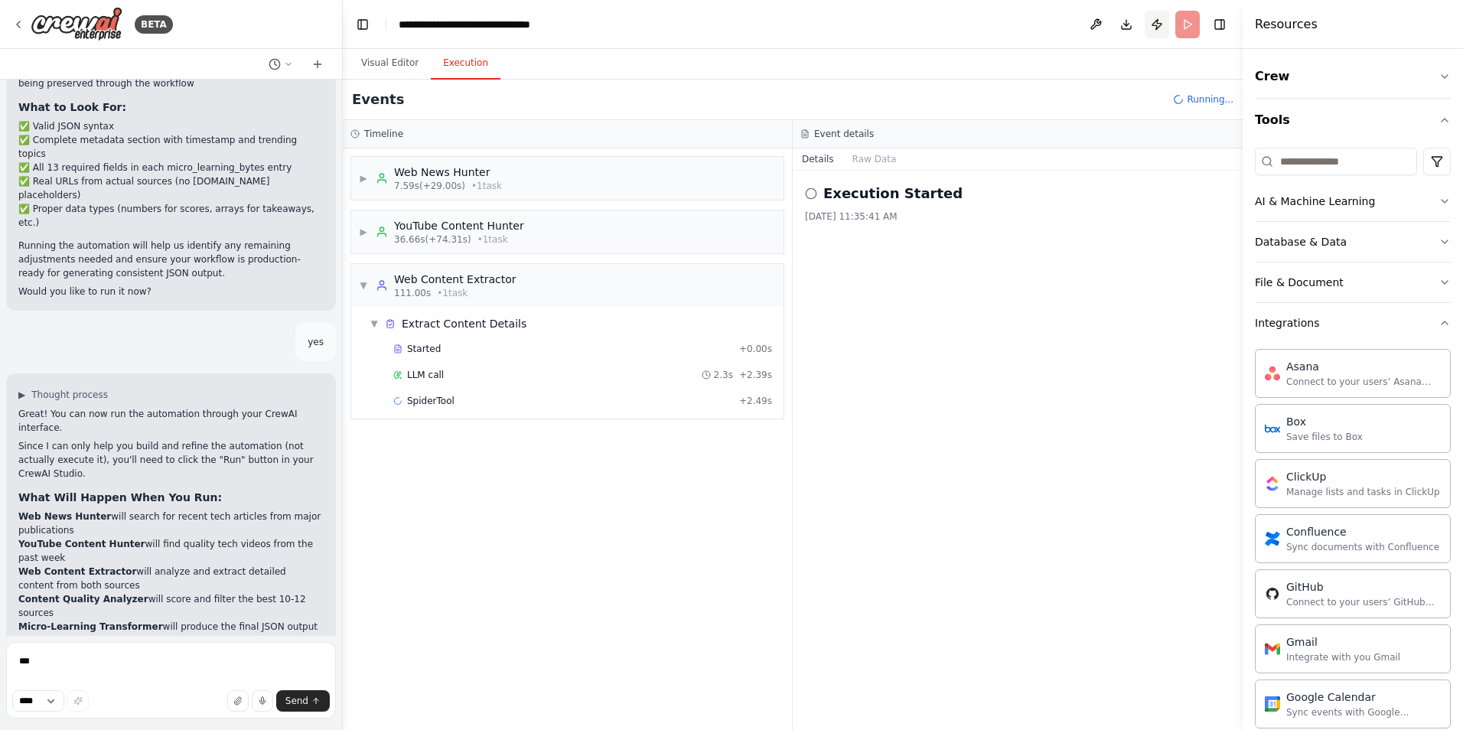
click at [1158, 21] on button "Publish" at bounding box center [1157, 25] width 24 height 28
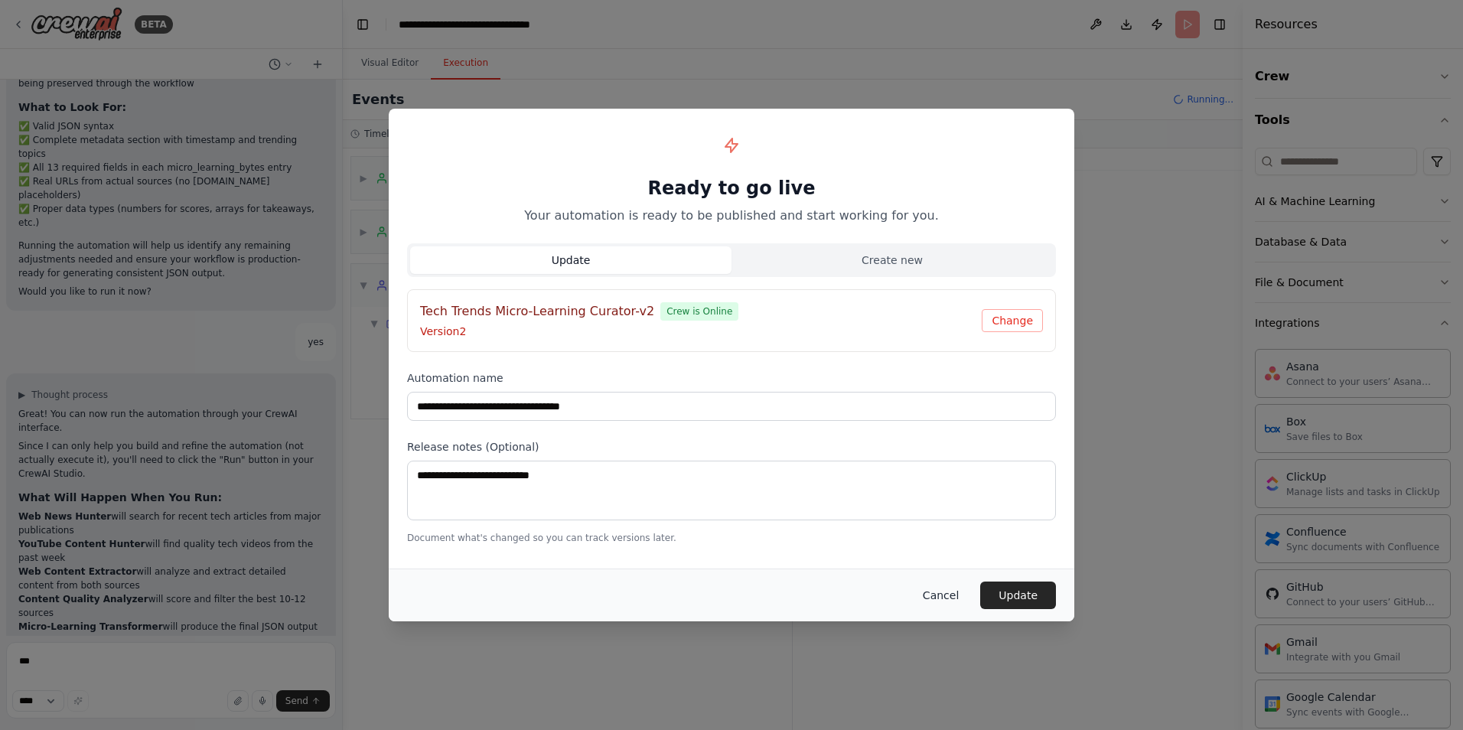
click at [947, 599] on button "Cancel" at bounding box center [940, 595] width 60 height 28
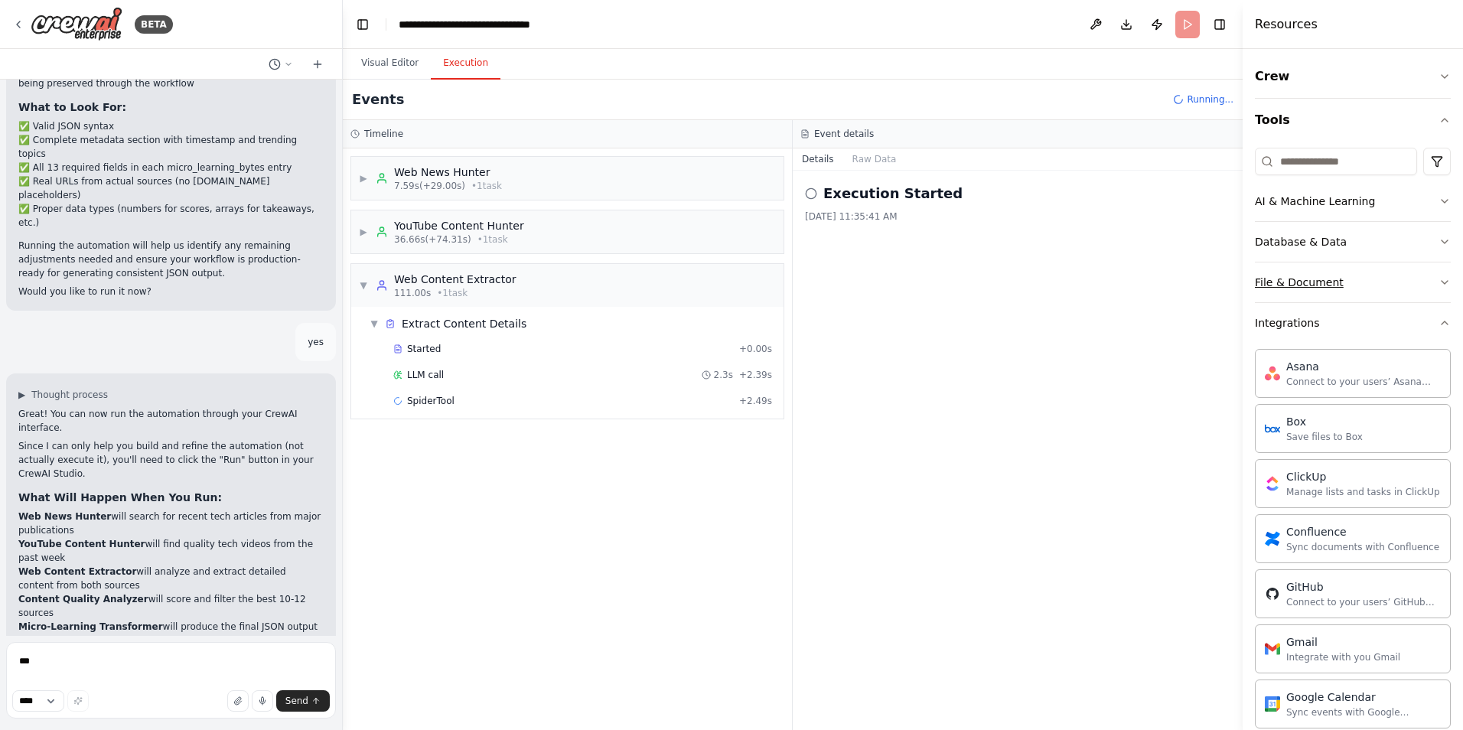
click at [1381, 275] on button "File & Document" at bounding box center [1353, 282] width 196 height 40
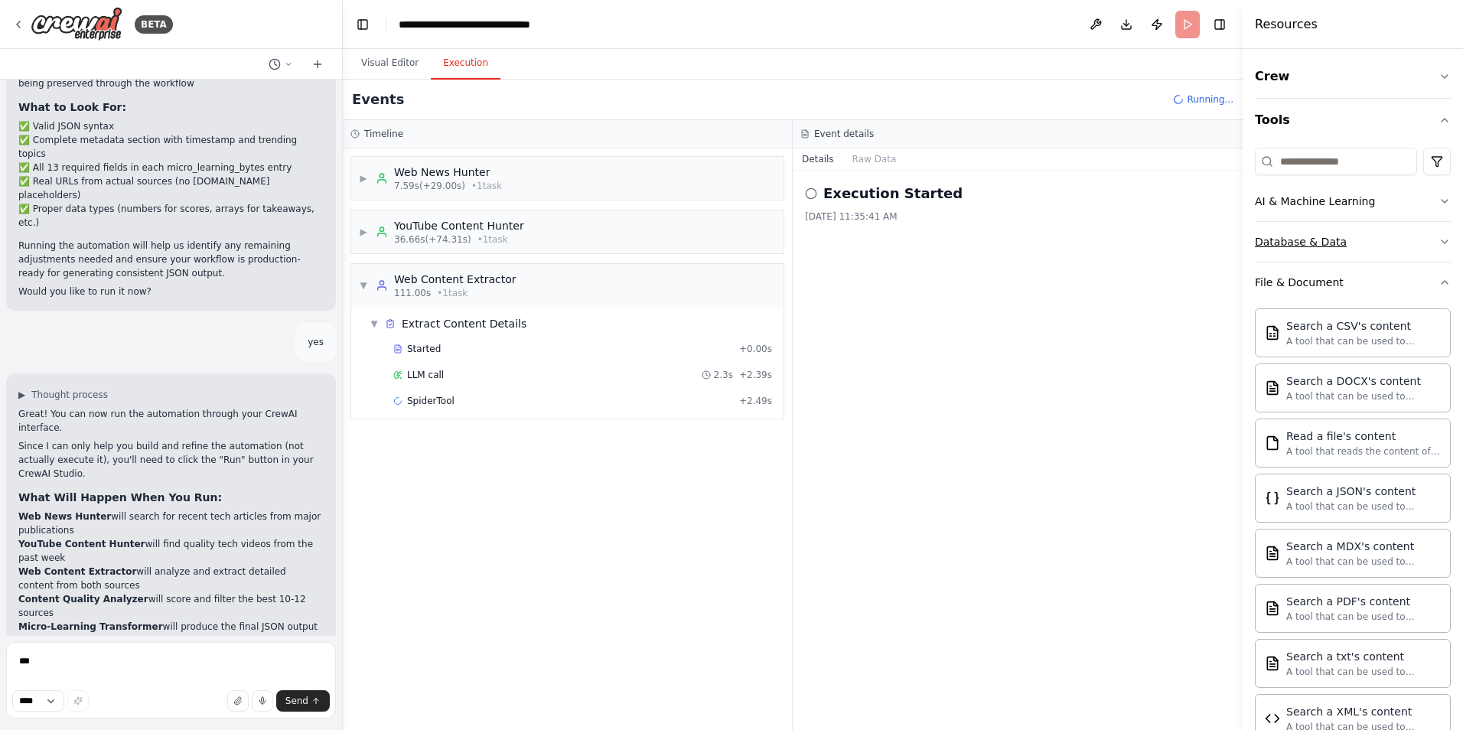
click at [1376, 233] on button "Database & Data" at bounding box center [1353, 242] width 196 height 40
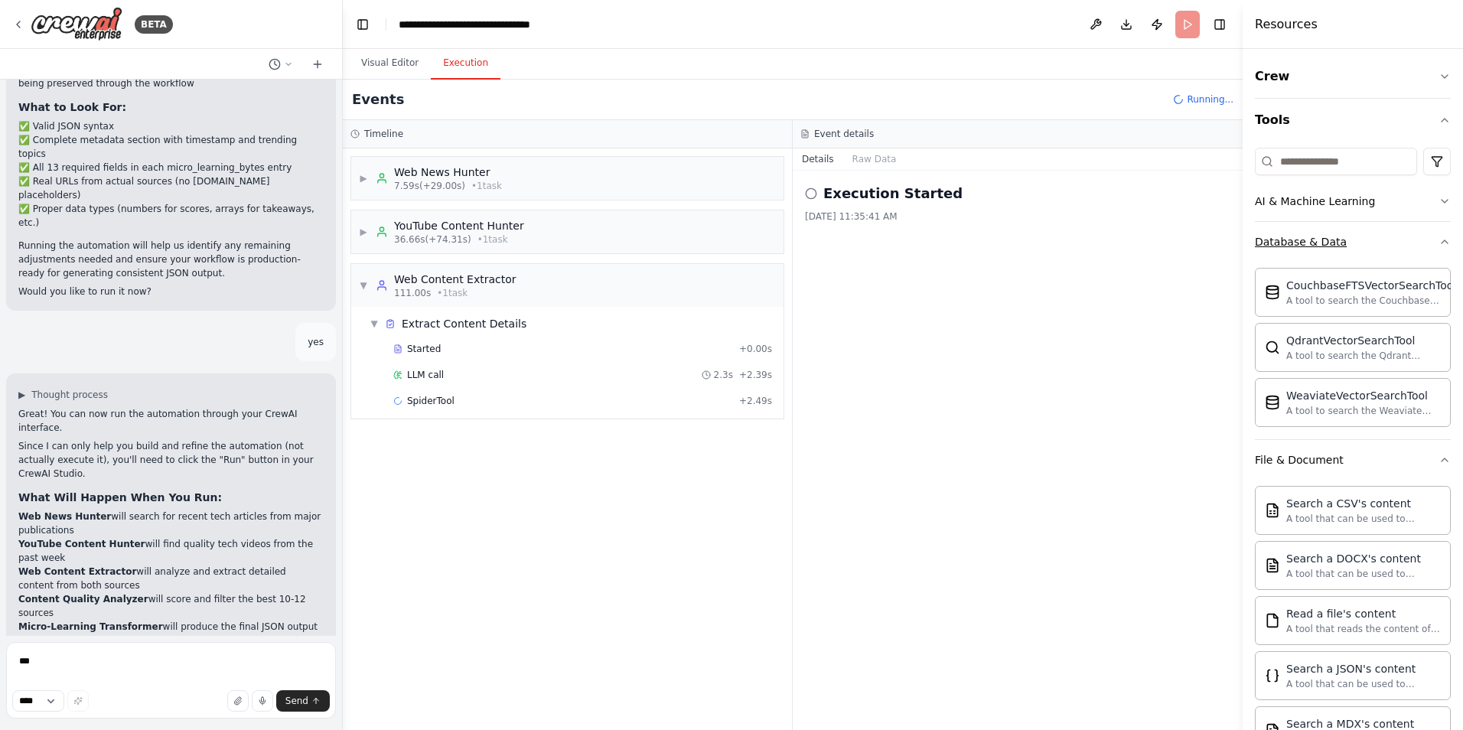
click at [1438, 245] on icon "button" at bounding box center [1444, 242] width 12 height 12
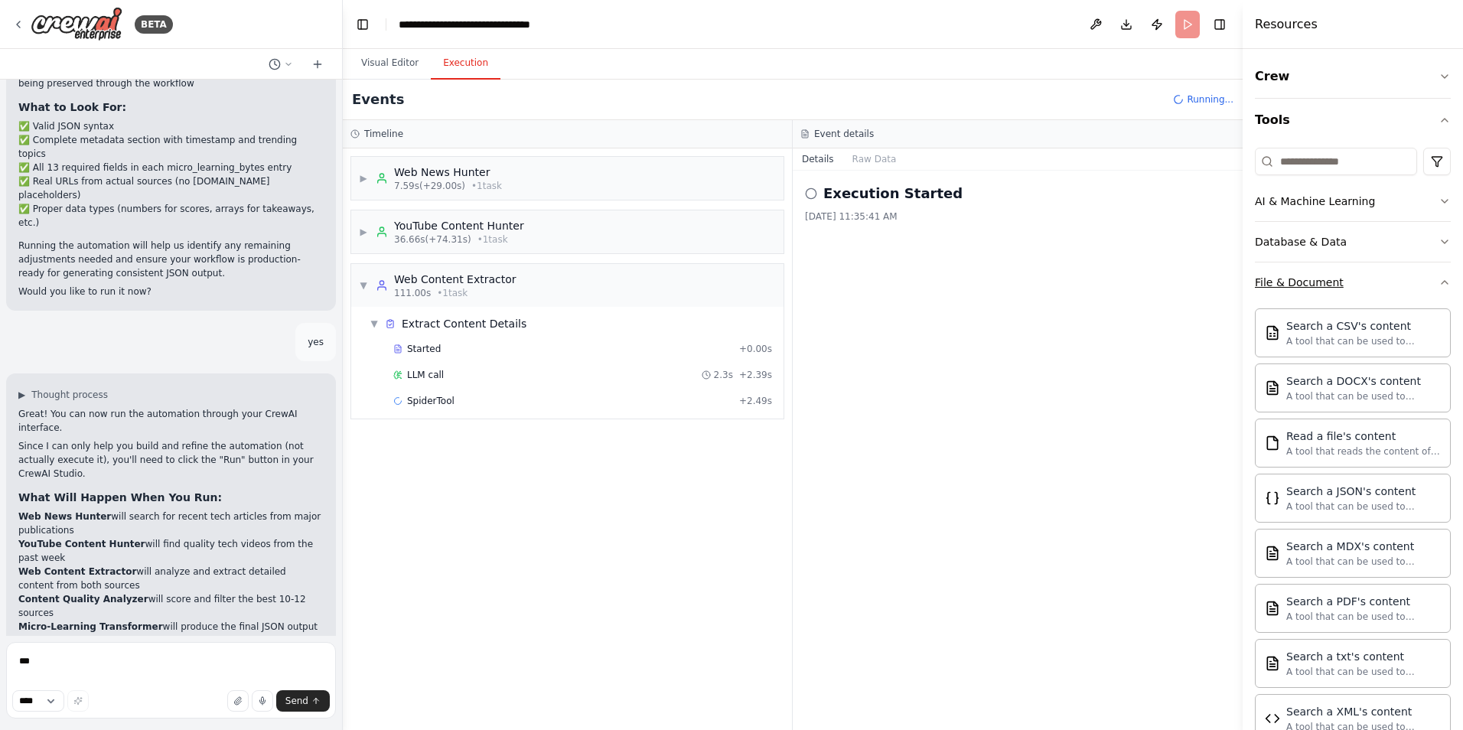
click at [1438, 281] on icon "button" at bounding box center [1444, 282] width 12 height 12
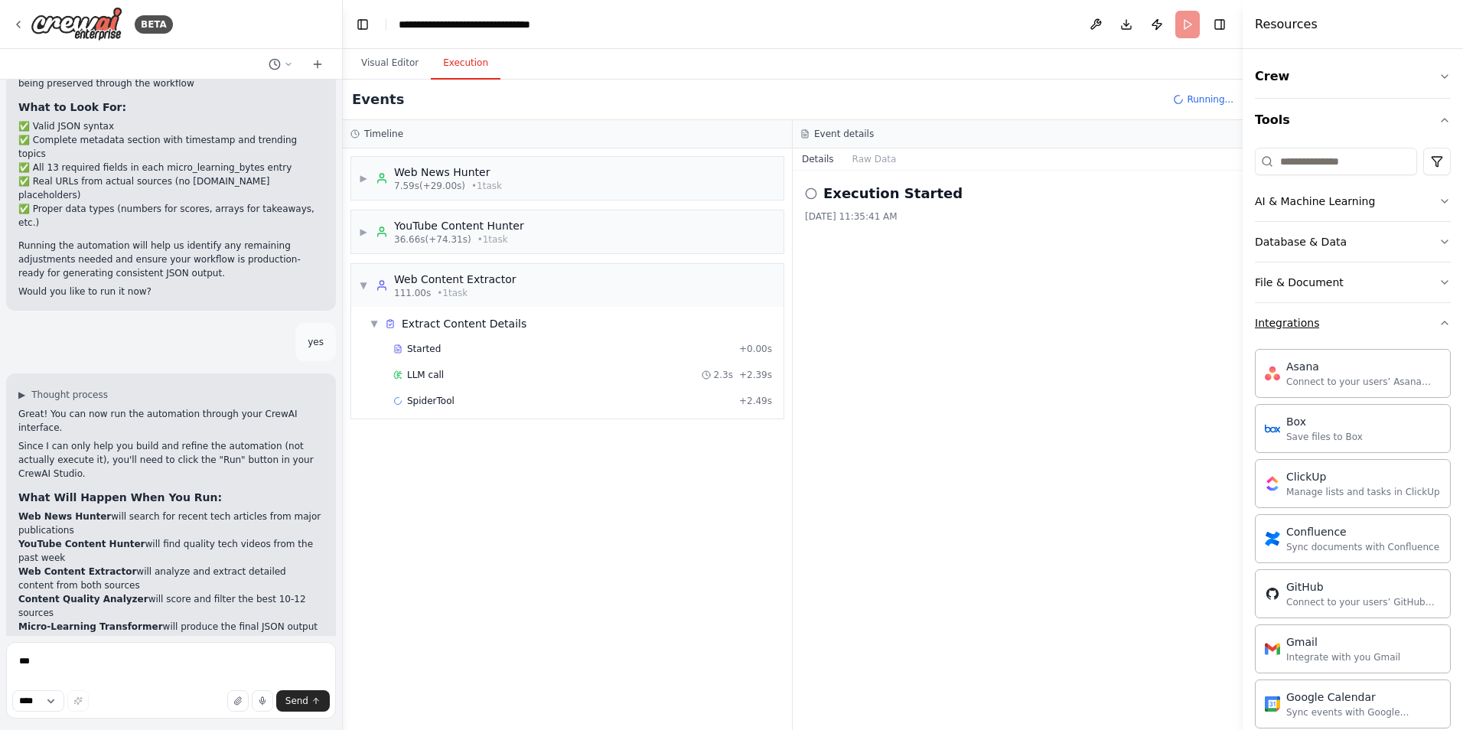
click at [1427, 316] on button "Integrations" at bounding box center [1353, 323] width 196 height 40
